Goal: Task Accomplishment & Management: Use online tool/utility

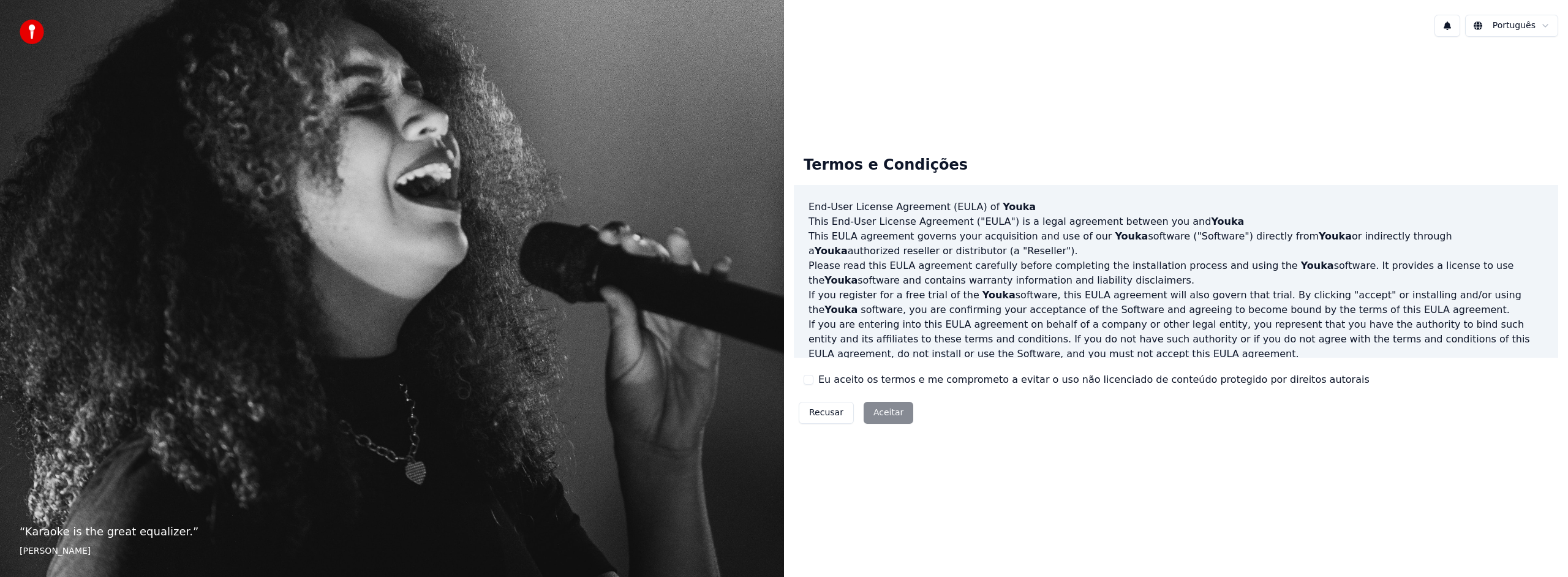
click at [809, 383] on button "Eu aceito os termos e me comprometo a evitar o uso não licenciado de conteúdo p…" at bounding box center [809, 379] width 10 height 10
click at [892, 417] on button "Aceitar" at bounding box center [888, 412] width 50 height 22
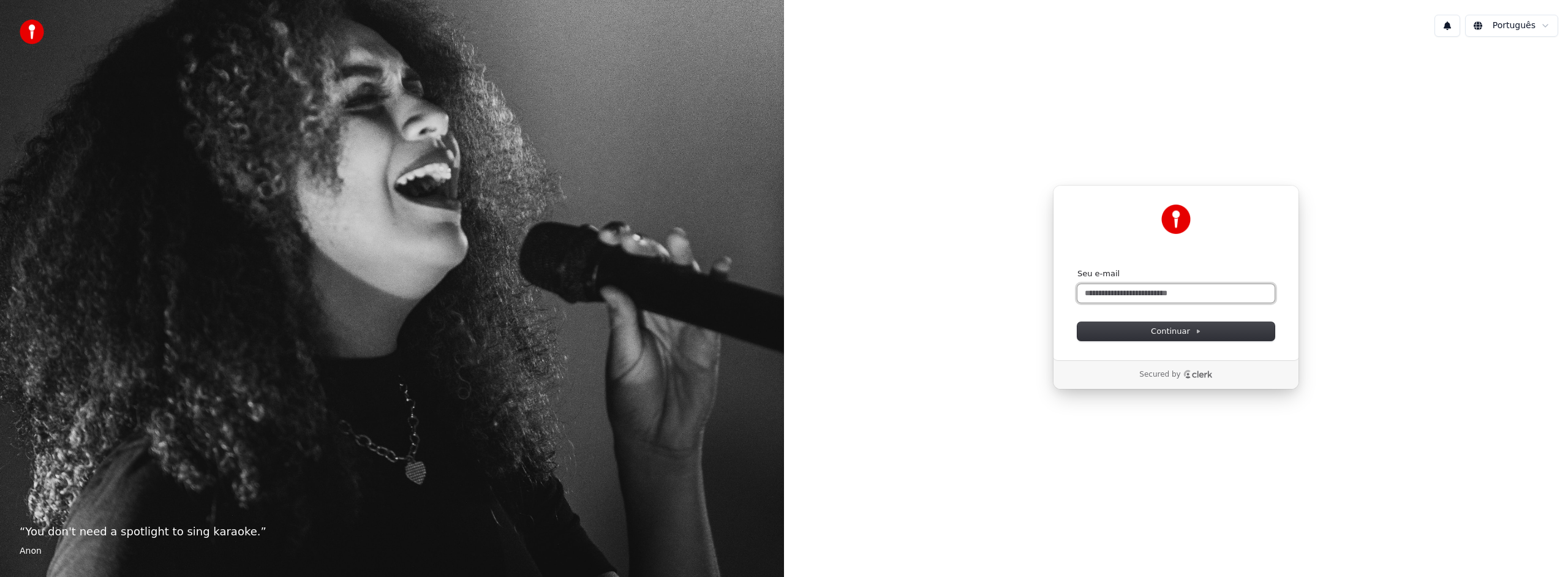
click at [1142, 295] on input "Seu e-mail" at bounding box center [1176, 293] width 197 height 18
click at [1188, 333] on span "Continuar" at bounding box center [1176, 331] width 51 height 11
type input "**********"
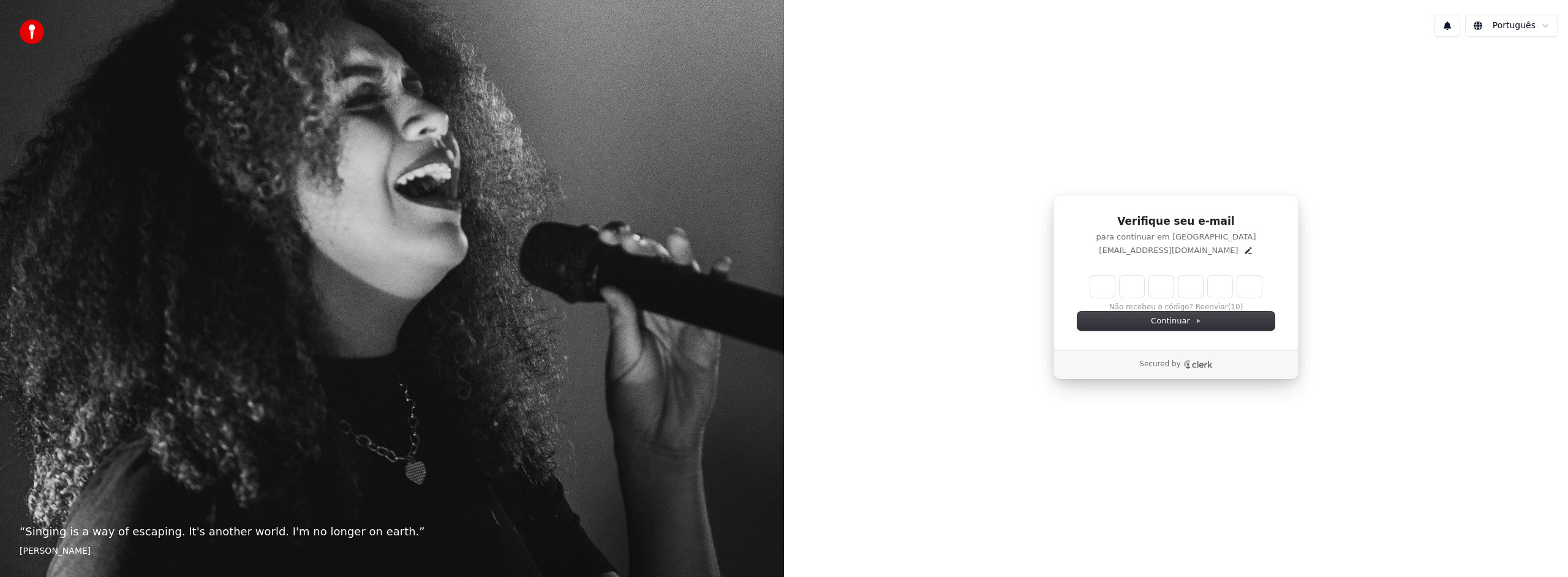
click at [1103, 286] on input "Enter verification code" at bounding box center [1176, 286] width 171 height 22
type input "******"
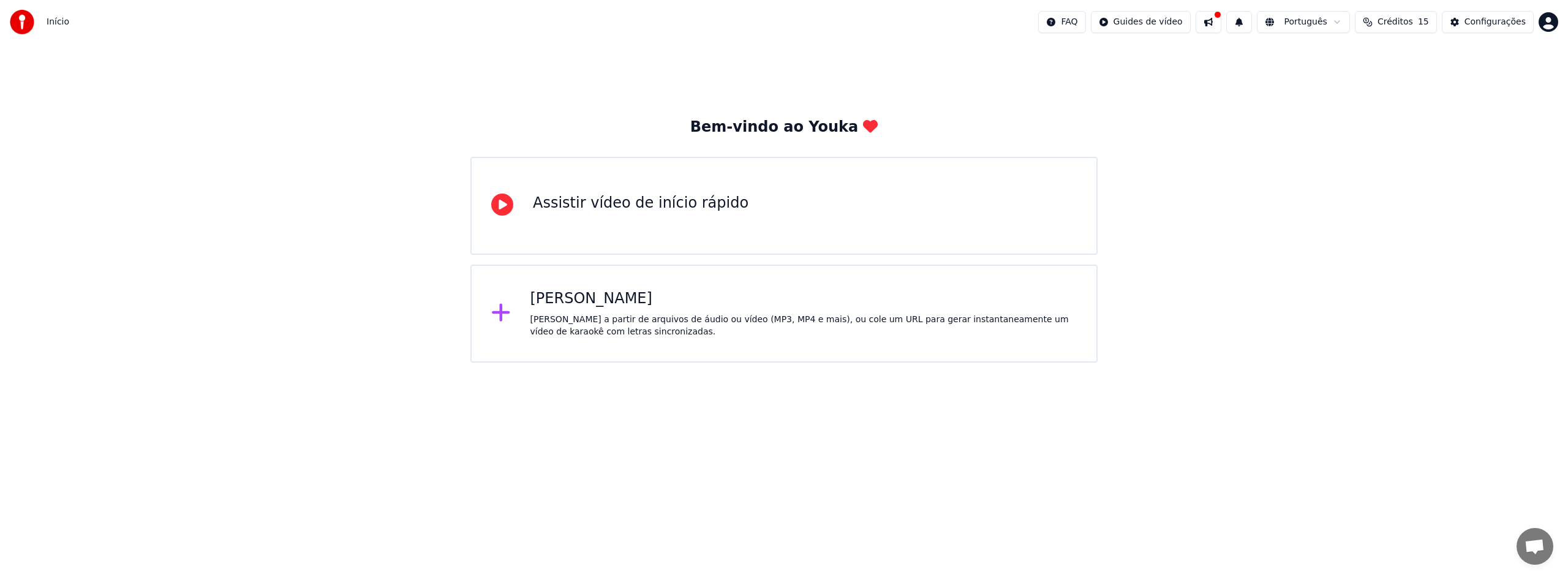
click at [563, 201] on div "Assistir vídeo de início rápido" at bounding box center [641, 203] width 216 height 19
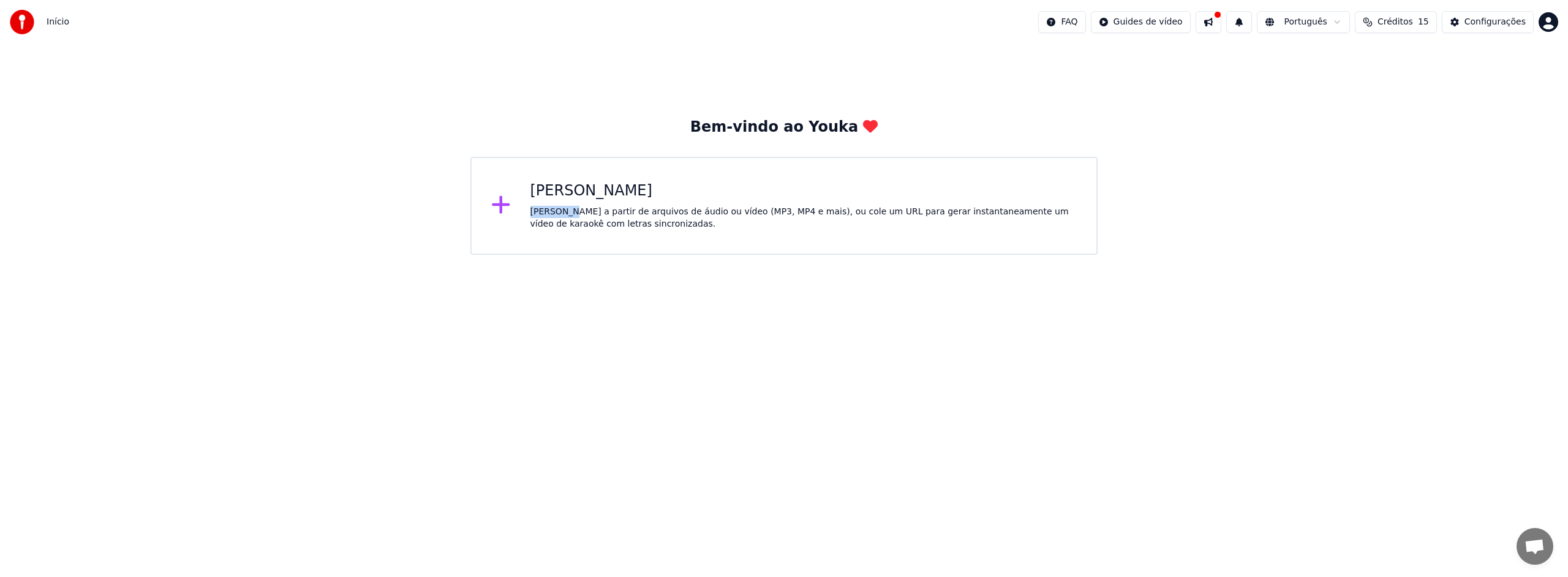
click at [566, 206] on div "Crie karaokê a partir de arquivos de áudio ou vídeo (MP3, MP4 e mais), ou cole …" at bounding box center [804, 217] width 547 height 24
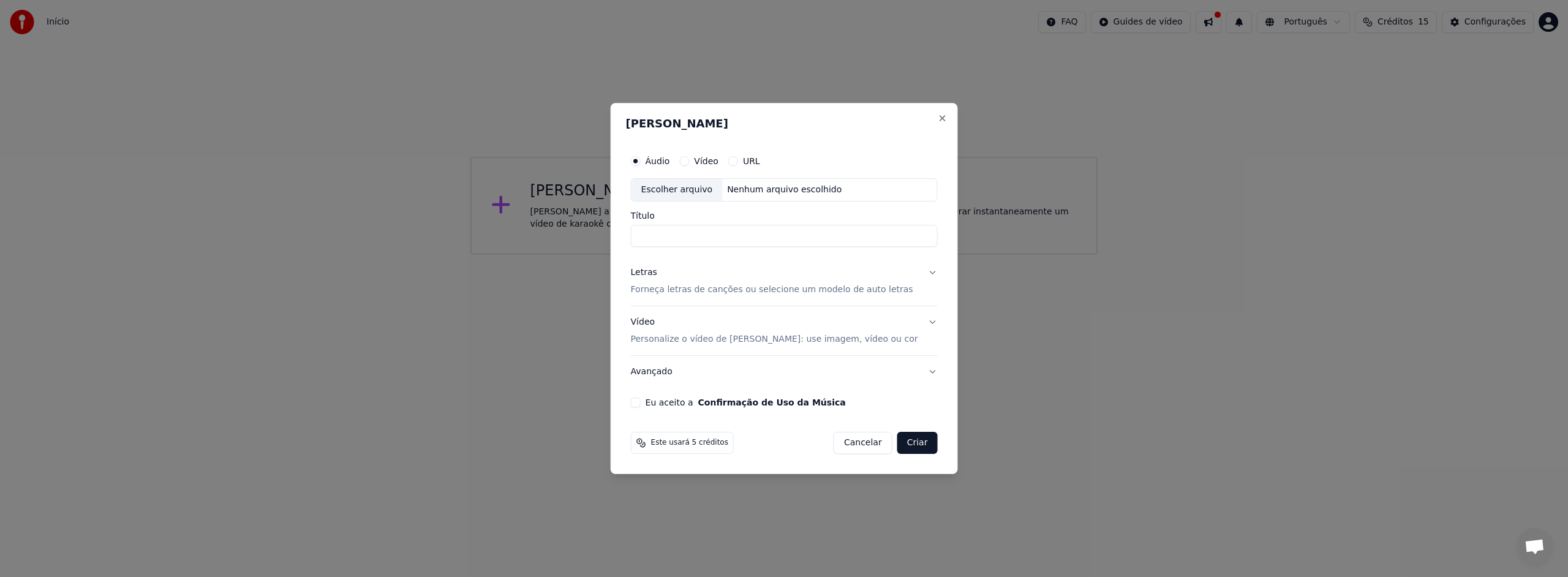
click at [689, 164] on button "Vídeo" at bounding box center [685, 161] width 10 height 10
click at [738, 162] on button "URL" at bounding box center [733, 161] width 10 height 10
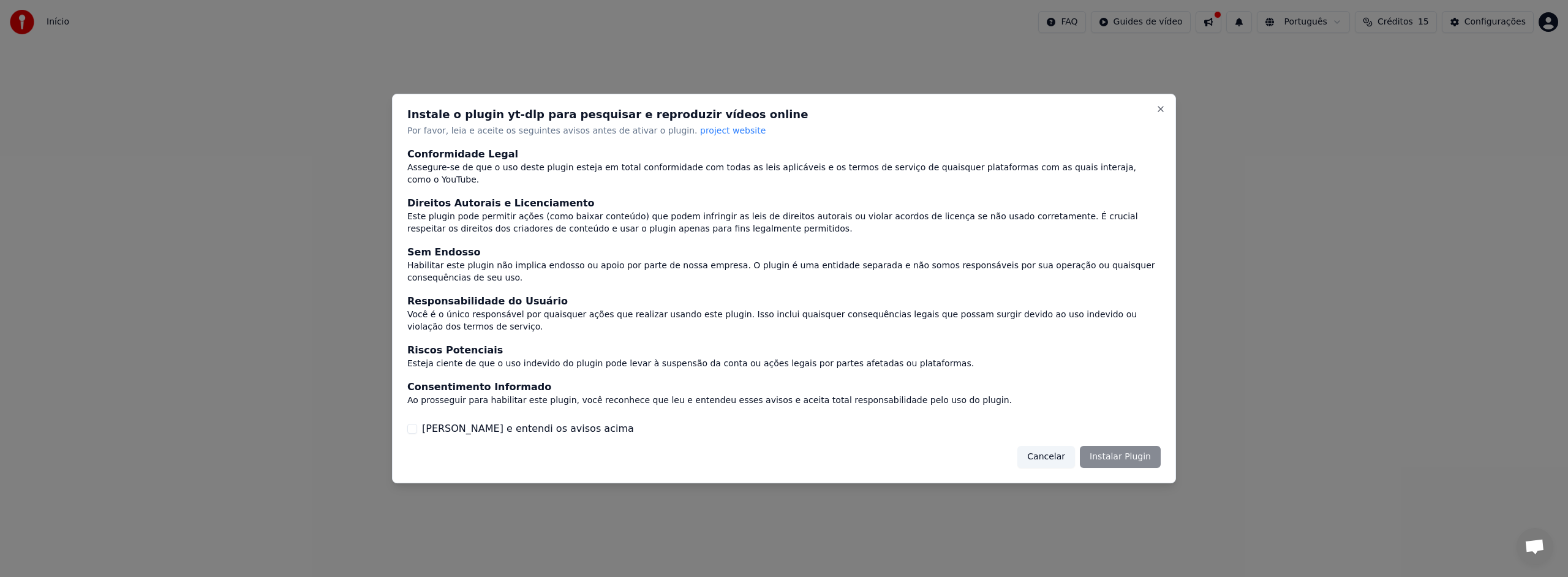
click at [1124, 452] on div "Cancelar Instalar Plugin" at bounding box center [1089, 456] width 143 height 22
click at [416, 424] on button "Li e entendi os avisos acima" at bounding box center [412, 429] width 10 height 10
click at [1123, 452] on button "Instalar Plugin" at bounding box center [1120, 456] width 81 height 22
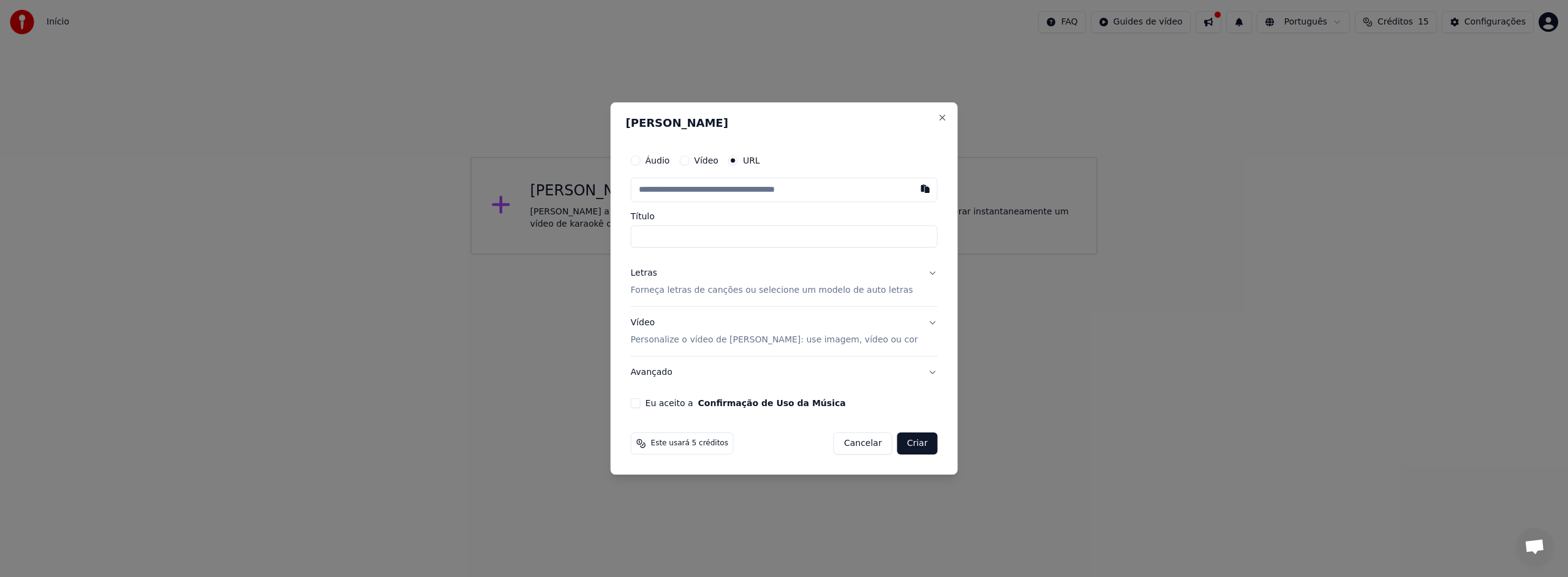
click at [641, 402] on button "Eu aceito a Confirmação de Uso da Música" at bounding box center [636, 403] width 10 height 10
click at [671, 234] on input "Título" at bounding box center [784, 236] width 307 height 22
click at [906, 446] on button "Criar" at bounding box center [917, 443] width 41 height 22
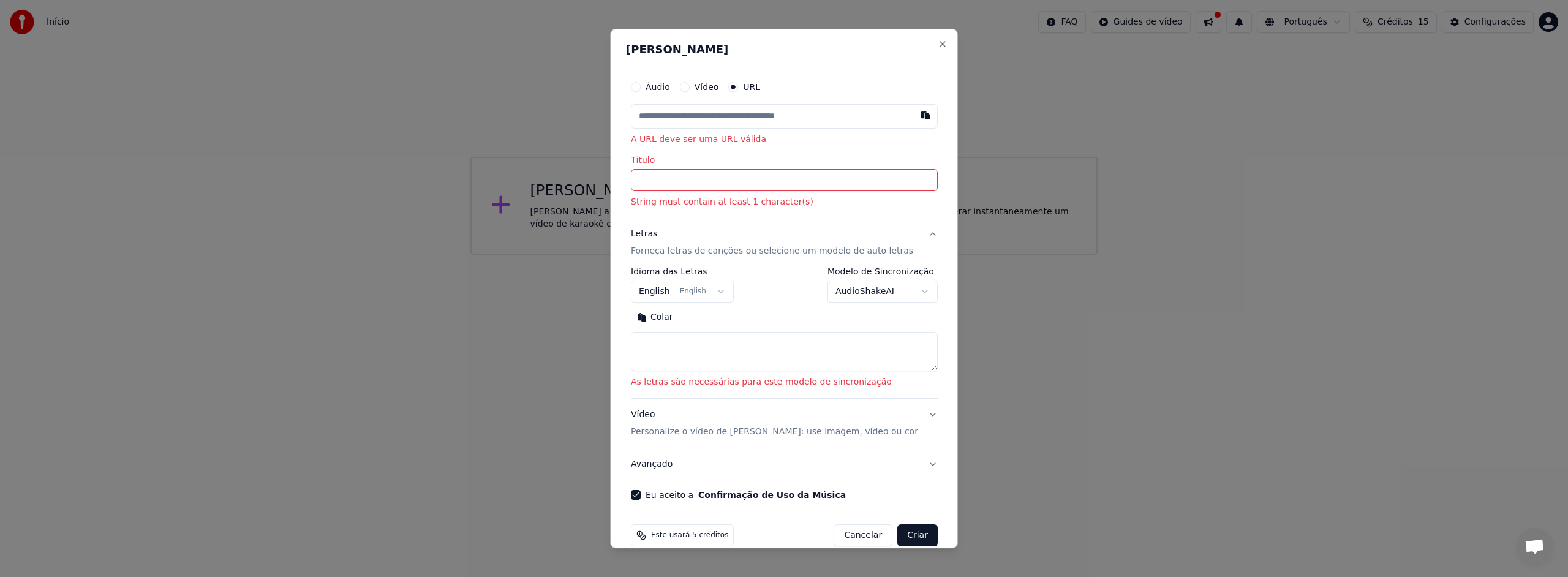
click at [678, 184] on input "Título" at bounding box center [784, 179] width 307 height 22
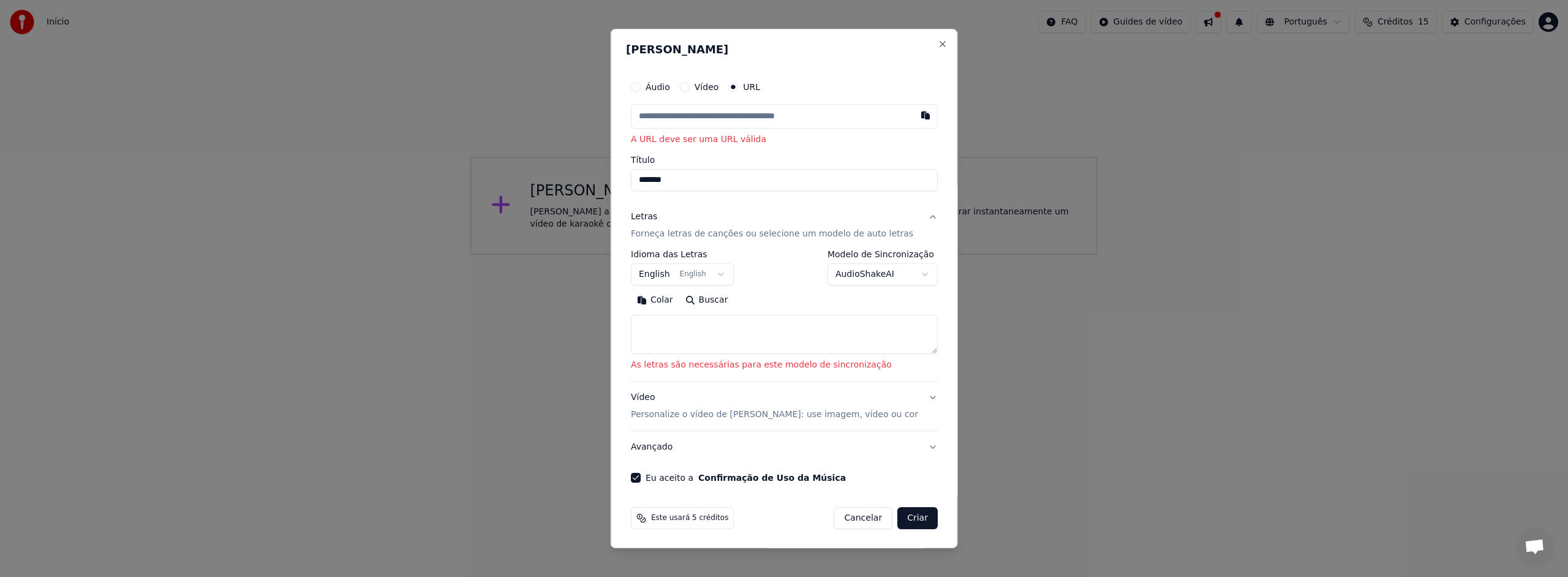
type input "*******"
click at [724, 274] on button "English English" at bounding box center [682, 274] width 103 height 22
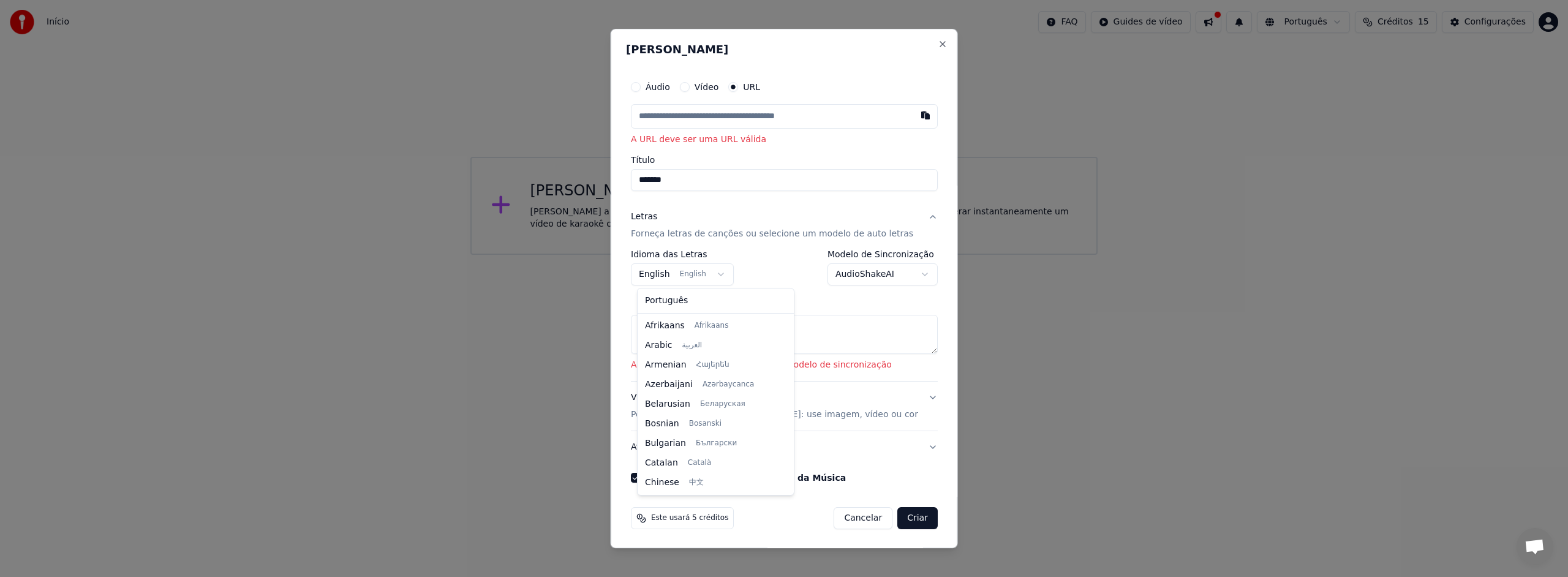
scroll to position [98, 0]
select select "**"
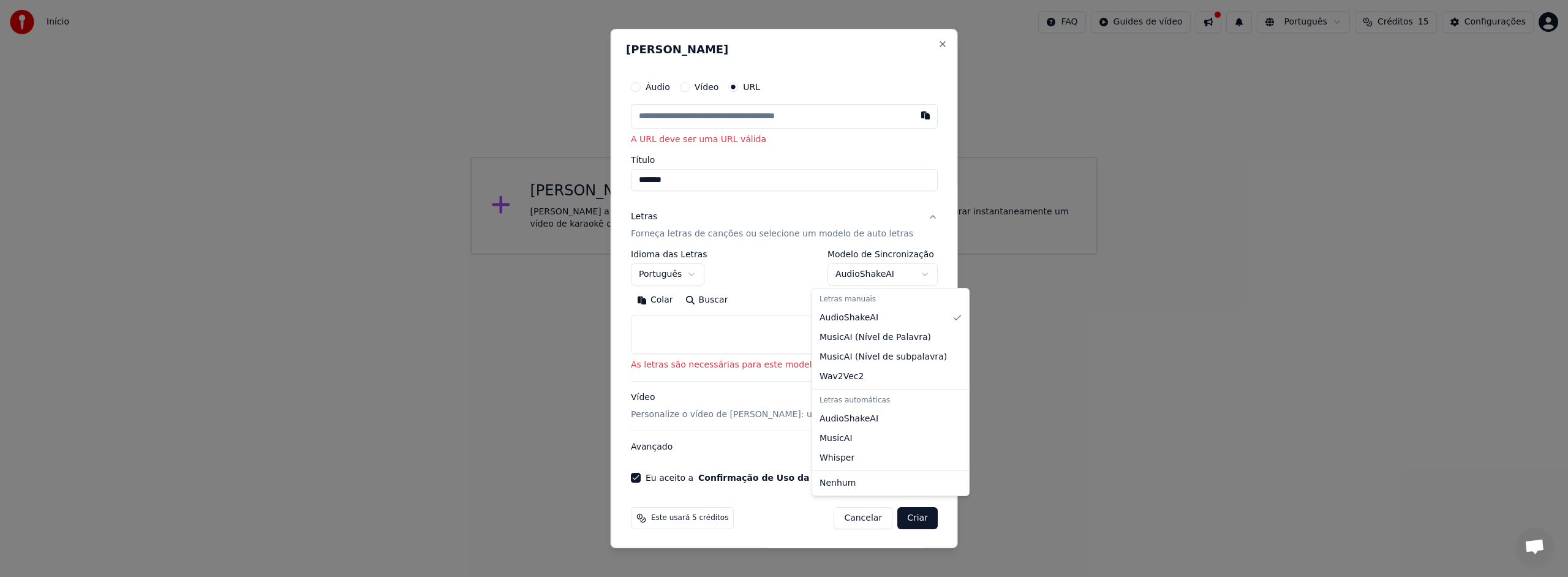
click at [911, 255] on body "**********" at bounding box center [784, 127] width 1568 height 255
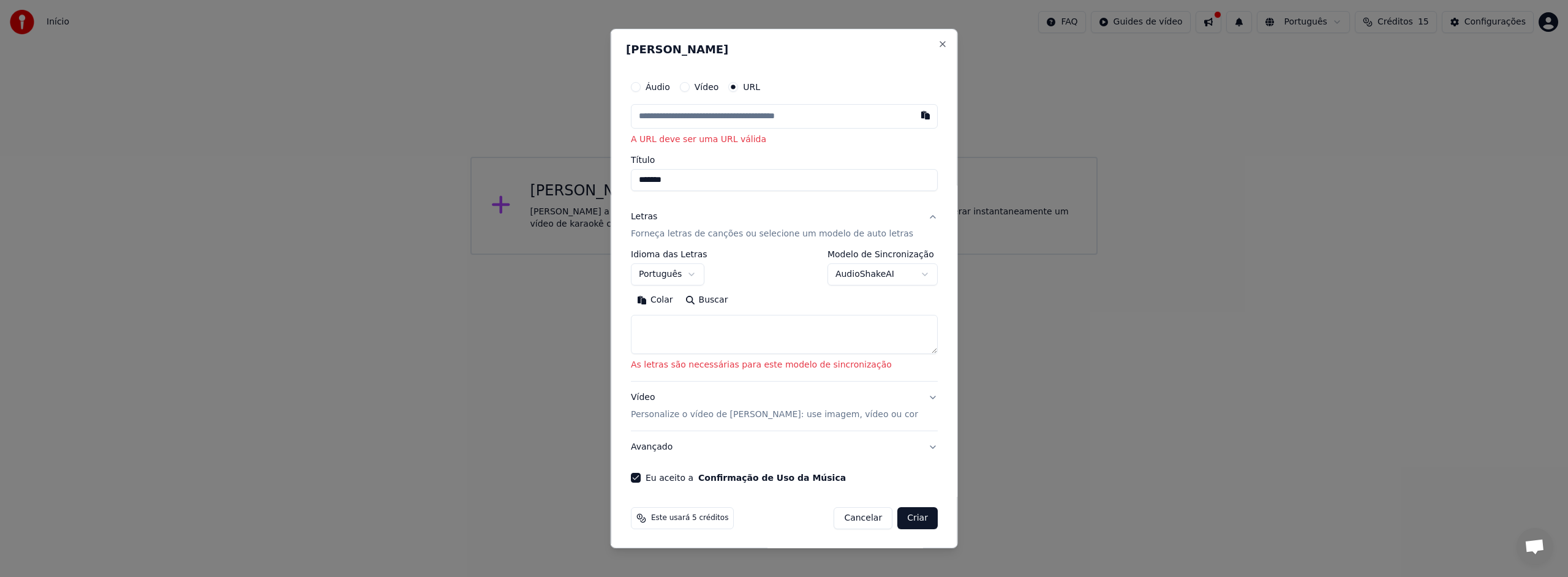
click at [912, 255] on body "**********" at bounding box center [784, 127] width 1568 height 255
click at [917, 396] on button "Vídeo Personalize o vídeo de karaokê: use imagem, vídeo ou cor" at bounding box center [784, 404] width 307 height 49
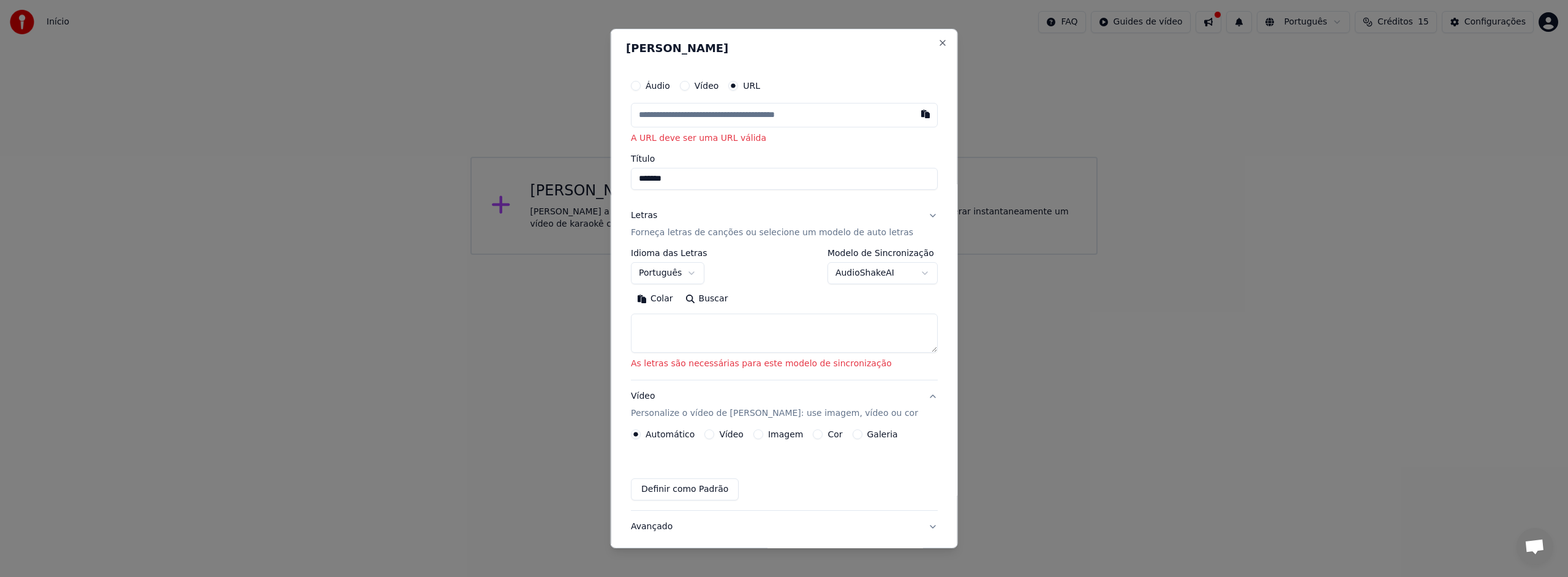
scroll to position [0, 0]
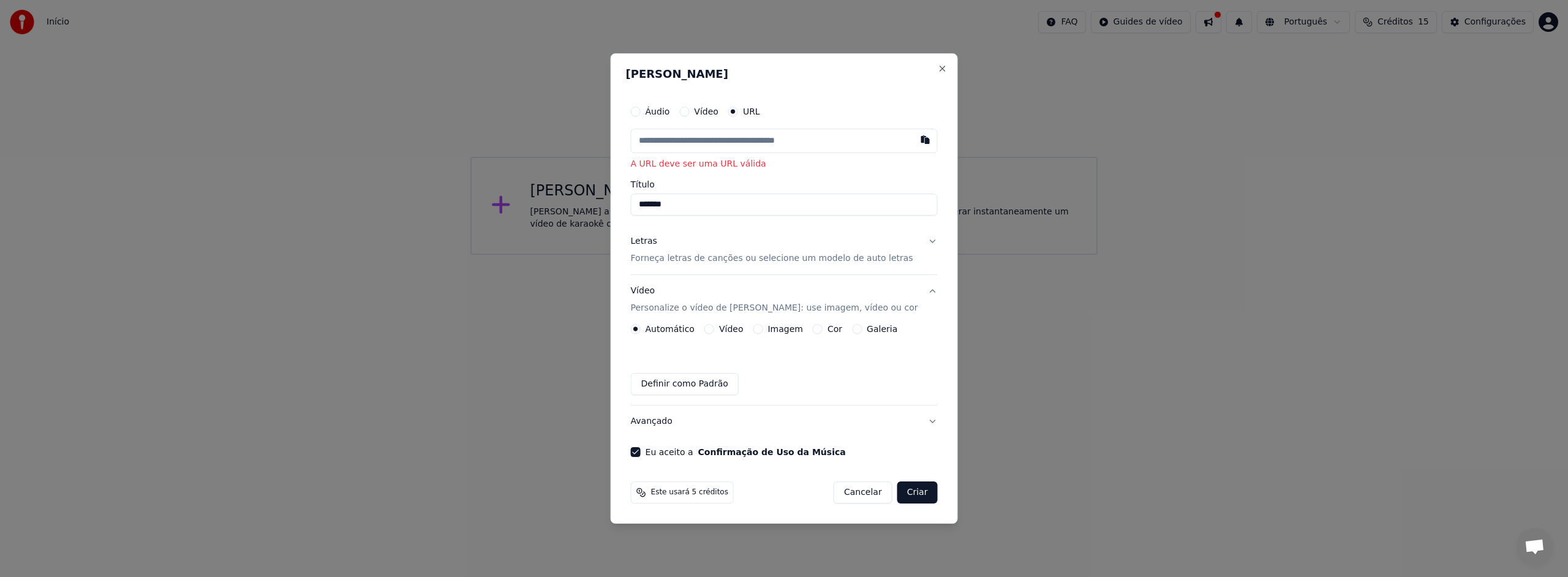
click at [920, 289] on button "Vídeo Personalize o vídeo de karaokê: use imagem, vídeo ou cor" at bounding box center [784, 299] width 307 height 49
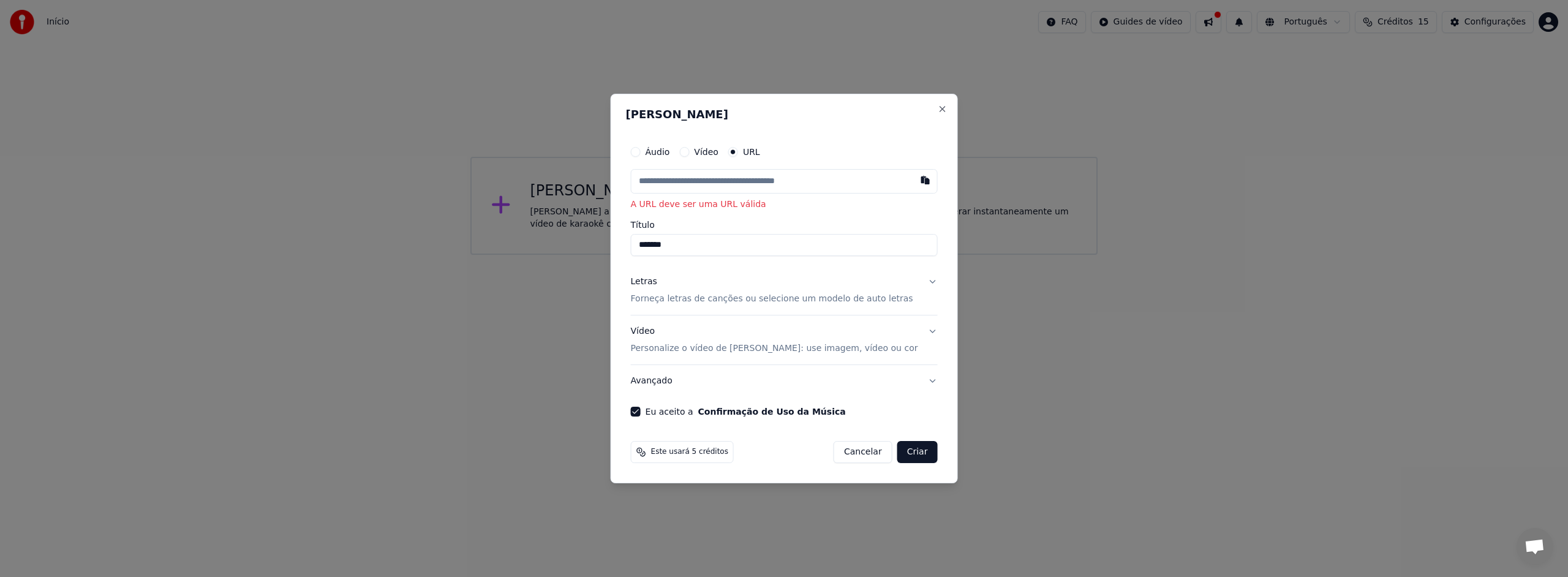
click at [902, 452] on button "Criar" at bounding box center [917, 451] width 41 height 22
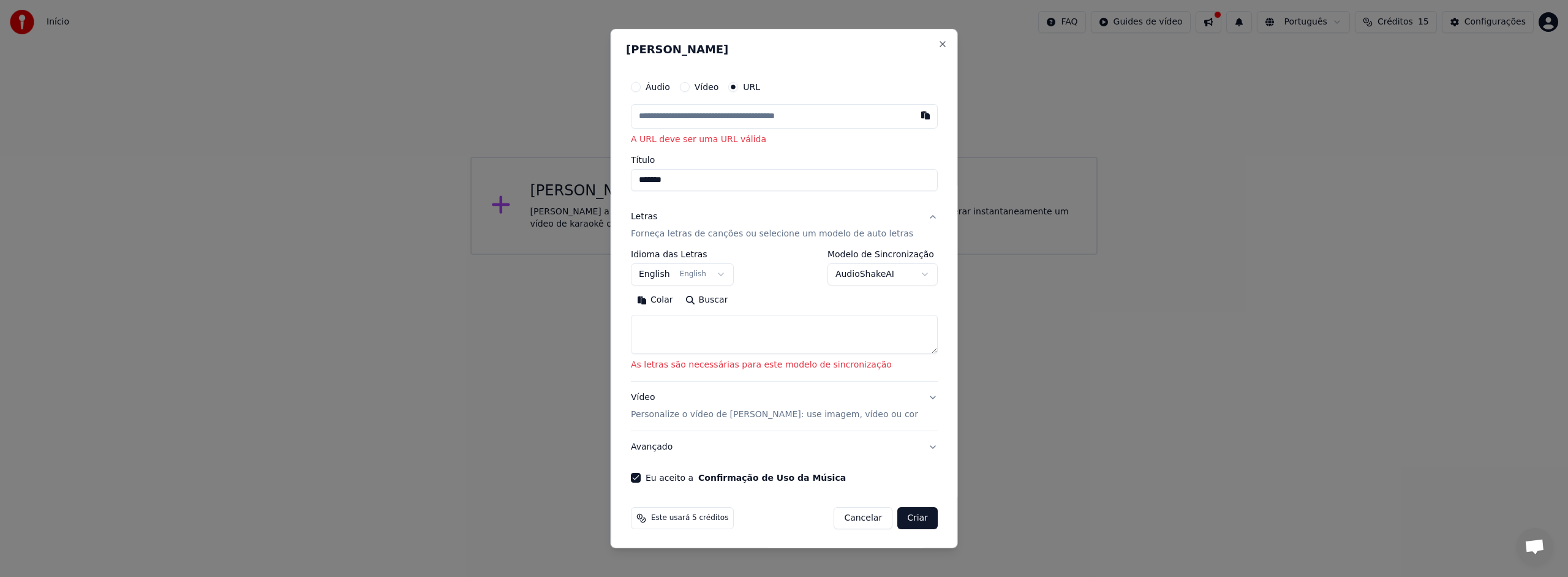
click at [917, 517] on button "Criar" at bounding box center [917, 518] width 41 height 22
click at [678, 255] on body "**********" at bounding box center [784, 127] width 1568 height 255
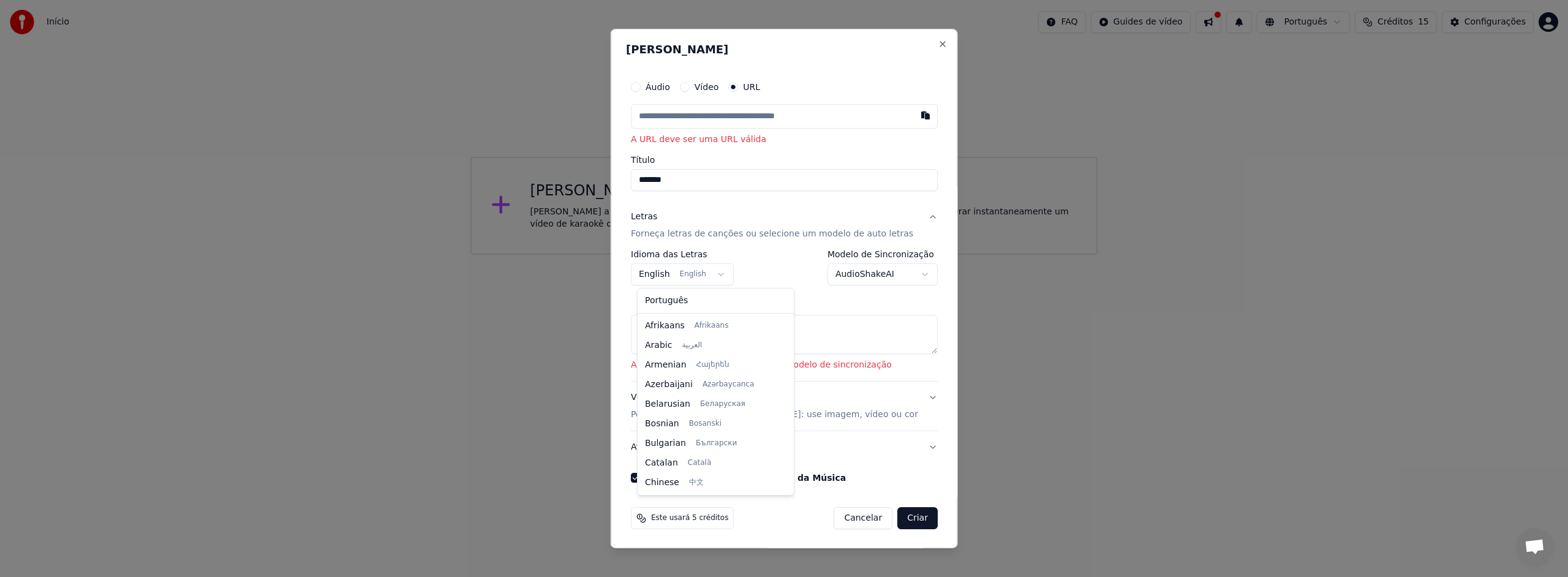
scroll to position [98, 0]
select select "**"
click at [696, 255] on body "**********" at bounding box center [784, 127] width 1568 height 255
click at [694, 255] on body "**********" at bounding box center [784, 127] width 1568 height 255
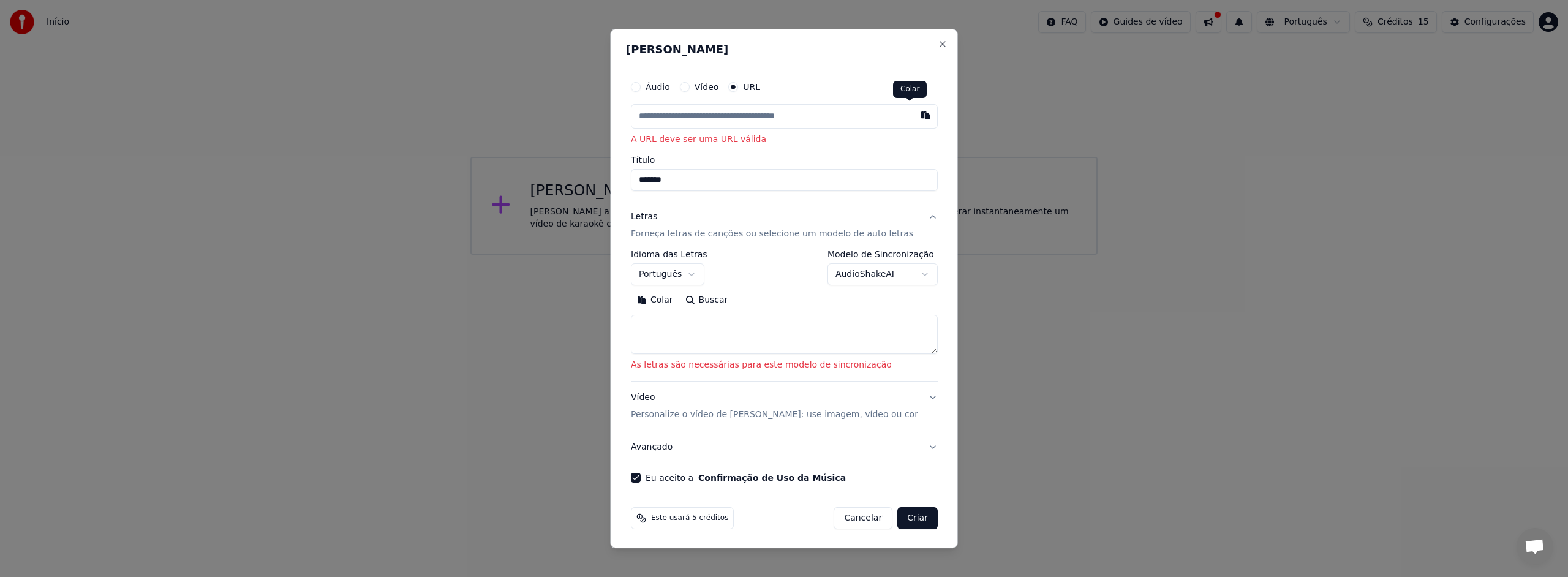
click at [913, 116] on button "button" at bounding box center [925, 115] width 24 height 22
type input "**********"
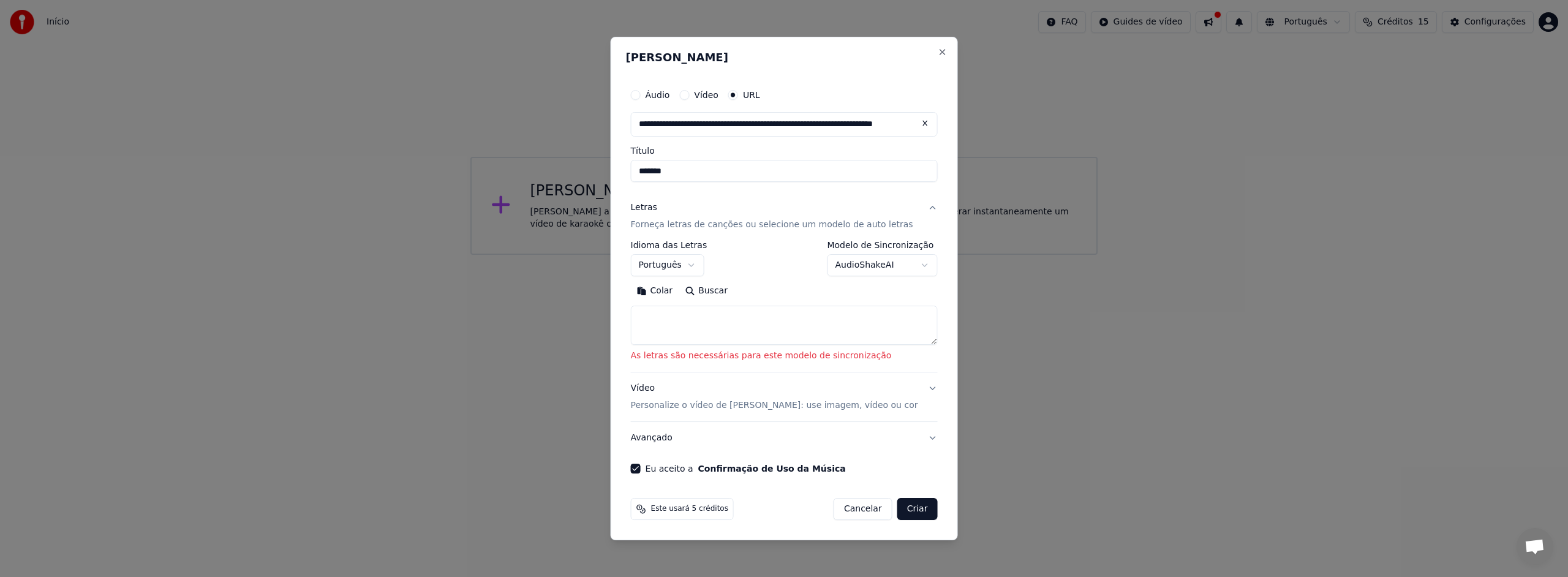
type input "**********"
click at [911, 510] on button "Criar" at bounding box center [917, 508] width 41 height 22
select select "**"
click at [913, 510] on button "Criar" at bounding box center [917, 508] width 41 height 22
click at [673, 291] on button "Colar" at bounding box center [655, 290] width 49 height 19
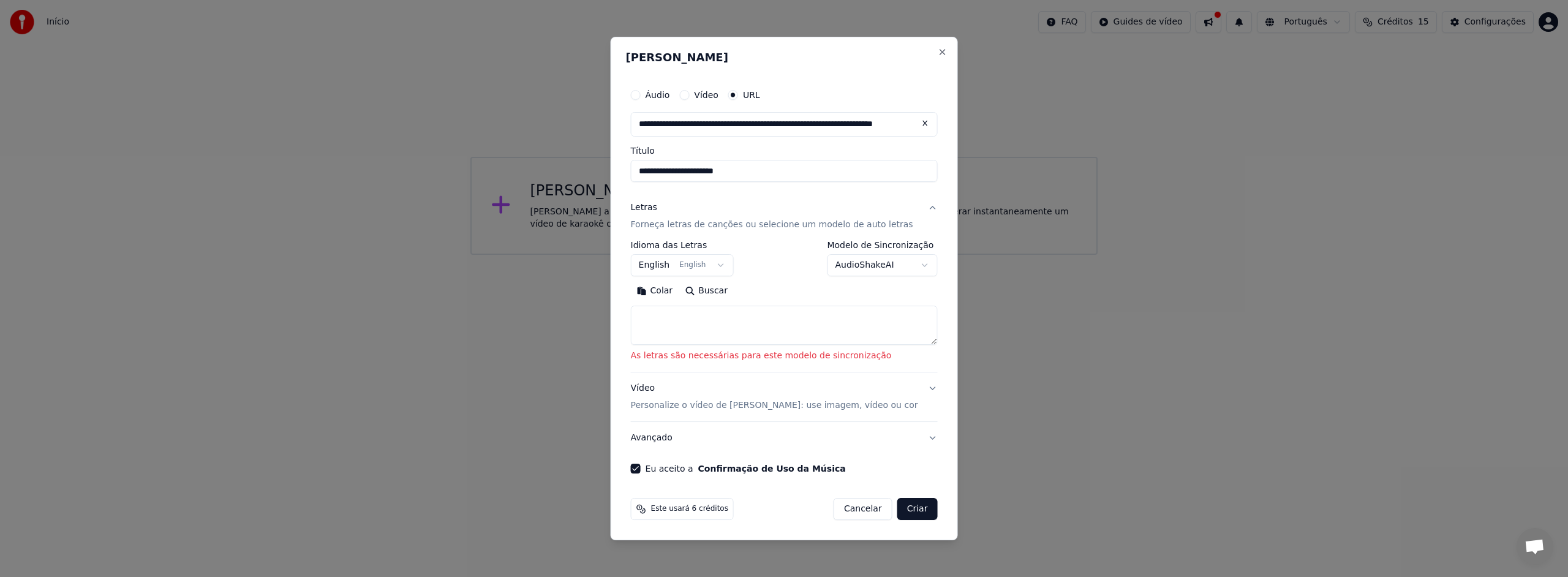
type textarea "**********"
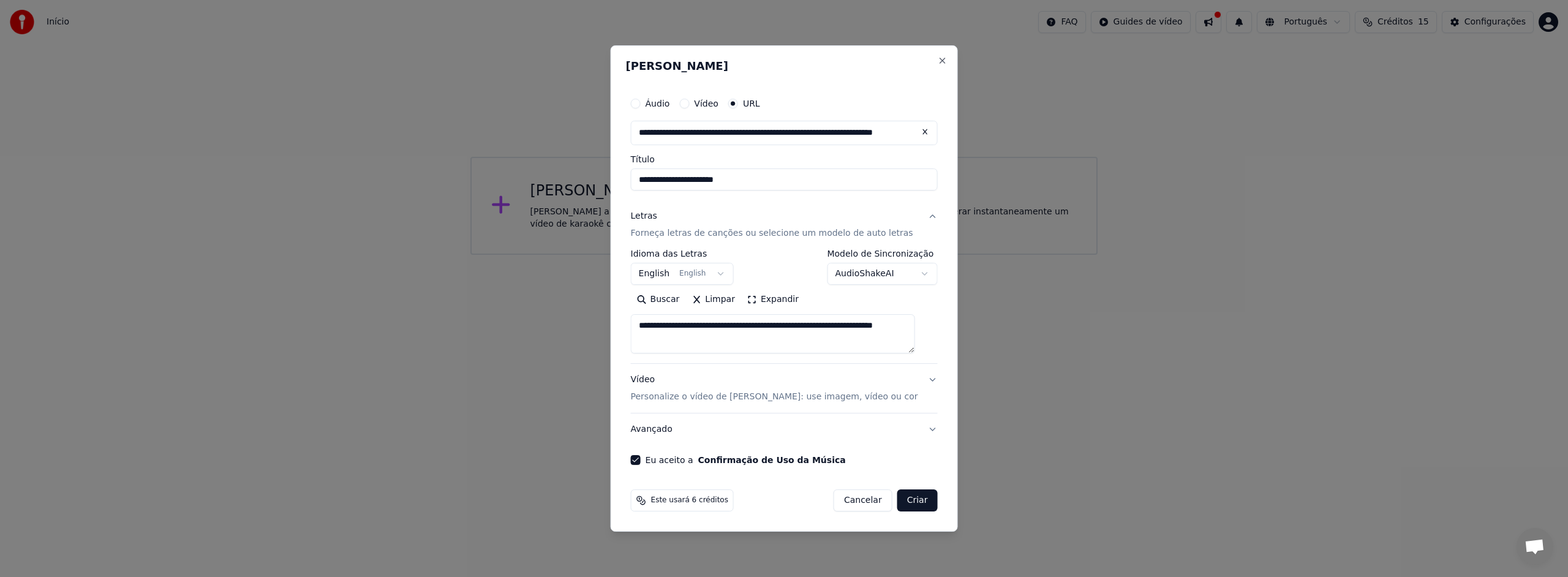
click at [900, 499] on button "Criar" at bounding box center [917, 500] width 41 height 22
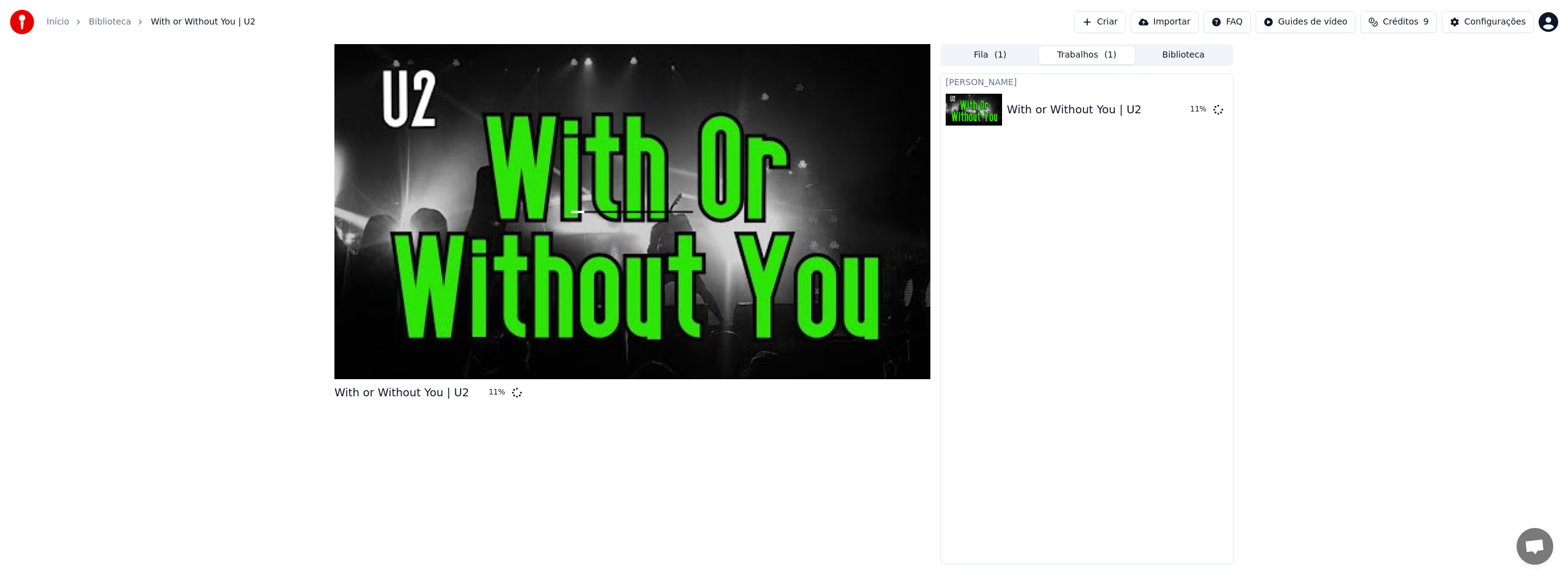
click at [585, 290] on div at bounding box center [632, 211] width 596 height 335
click at [677, 230] on div at bounding box center [632, 211] width 596 height 335
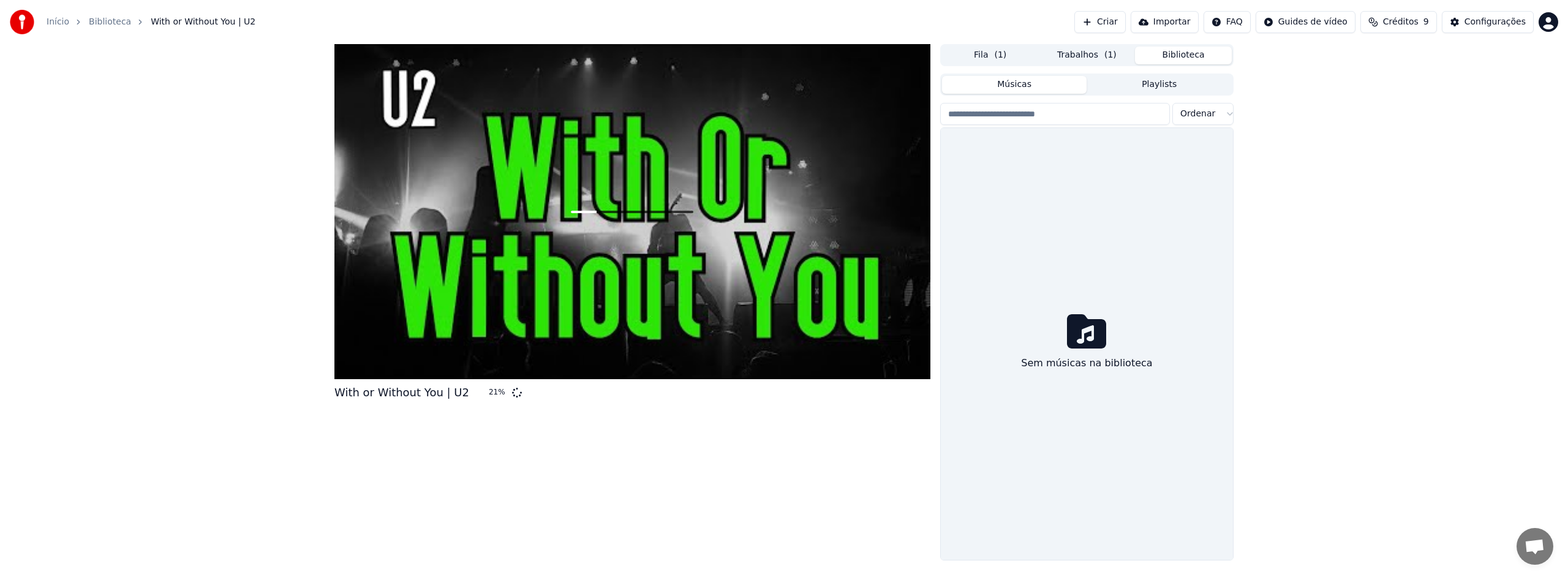
click at [1190, 57] on button "Biblioteca" at bounding box center [1183, 55] width 97 height 17
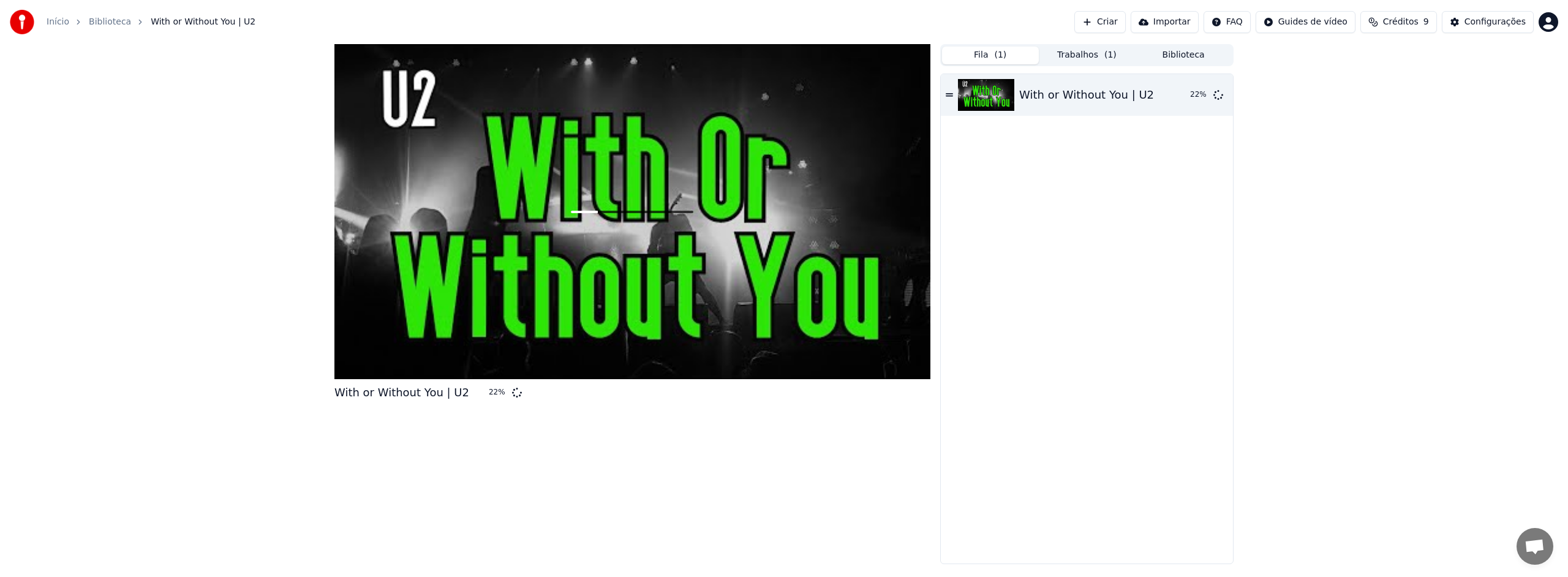
click at [990, 53] on button "Fila ( 1 )" at bounding box center [990, 55] width 97 height 17
click at [1077, 52] on button "Trabalhos ( 1 )" at bounding box center [1087, 55] width 97 height 17
click at [1198, 52] on button "Biblioteca" at bounding box center [1183, 55] width 97 height 17
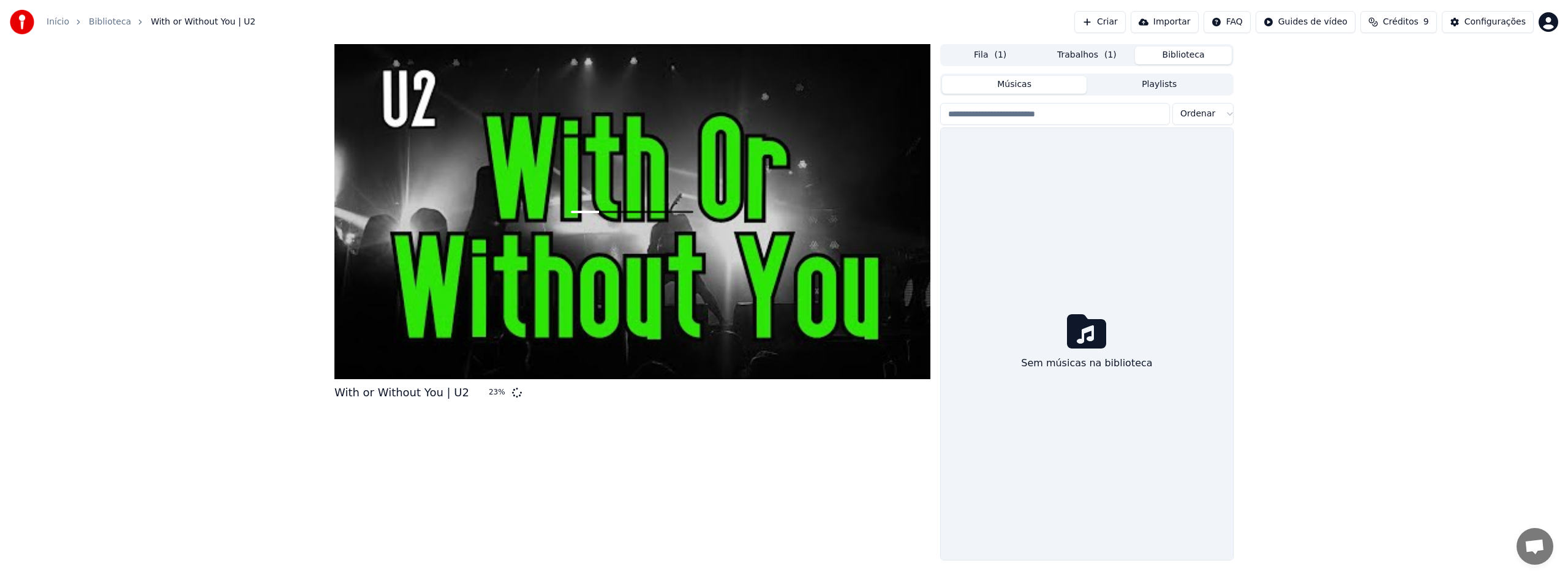
click at [1185, 23] on button "Importar" at bounding box center [1165, 22] width 68 height 22
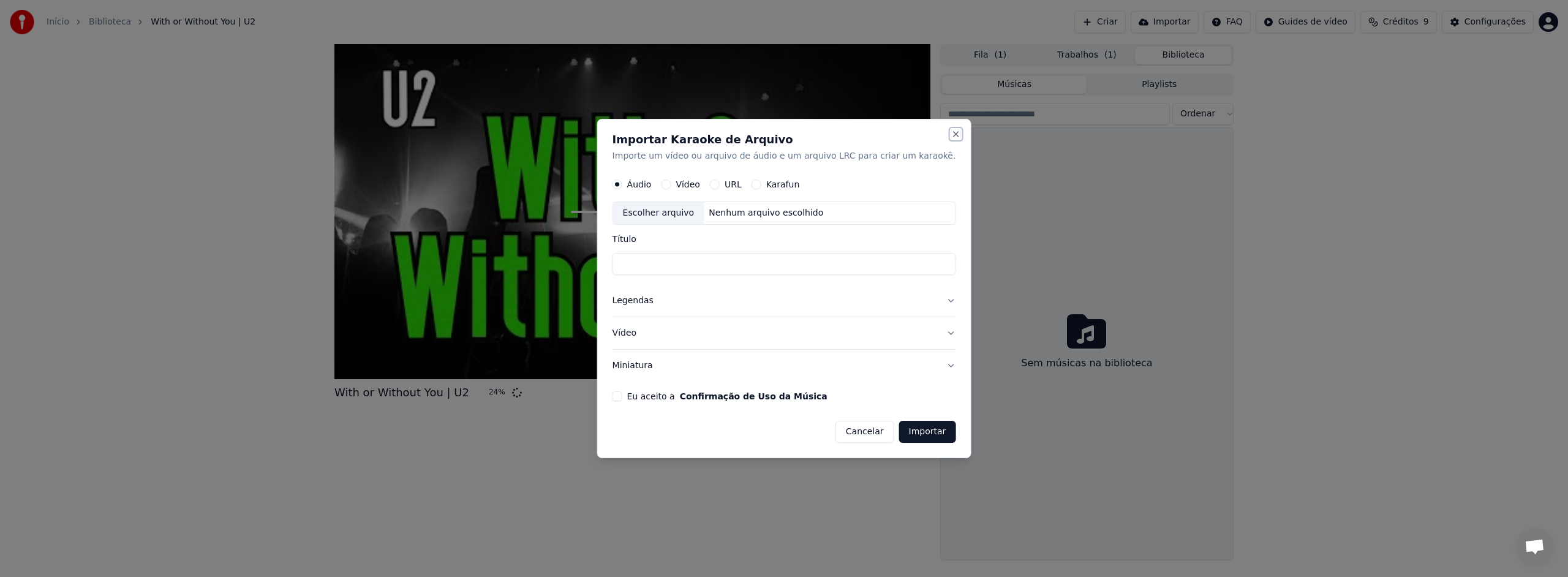
click at [951, 134] on button "Close" at bounding box center [956, 134] width 10 height 10
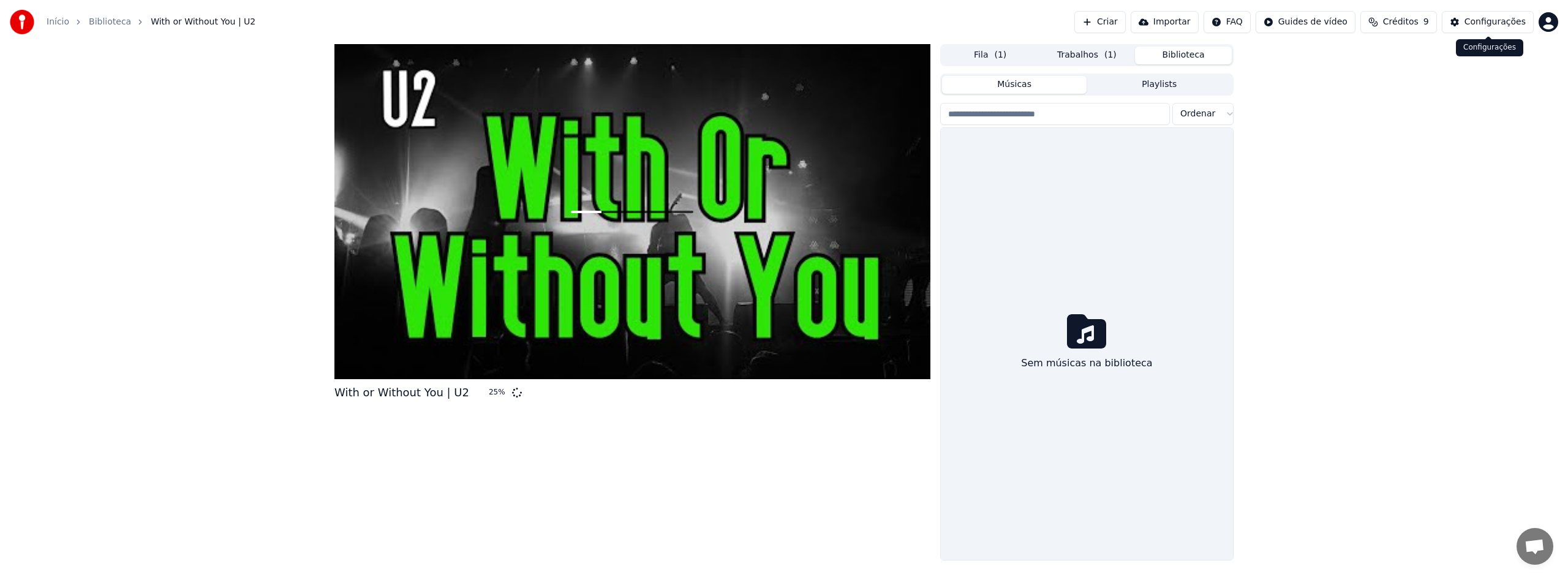
click at [1492, 24] on div "Configurações" at bounding box center [1495, 22] width 61 height 12
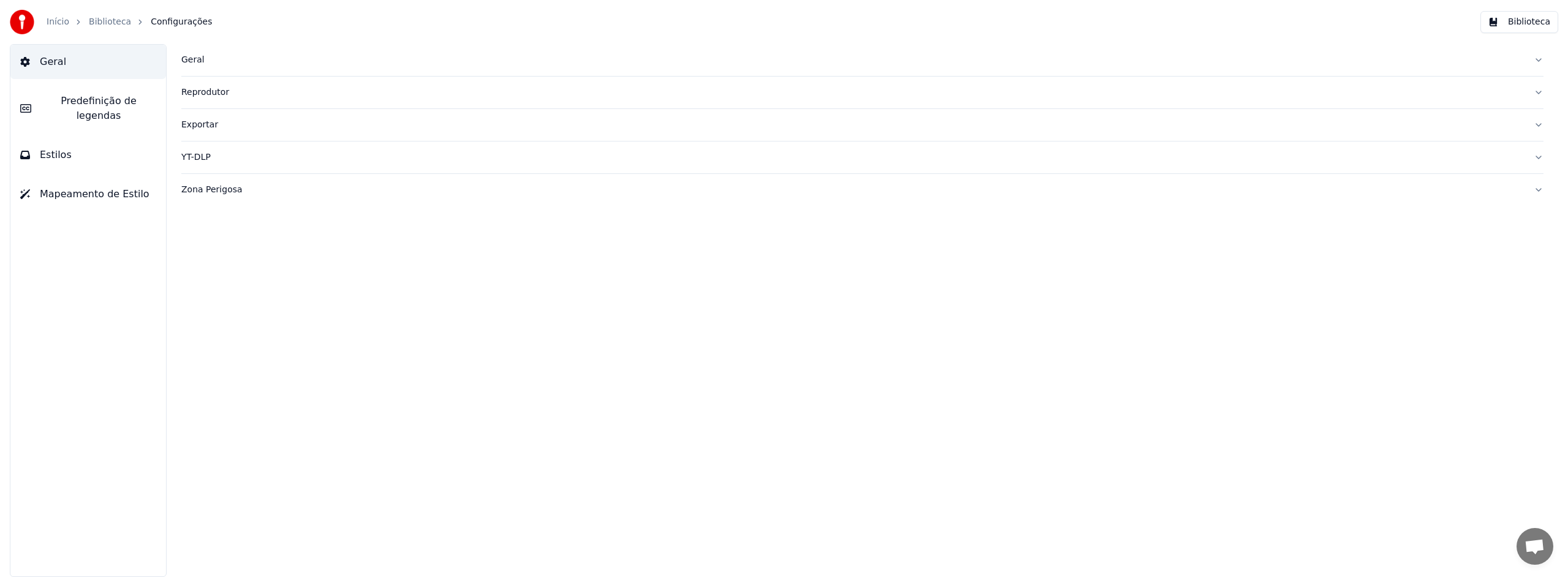
click at [47, 62] on span "Geral" at bounding box center [53, 62] width 26 height 15
click at [112, 100] on span "Predefinição de legendas" at bounding box center [99, 108] width 115 height 29
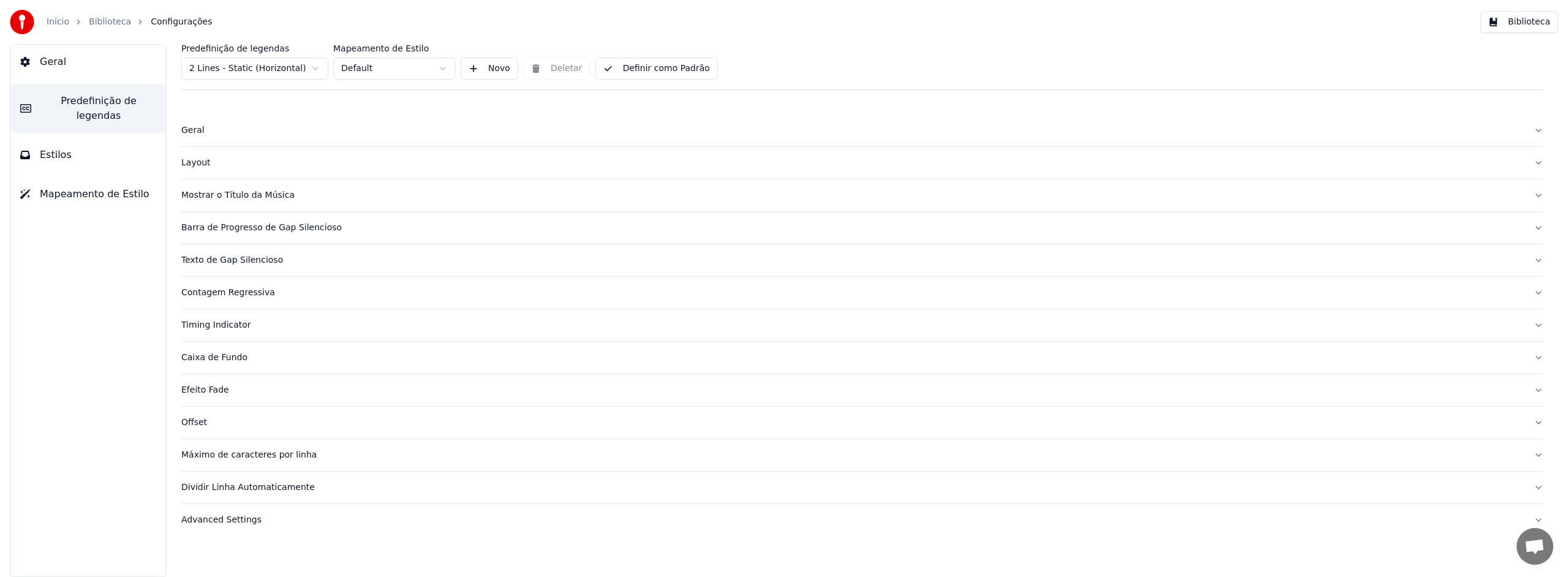
click at [655, 70] on button "Definir como Padrão" at bounding box center [657, 68] width 123 height 22
click at [56, 21] on link "Início" at bounding box center [58, 22] width 22 height 12
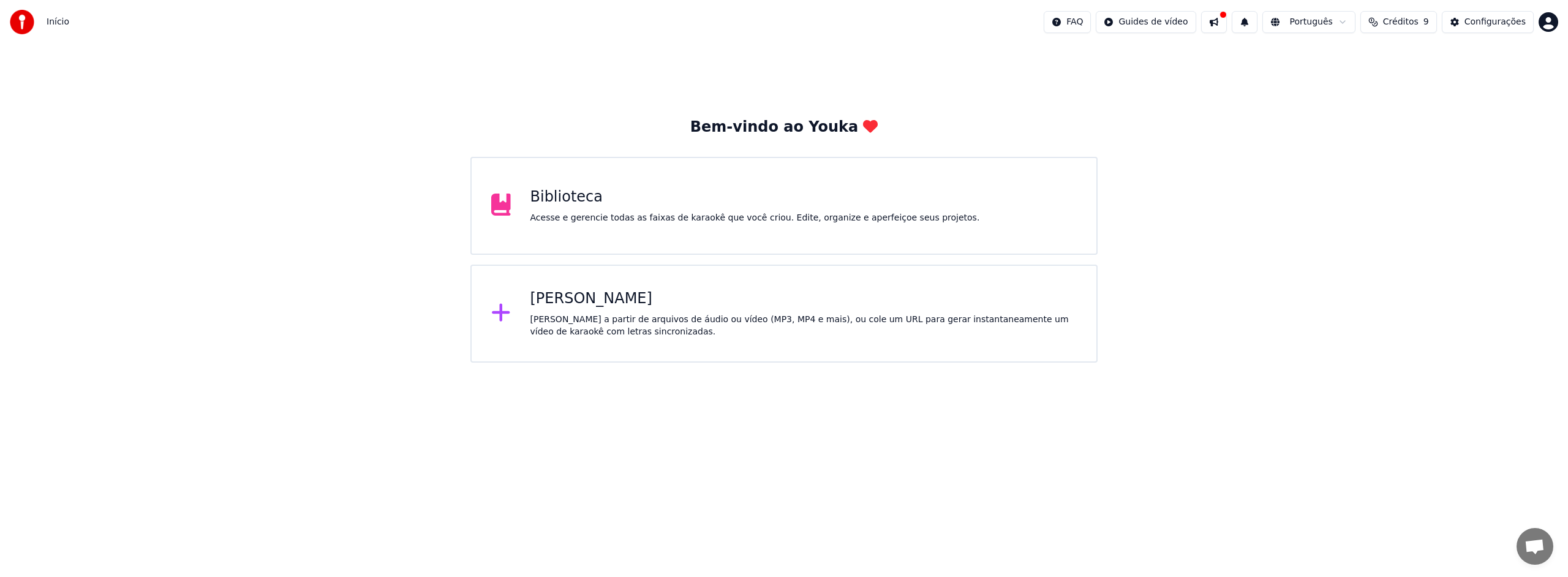
click at [1226, 24] on button at bounding box center [1214, 22] width 26 height 22
click at [1227, 22] on button at bounding box center [1214, 22] width 26 height 22
click at [1226, 22] on button at bounding box center [1214, 22] width 26 height 22
click at [1221, 21] on button at bounding box center [1214, 22] width 26 height 22
click at [1224, 21] on button at bounding box center [1214, 22] width 26 height 22
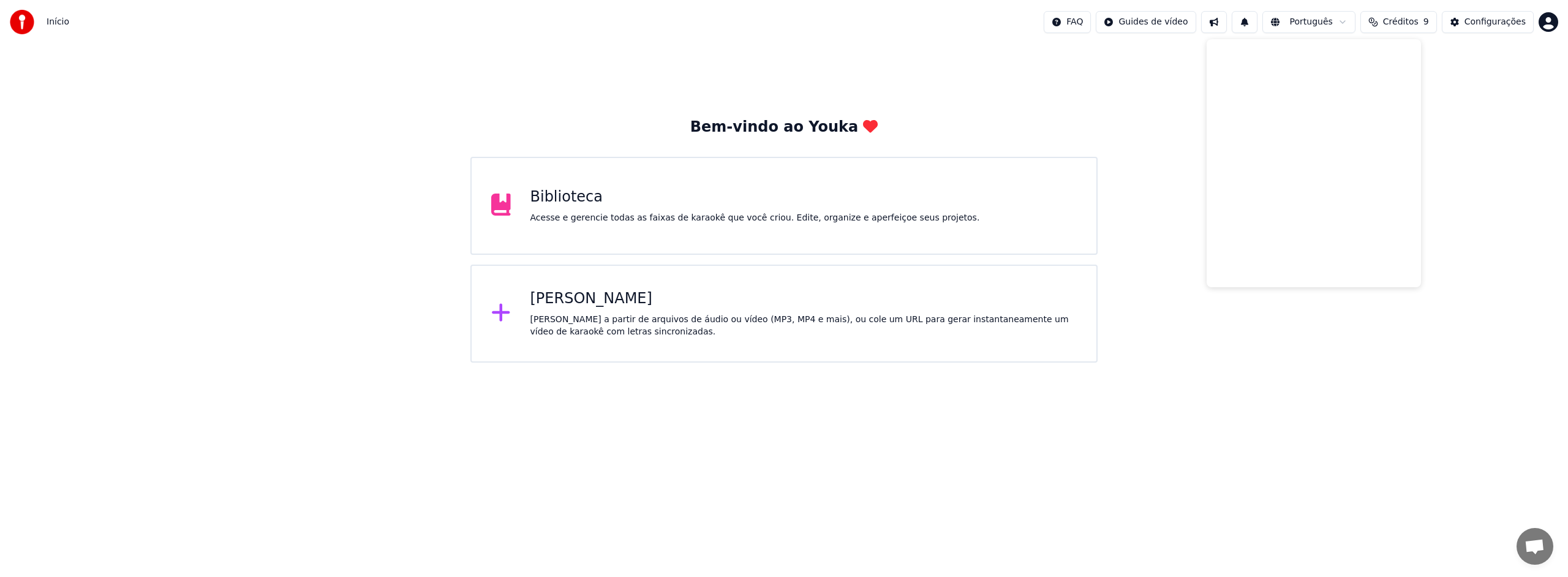
click at [1224, 21] on button at bounding box center [1214, 22] width 26 height 22
click at [668, 211] on div "Biblioteca Acesse e gerencie todas as faixas de karaokê que você criou. Edite, …" at bounding box center [755, 206] width 450 height 37
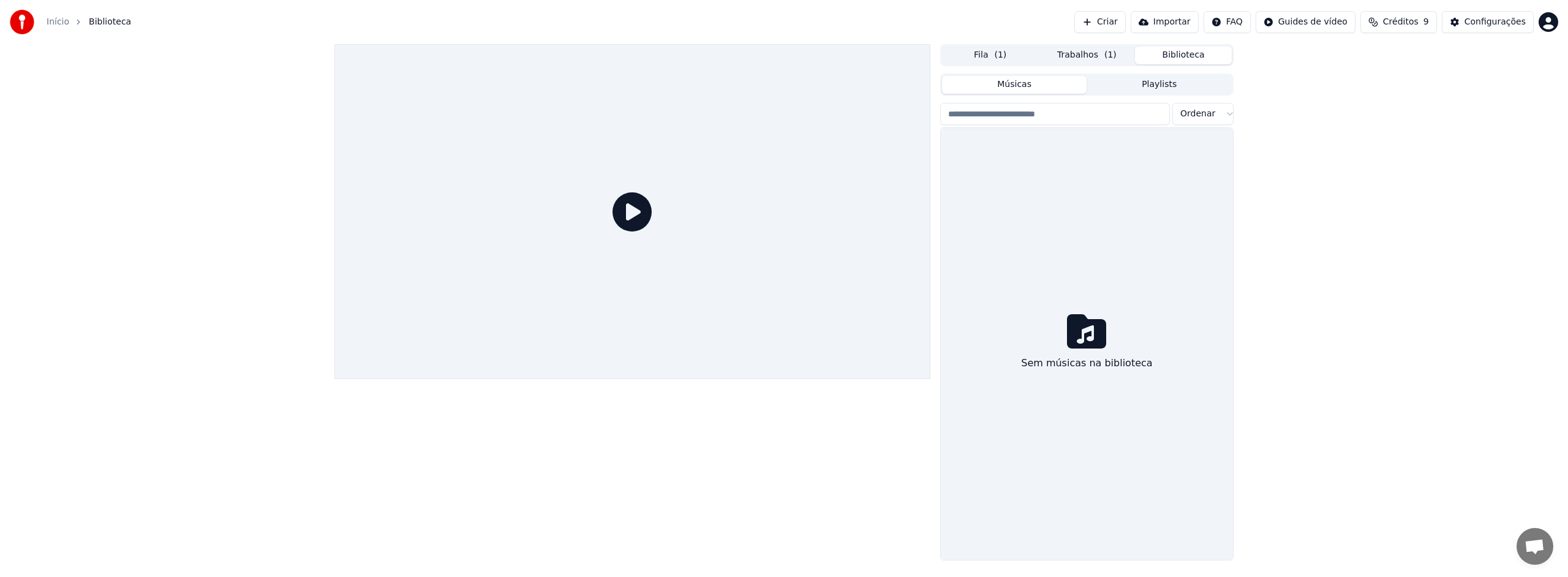
click at [633, 209] on icon at bounding box center [632, 212] width 39 height 39
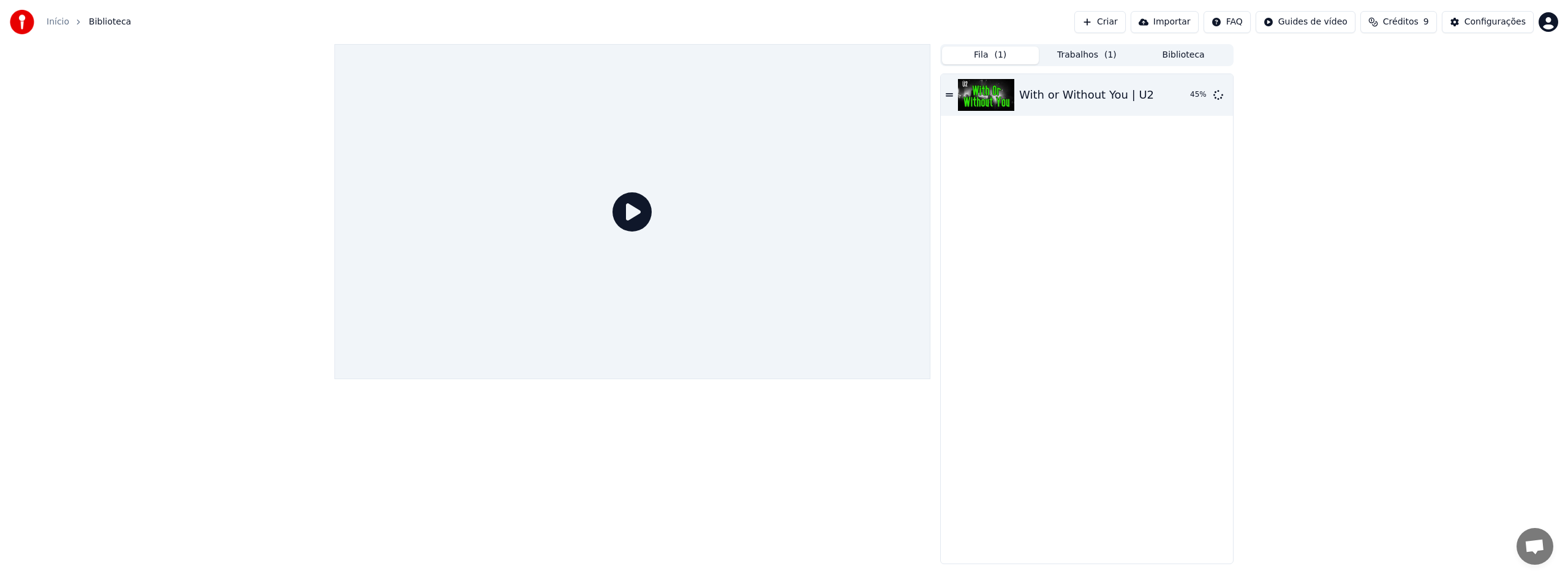
click at [999, 55] on span "( 1 )" at bounding box center [1001, 55] width 12 height 12
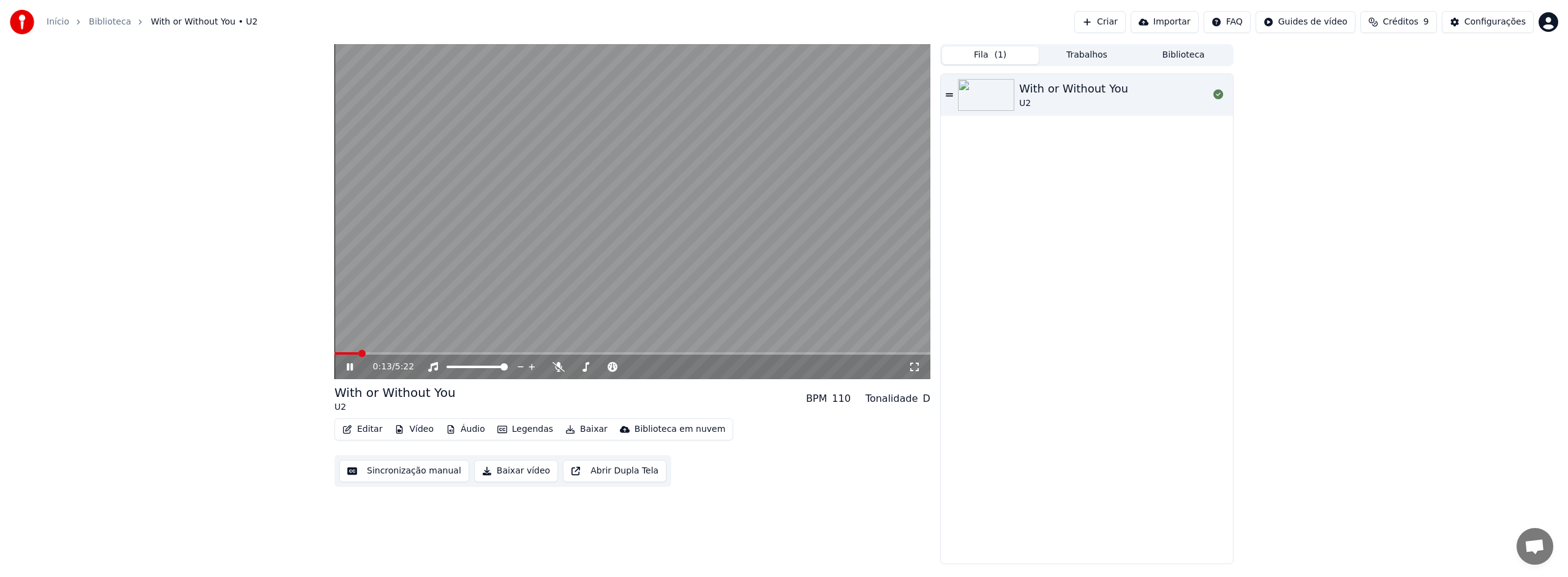
click at [358, 352] on span at bounding box center [346, 353] width 24 height 2
click at [344, 353] on span at bounding box center [347, 353] width 7 height 7
click at [350, 366] on icon at bounding box center [358, 367] width 29 height 10
click at [516, 470] on button "Baixar vídeo" at bounding box center [516, 470] width 84 height 22
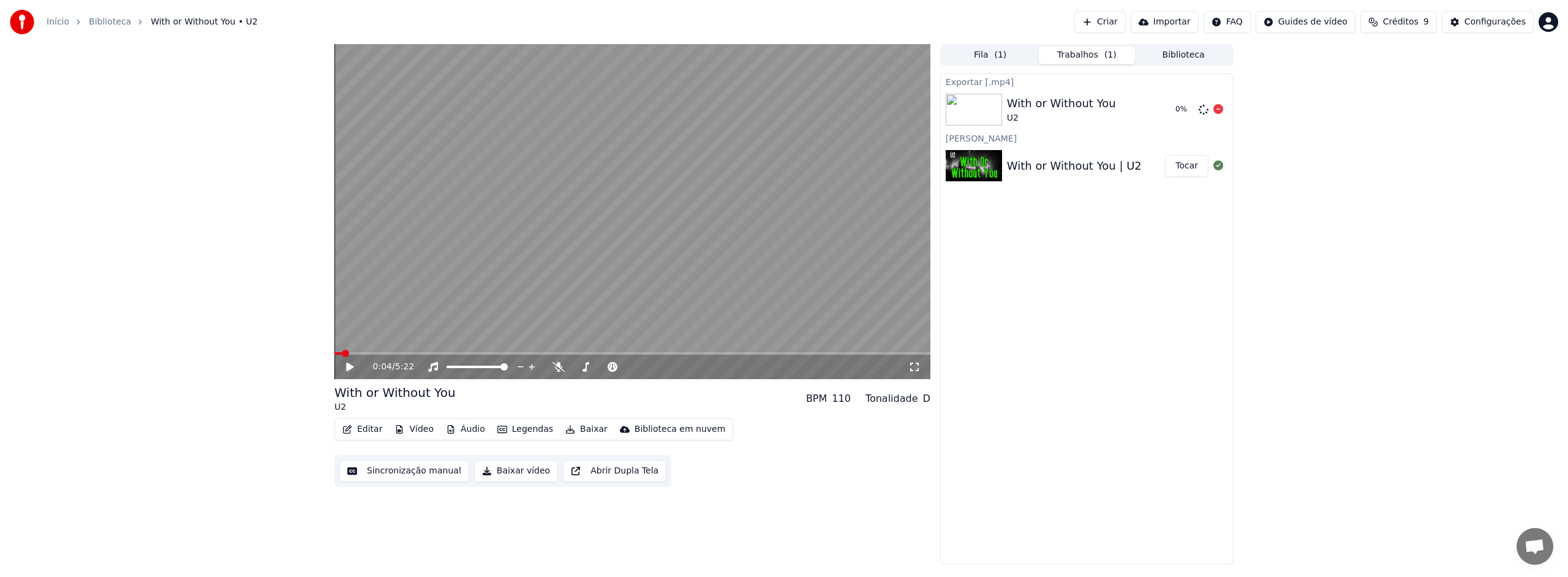
click at [1082, 96] on div "With or Without You" at bounding box center [1061, 103] width 109 height 17
click at [1195, 168] on button "Tocar" at bounding box center [1187, 166] width 44 height 22
click at [1151, 108] on div "With or Without You U2" at bounding box center [1086, 109] width 158 height 29
click at [1218, 110] on icon at bounding box center [1218, 109] width 10 height 10
click at [1219, 110] on icon at bounding box center [1218, 109] width 10 height 10
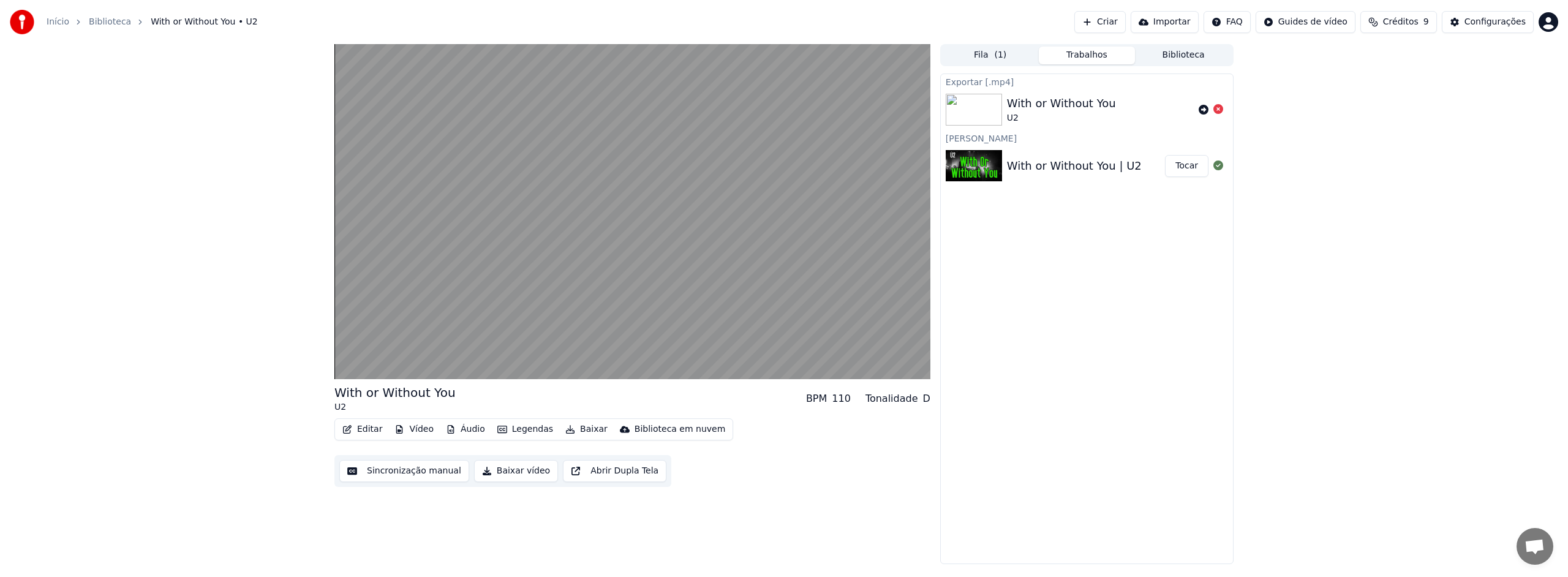
click at [1097, 165] on div "With or Without You | U2" at bounding box center [1074, 166] width 135 height 17
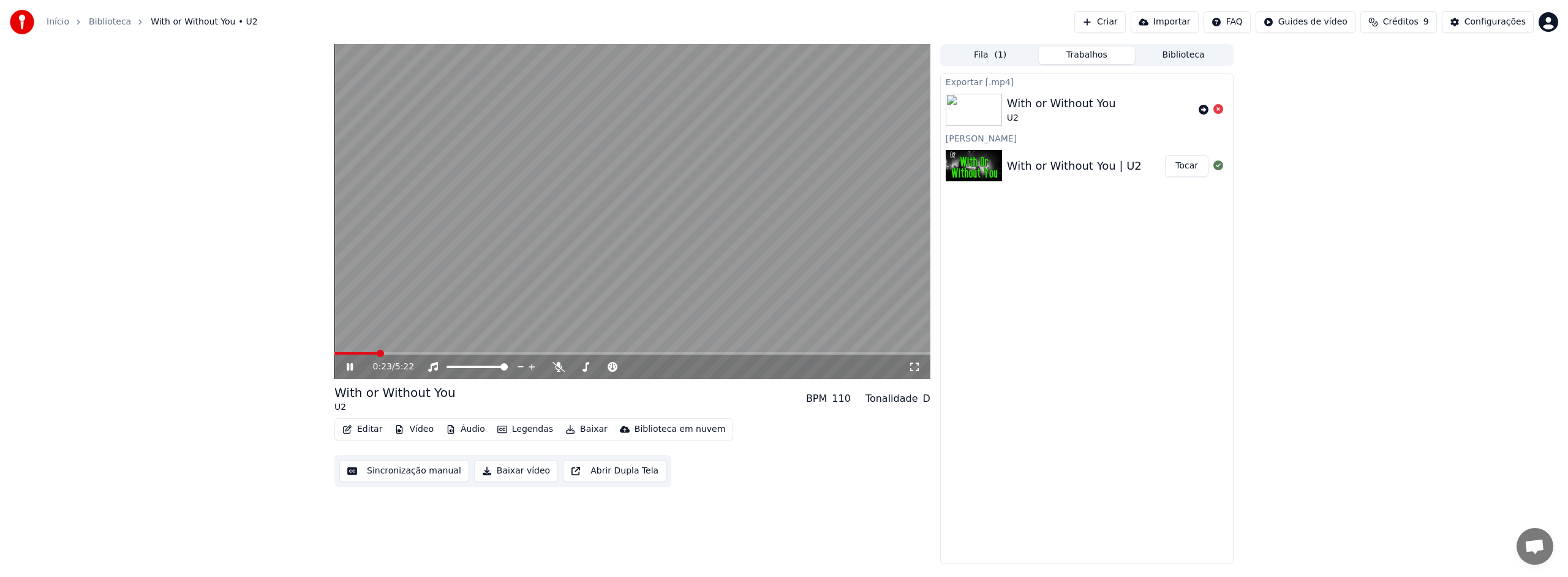
click at [1064, 164] on div "With or Without You | U2" at bounding box center [1074, 166] width 135 height 17
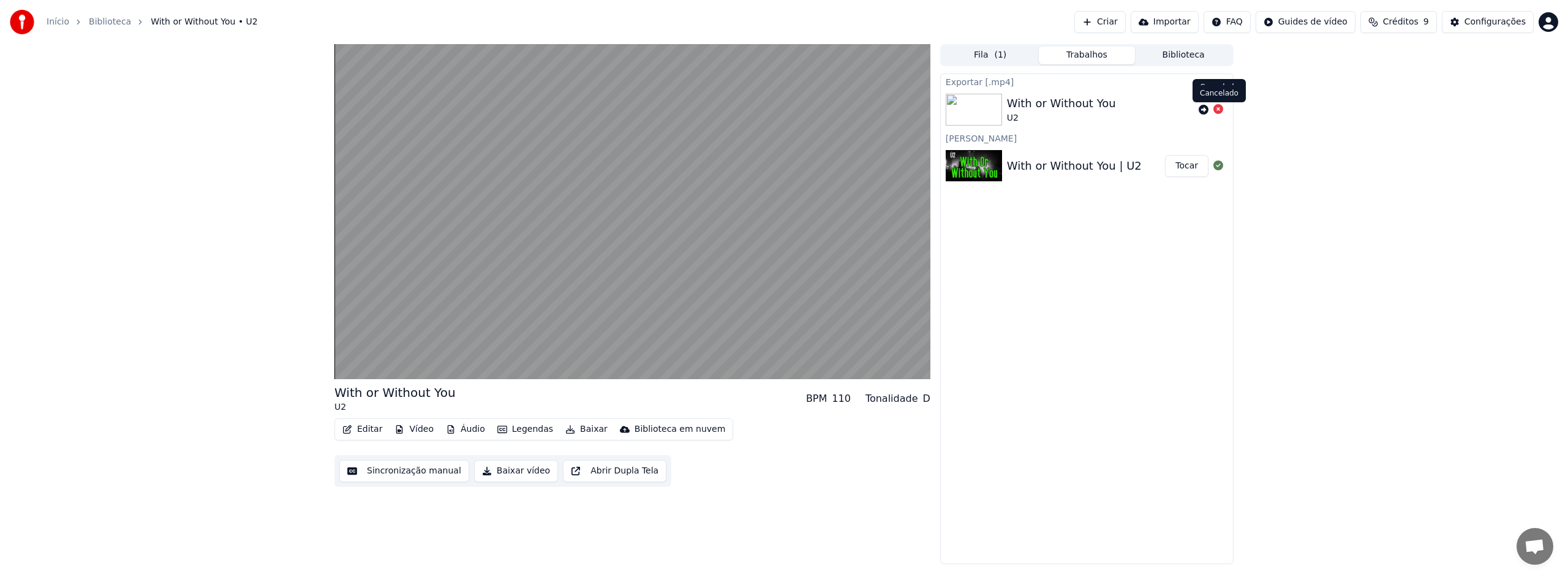
click at [1219, 112] on icon at bounding box center [1218, 109] width 10 height 10
click at [1219, 110] on icon at bounding box center [1218, 109] width 10 height 10
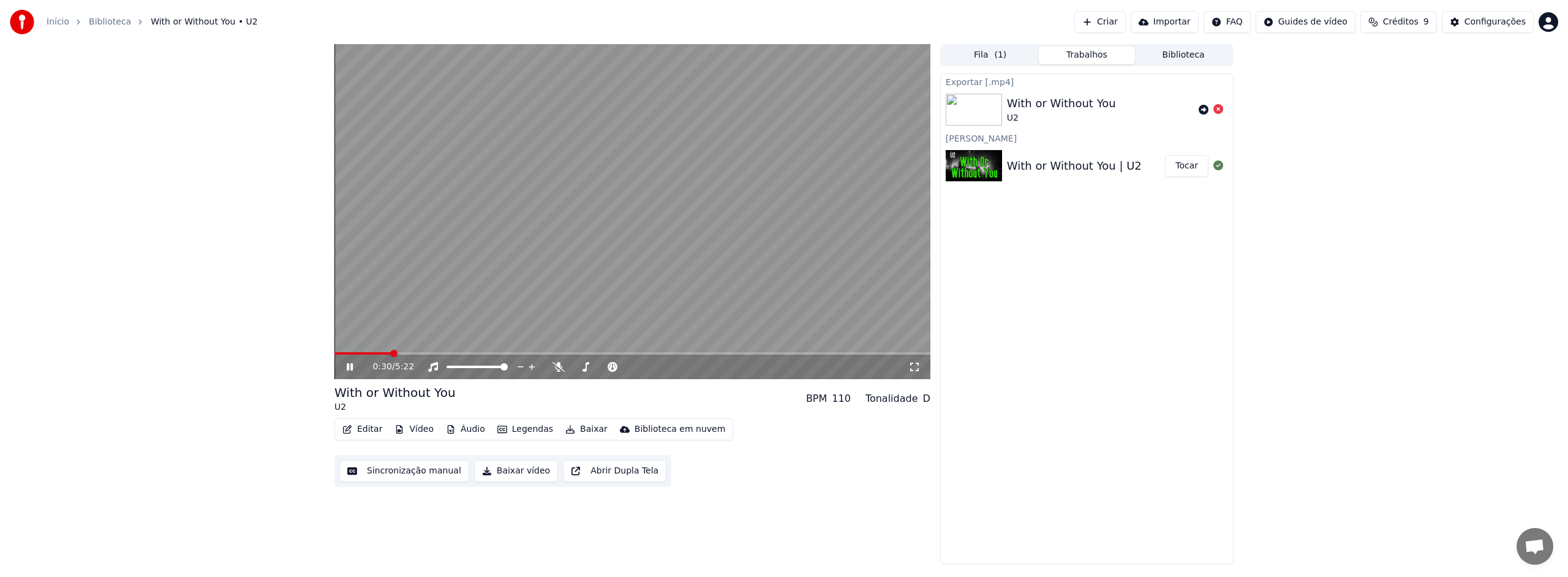
click at [350, 367] on icon at bounding box center [358, 367] width 29 height 10
click at [1219, 110] on icon at bounding box center [1218, 109] width 10 height 10
drag, startPoint x: 1059, startPoint y: 95, endPoint x: 1339, endPoint y: 156, distance: 286.6
click at [1339, 158] on div "0:30 / 5:22 With or Without You U2 BPM 110 Tonalidade D Editar Vídeo Áudio Lege…" at bounding box center [784, 304] width 1568 height 520
click at [366, 429] on button "Editar" at bounding box center [362, 429] width 50 height 17
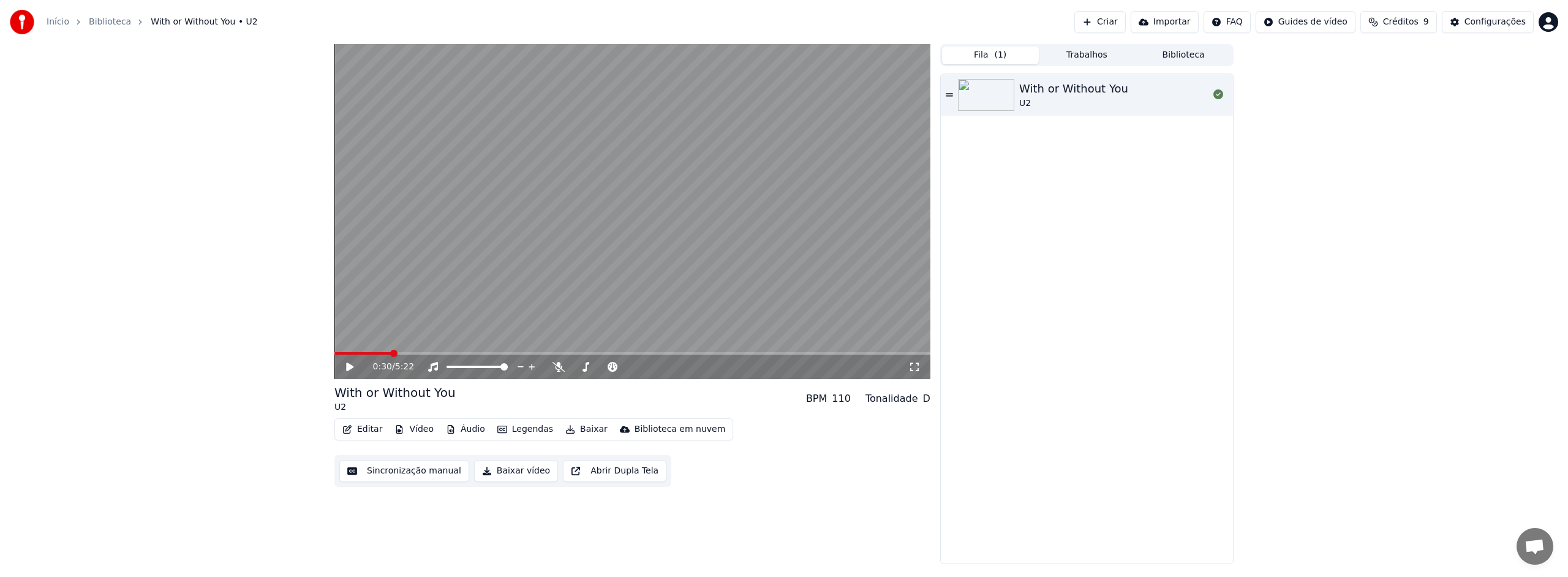
click at [981, 53] on button "Fila ( 1 )" at bounding box center [990, 55] width 97 height 17
click at [1092, 53] on button "Trabalhos" at bounding box center [1087, 55] width 97 height 17
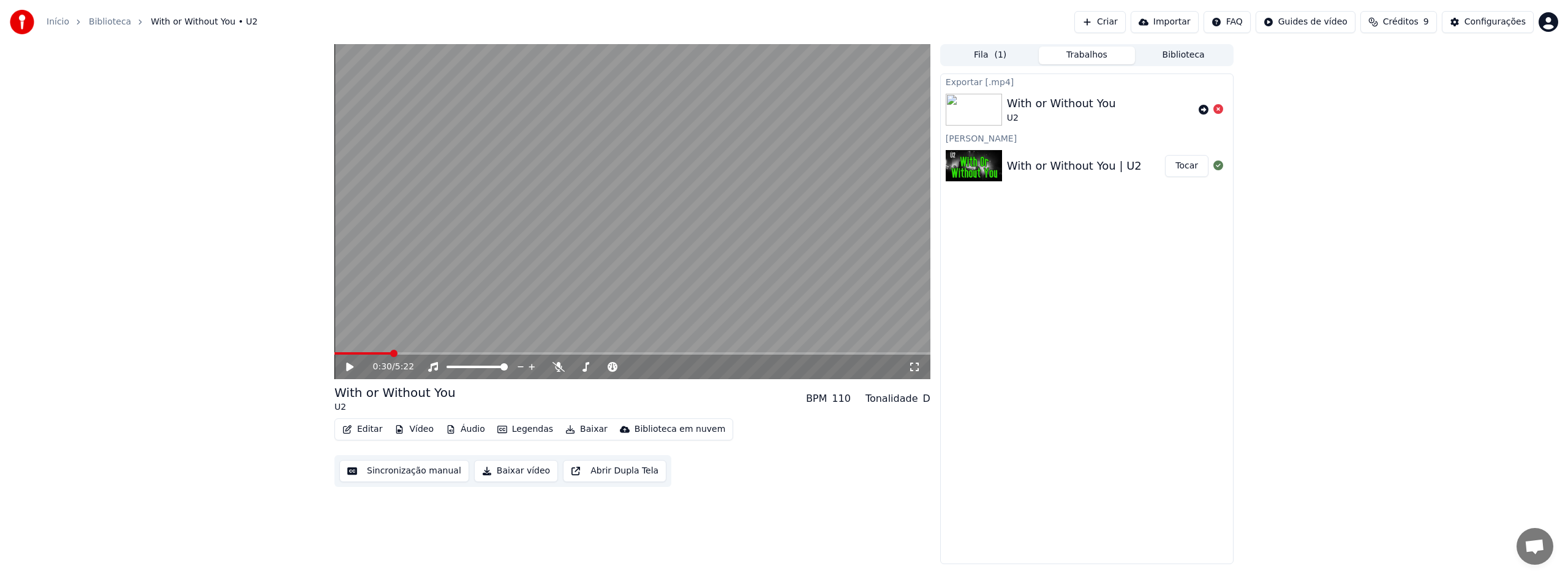
click at [1178, 57] on button "Biblioteca" at bounding box center [1183, 55] width 97 height 17
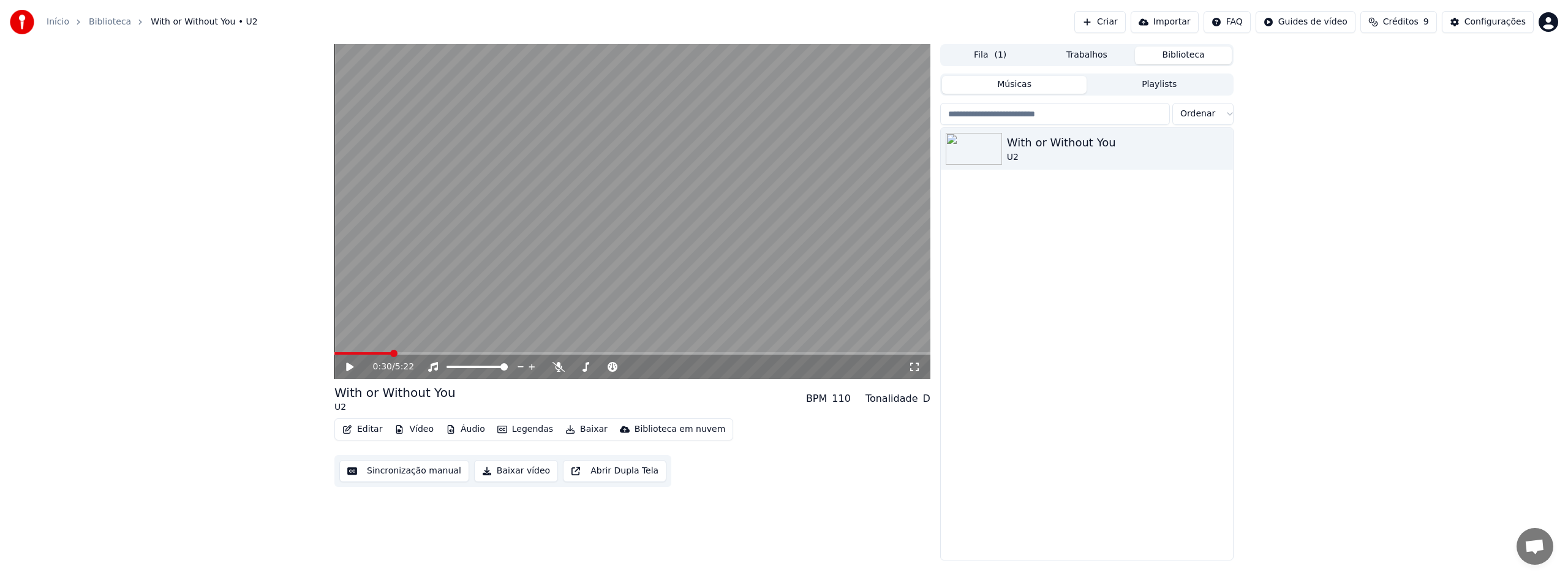
click at [976, 54] on button "Fila ( 1 )" at bounding box center [990, 55] width 97 height 17
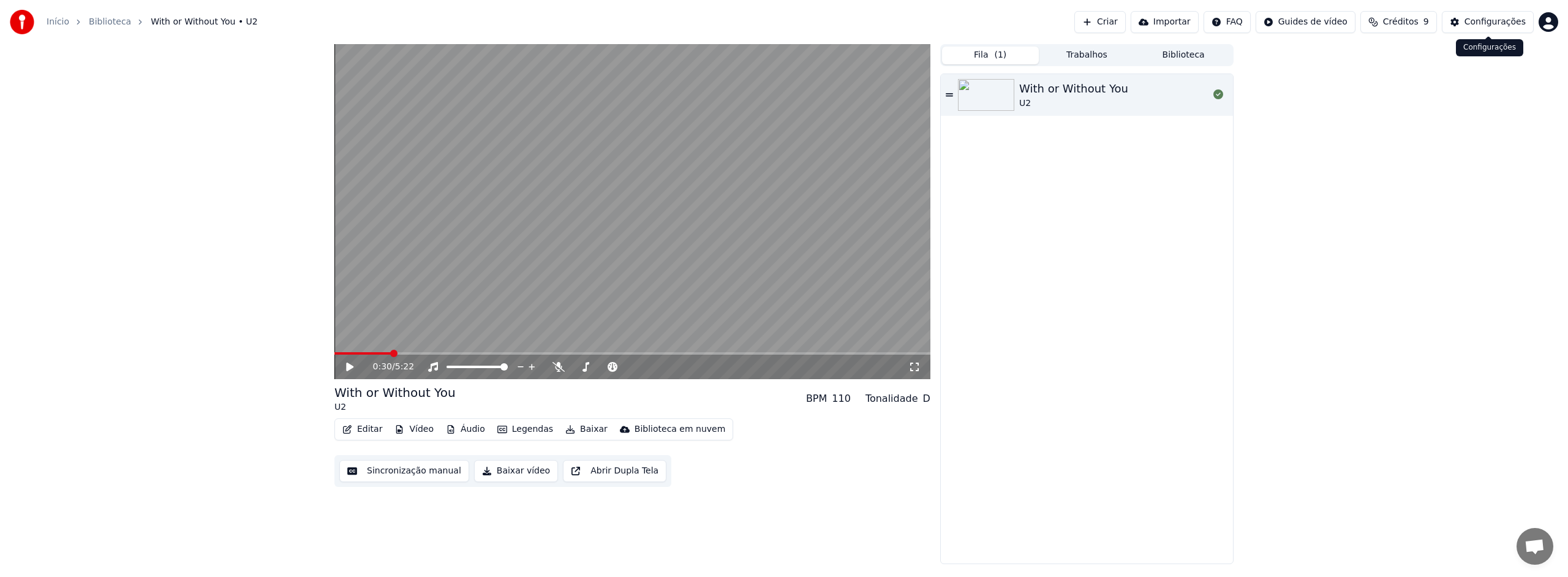
click at [1489, 24] on div "Configurações" at bounding box center [1495, 22] width 61 height 12
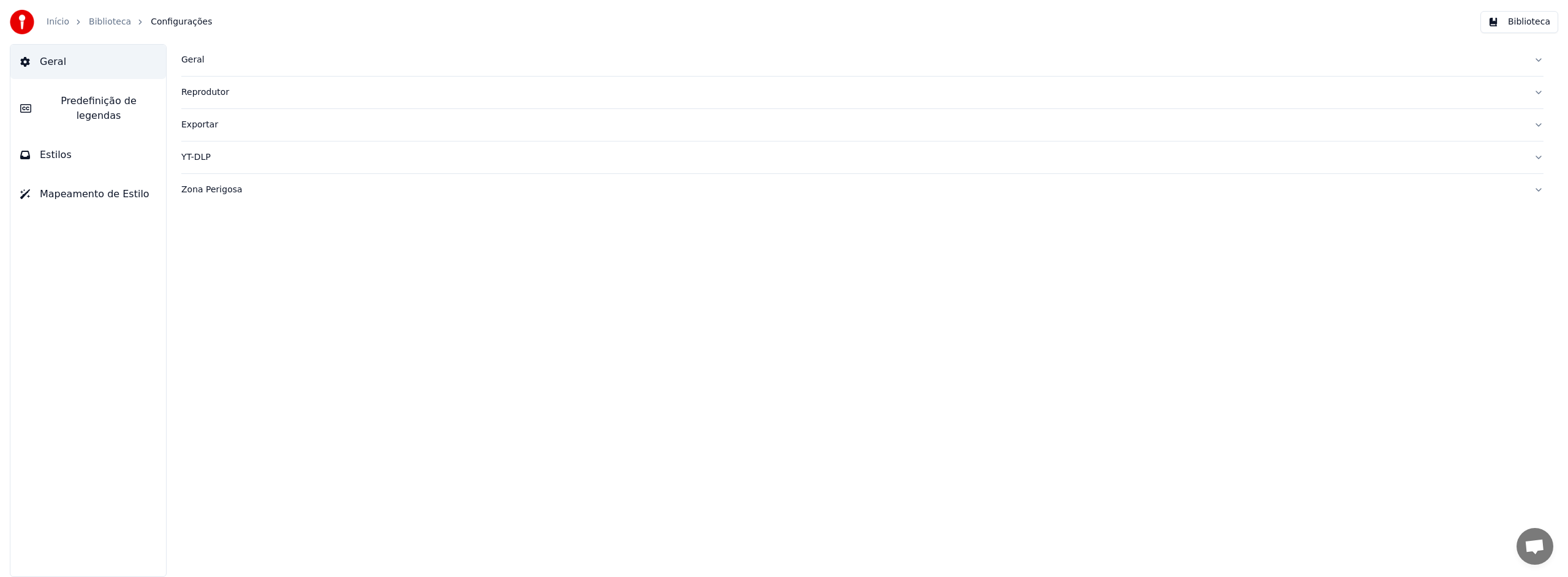
click at [195, 62] on div "Geral" at bounding box center [853, 60] width 1343 height 12
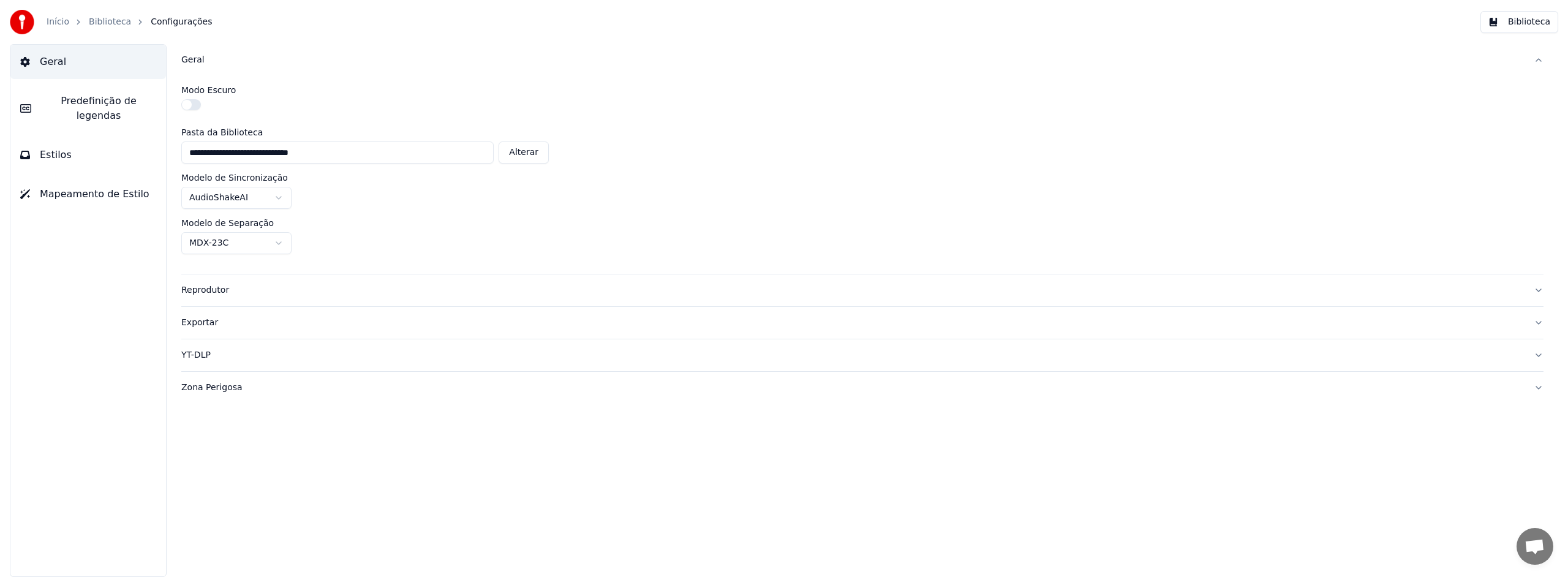
click at [196, 59] on div "Geral" at bounding box center [853, 60] width 1343 height 12
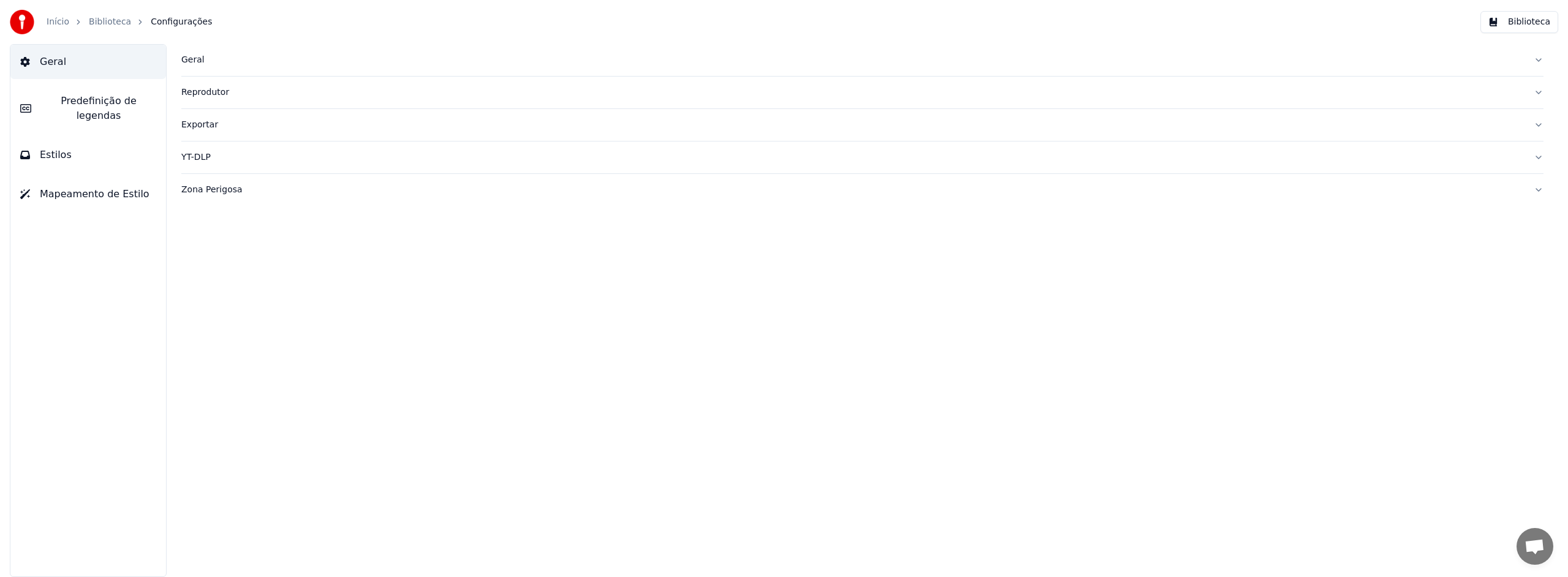
click at [196, 59] on div "Geral" at bounding box center [853, 60] width 1343 height 12
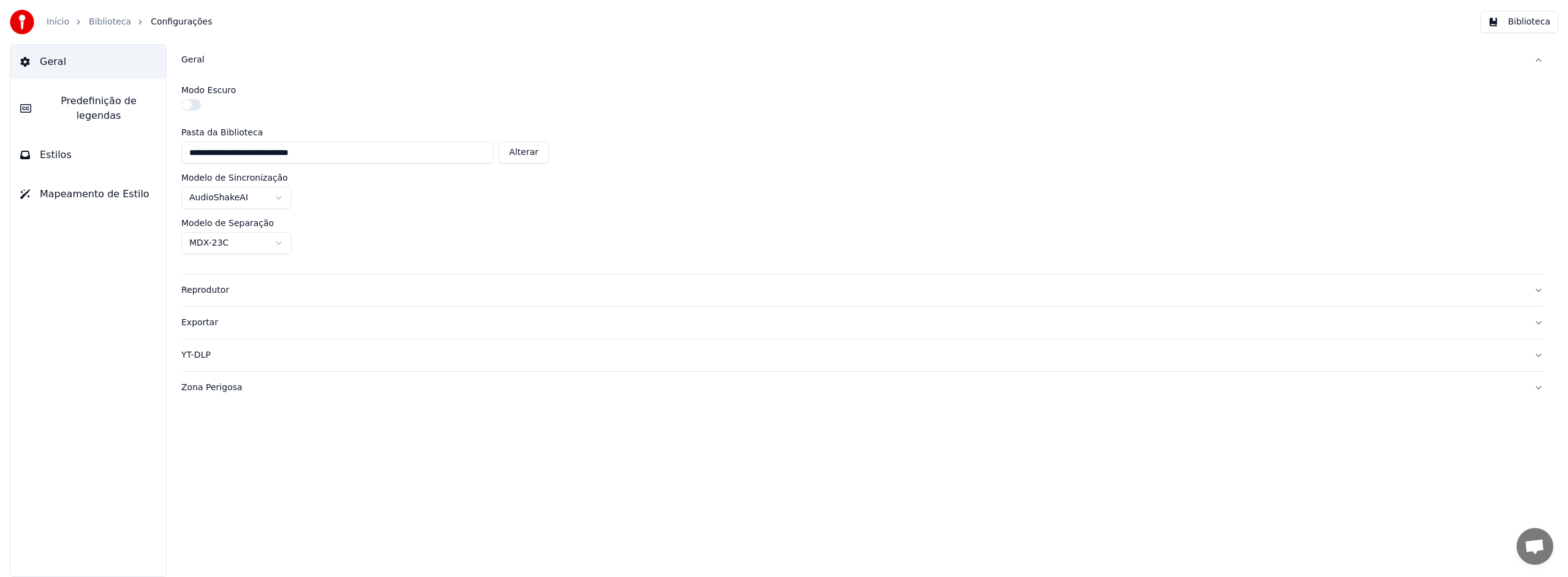
click at [87, 187] on span "Mapeamento de Estilo" at bounding box center [95, 194] width 110 height 15
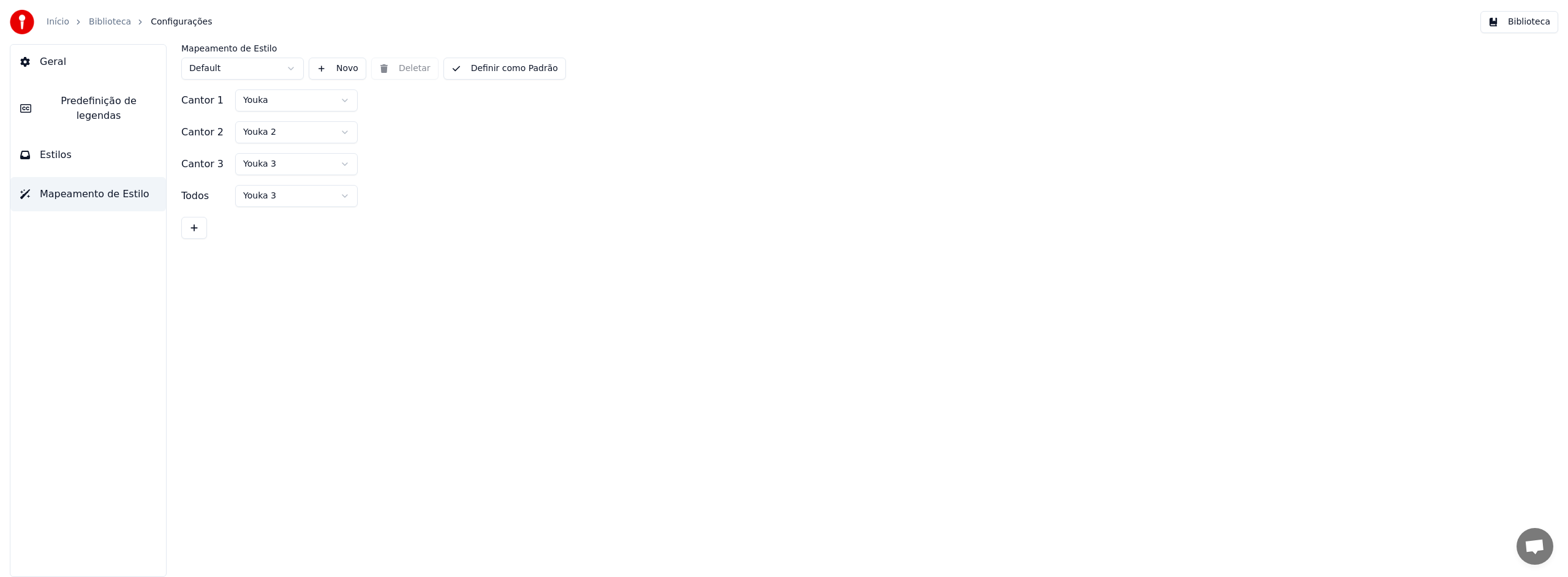
click at [102, 143] on button "Estilos" at bounding box center [89, 155] width 156 height 34
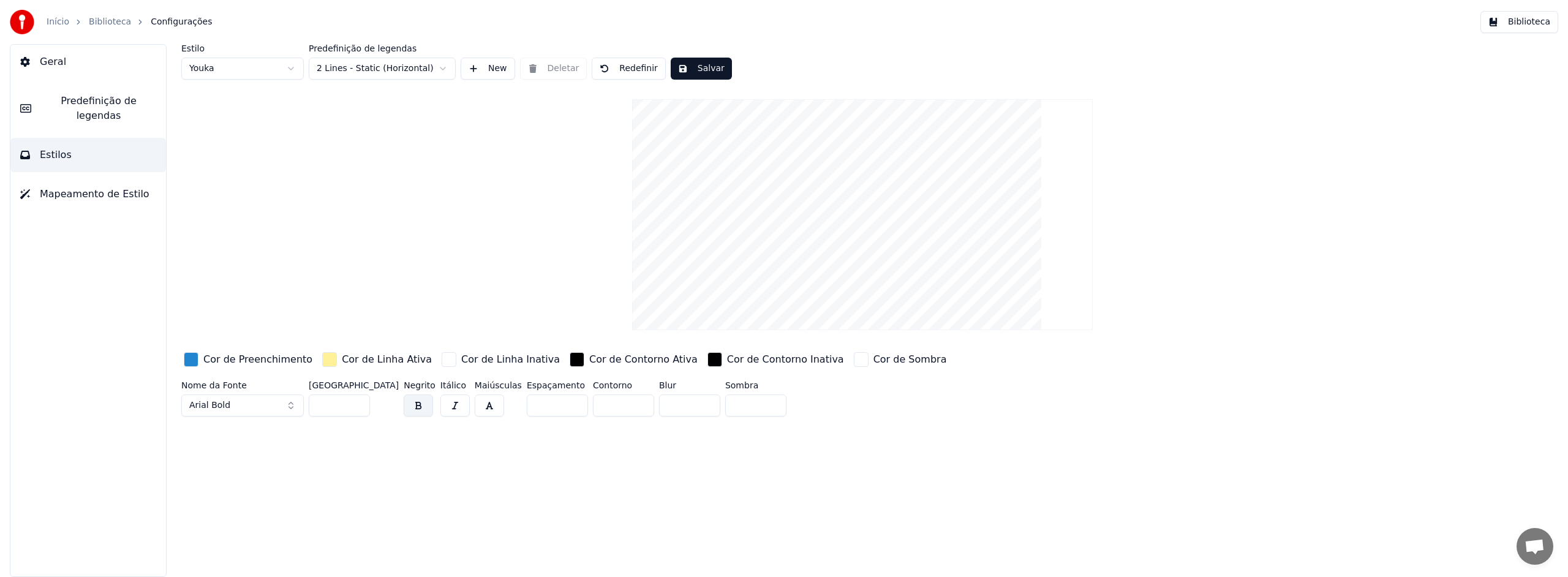
click at [113, 103] on span "Predefinição de legendas" at bounding box center [99, 108] width 115 height 29
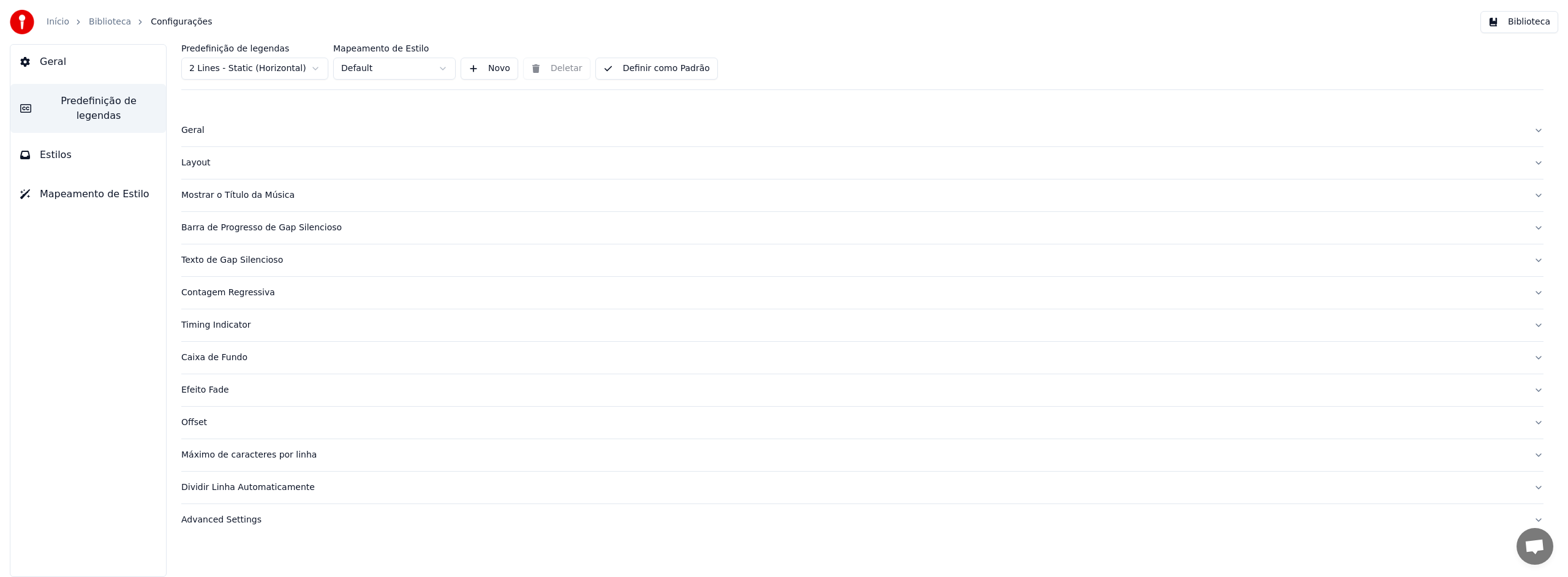
click at [253, 194] on div "Mostrar o Título da Música" at bounding box center [853, 196] width 1343 height 12
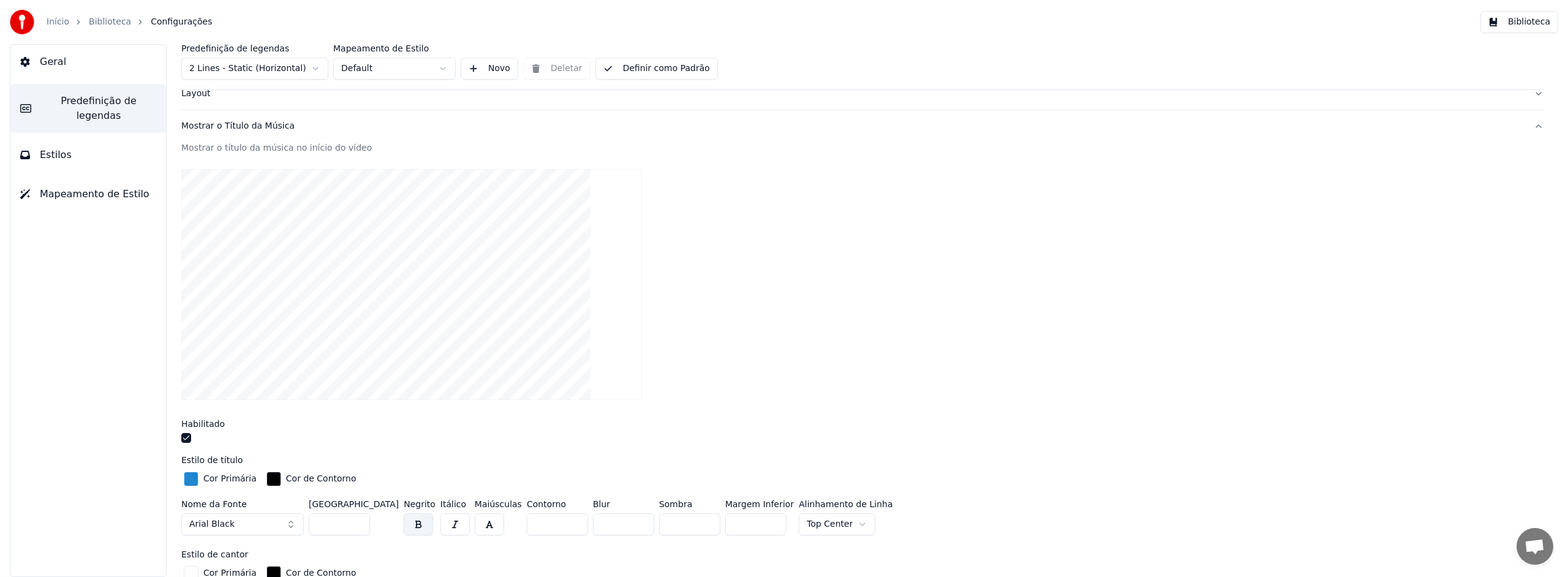
scroll to position [120, 0]
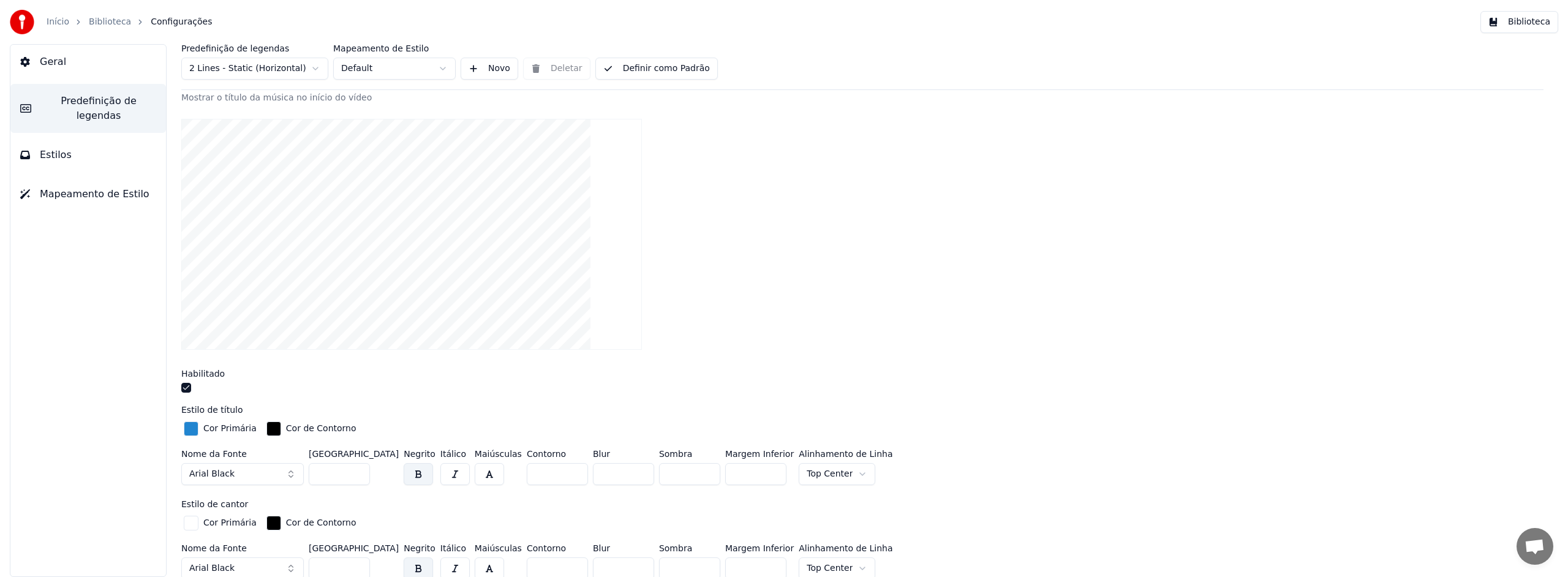
click at [187, 387] on button "button" at bounding box center [186, 388] width 10 height 10
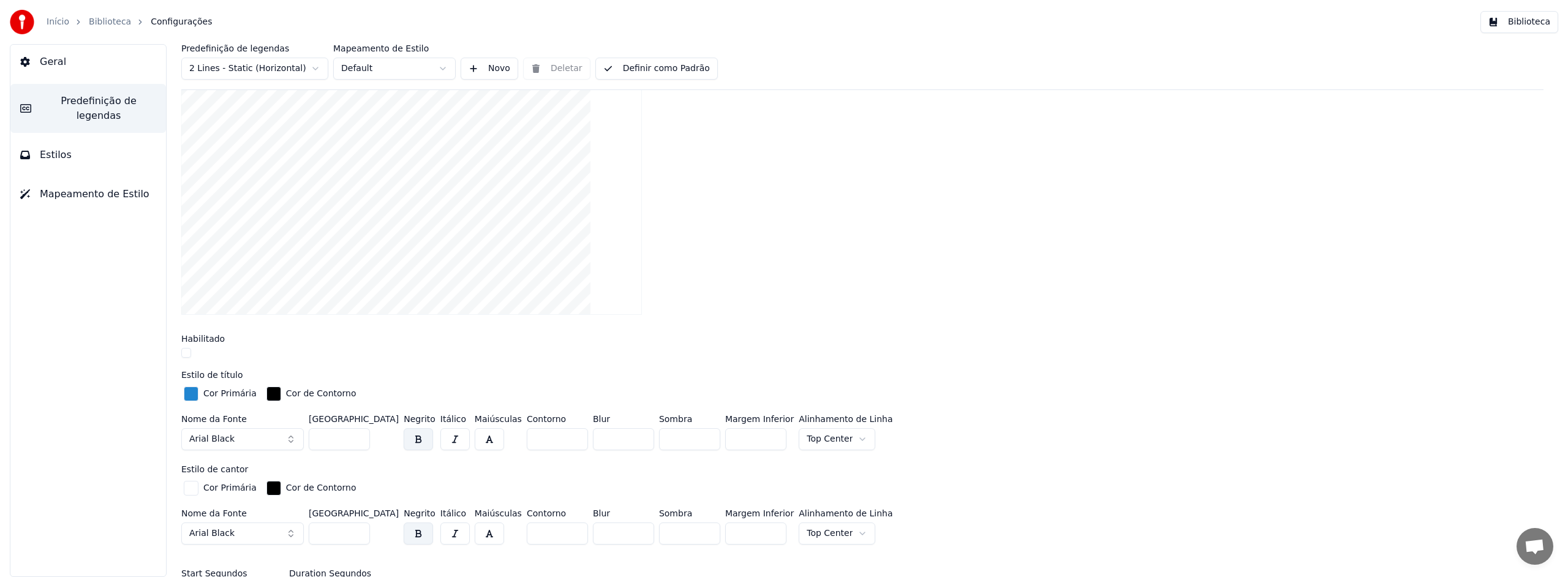
scroll to position [0, 0]
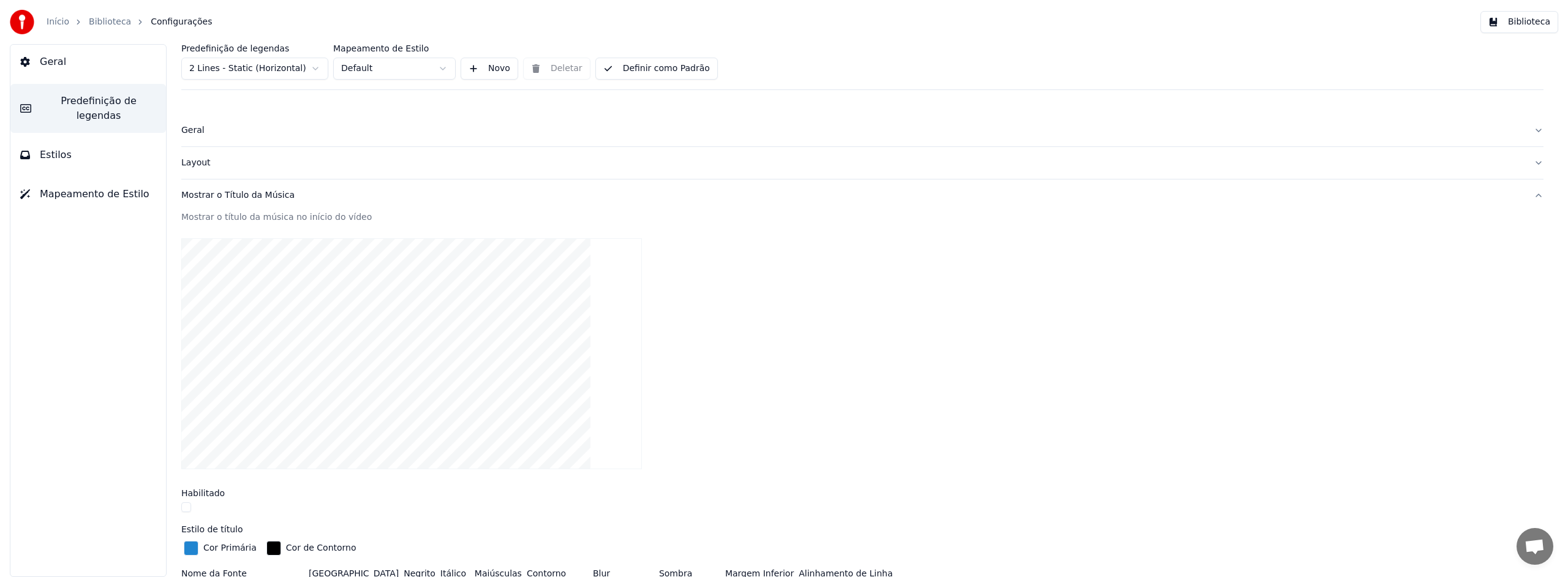
click at [52, 148] on span "Estilos" at bounding box center [55, 155] width 32 height 15
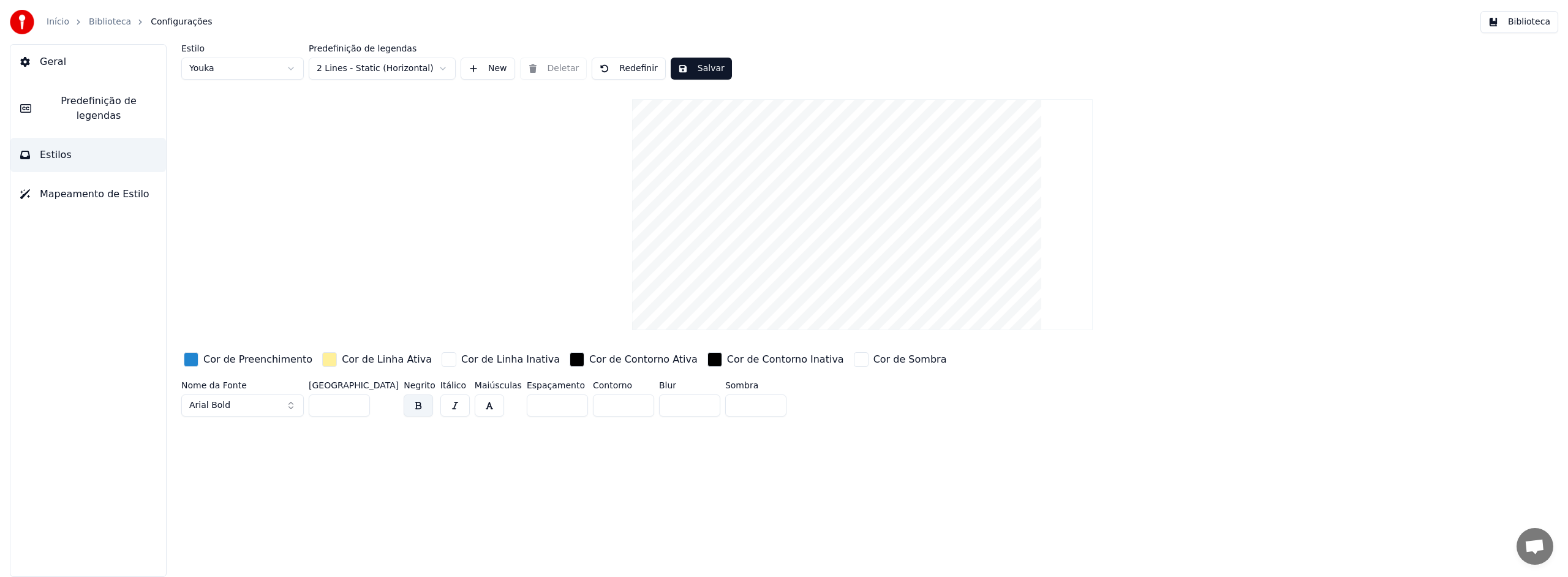
click at [873, 360] on div "Cor de Sombra" at bounding box center [910, 360] width 74 height 15
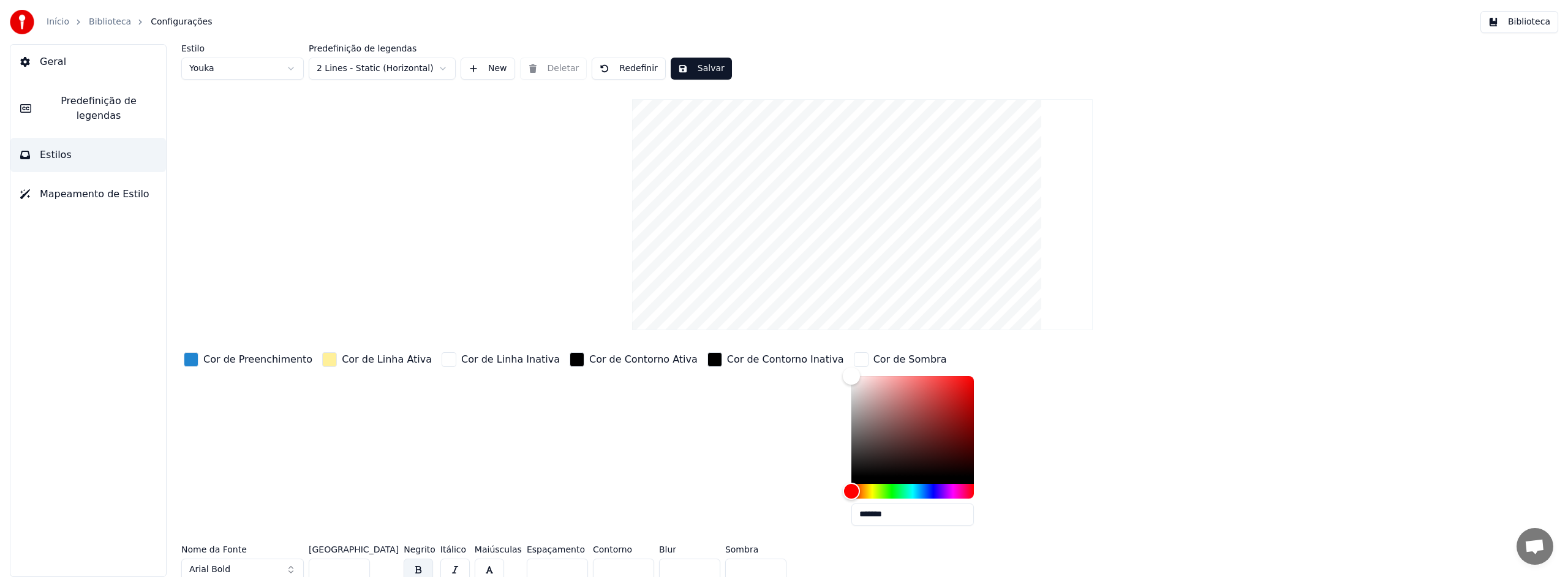
click at [873, 360] on div "Cor de Sombra" at bounding box center [910, 360] width 74 height 15
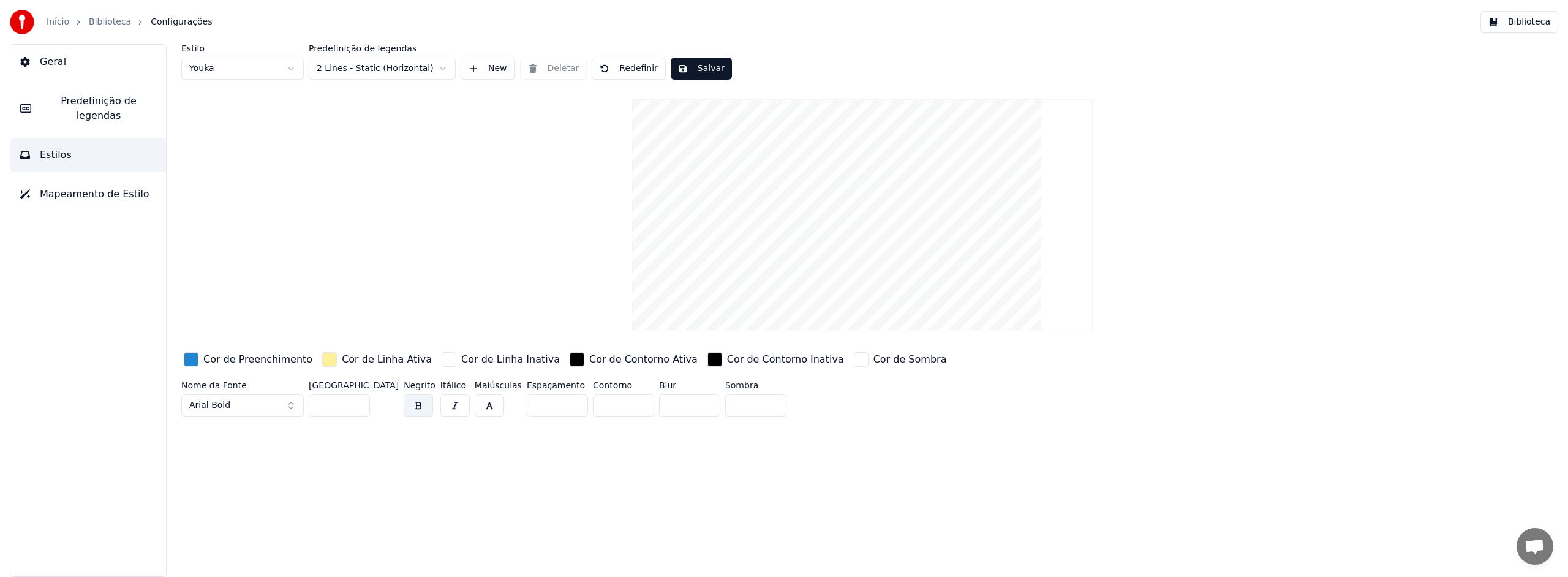
click at [854, 358] on div "button" at bounding box center [862, 360] width 15 height 15
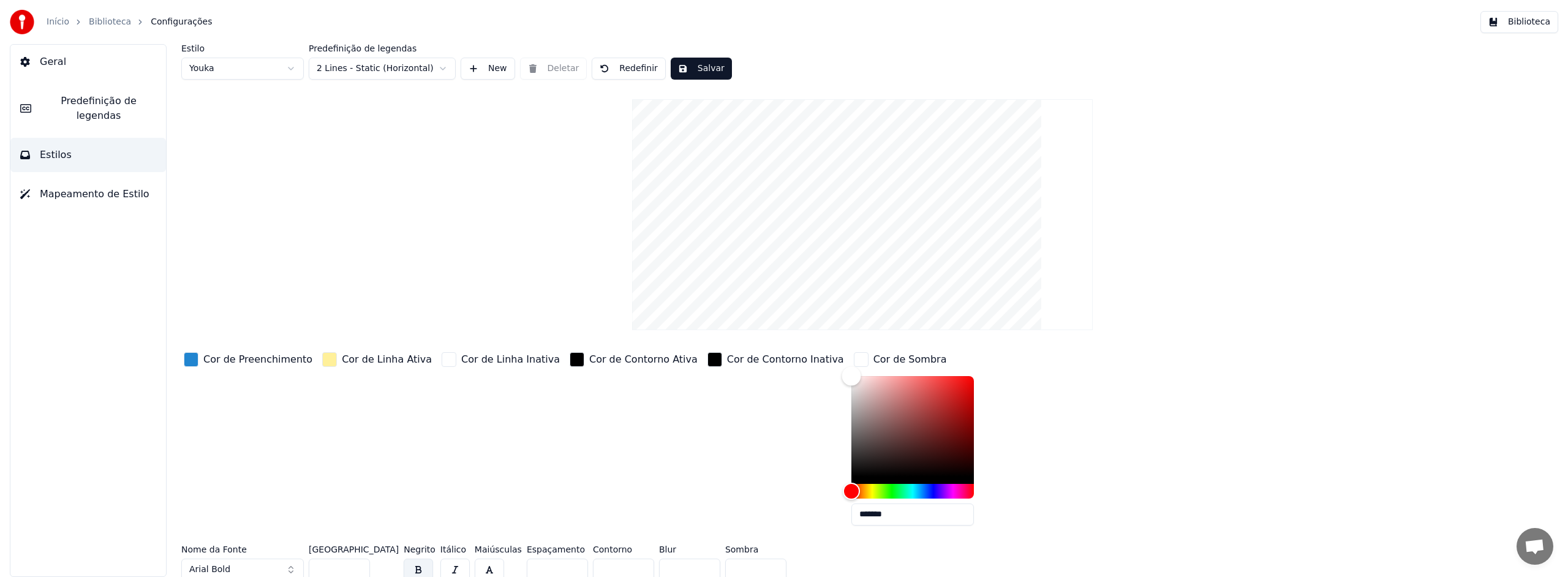
click at [909, 394] on div "Color" at bounding box center [913, 426] width 123 height 100
click at [951, 394] on div "Color" at bounding box center [960, 394] width 19 height 19
type input "*******"
click at [854, 360] on div "button" at bounding box center [862, 360] width 15 height 15
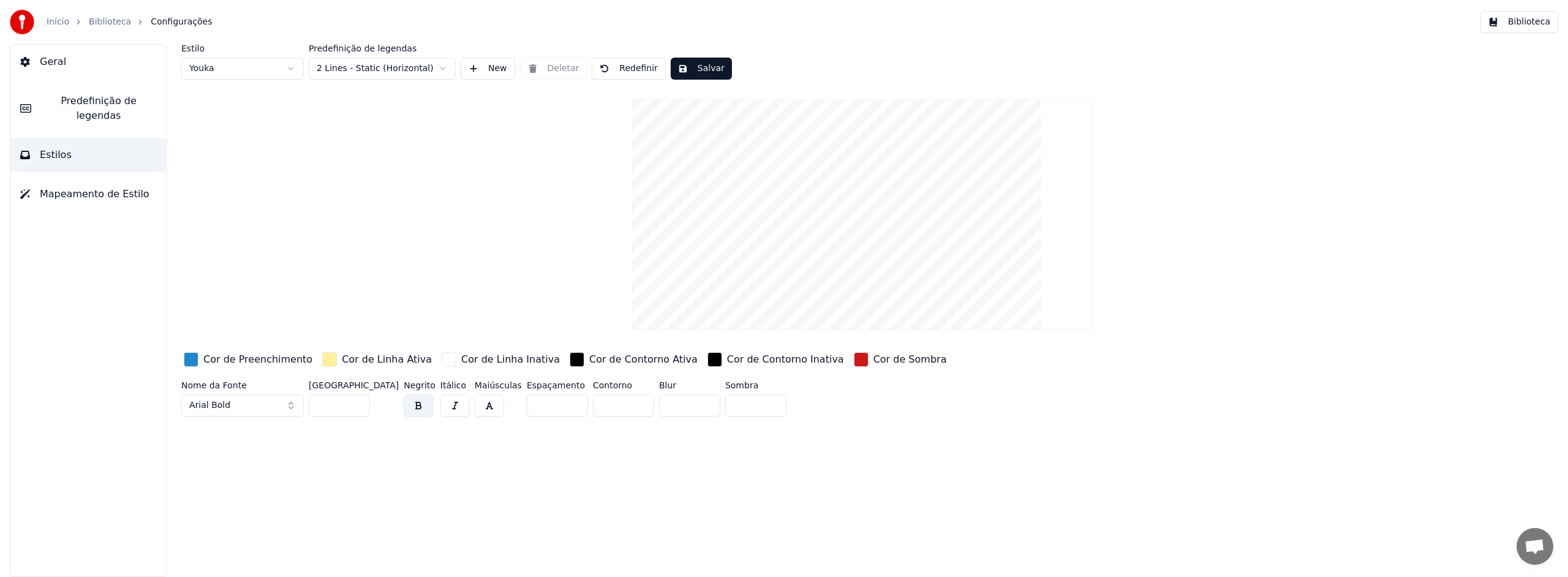
click at [854, 363] on div "button" at bounding box center [862, 360] width 15 height 15
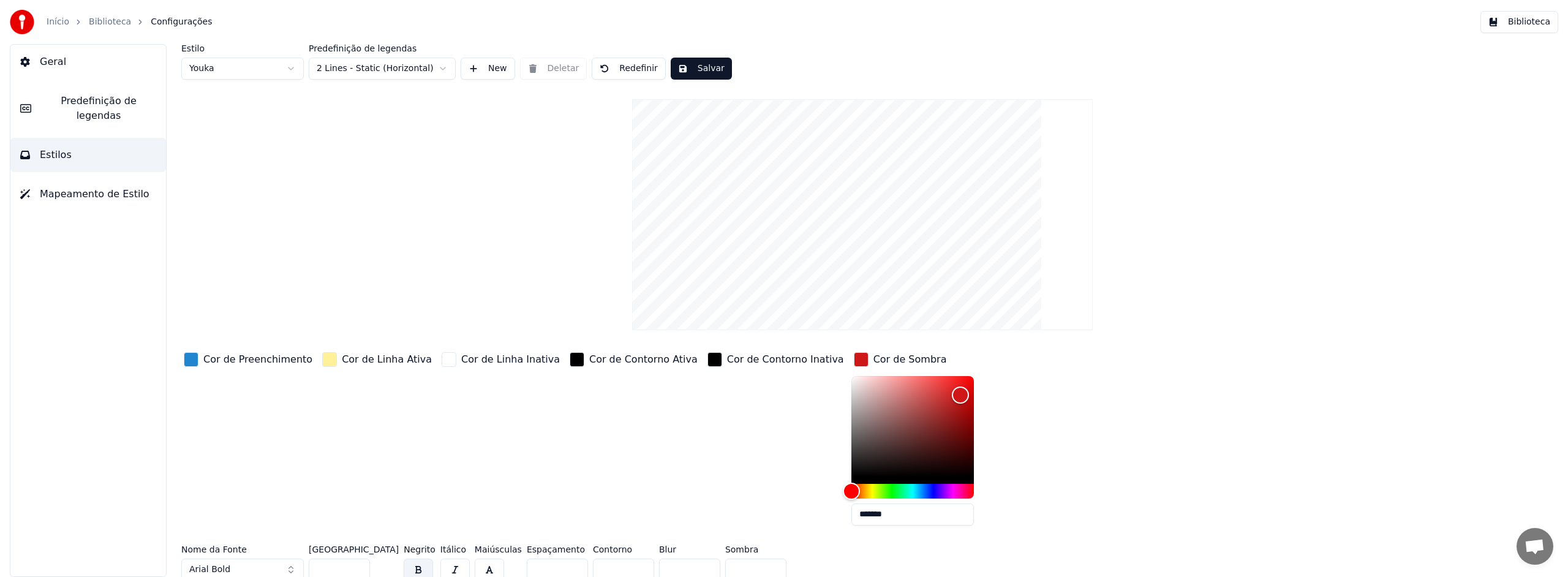
click at [883, 476] on div at bounding box center [913, 429] width 123 height 108
click at [729, 455] on div "Cor de Contorno Inativa" at bounding box center [776, 442] width 142 height 186
click at [854, 360] on div "button" at bounding box center [862, 360] width 15 height 15
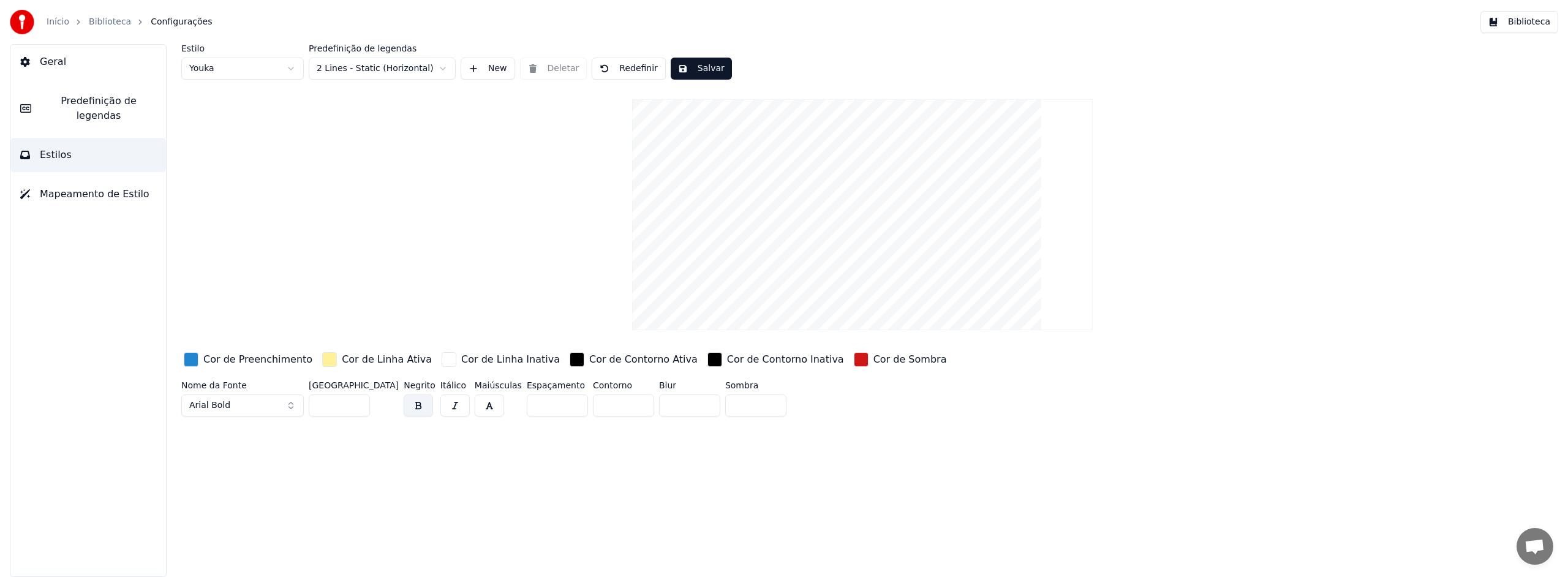
click at [643, 69] on button "Redefinir" at bounding box center [628, 68] width 74 height 22
click at [692, 68] on button "Salvar" at bounding box center [701, 68] width 61 height 22
click at [85, 102] on span "Predefinição de legendas" at bounding box center [99, 108] width 115 height 29
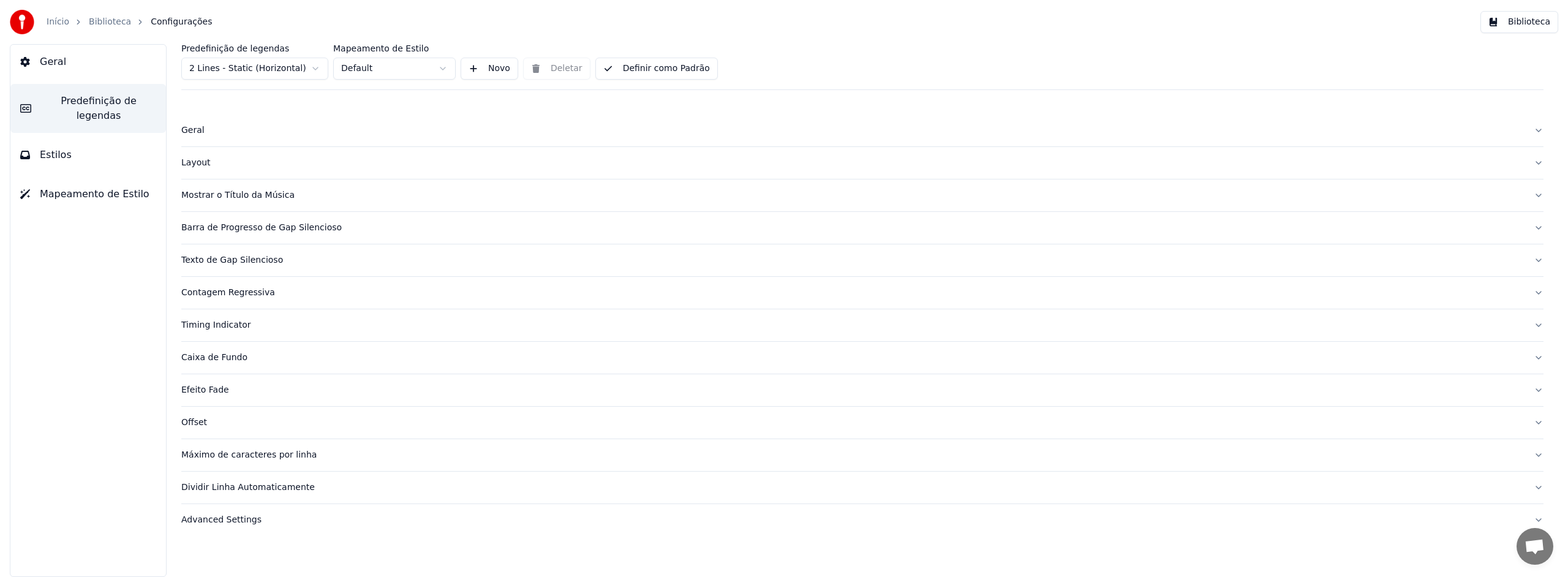
click at [48, 58] on span "Geral" at bounding box center [53, 62] width 26 height 15
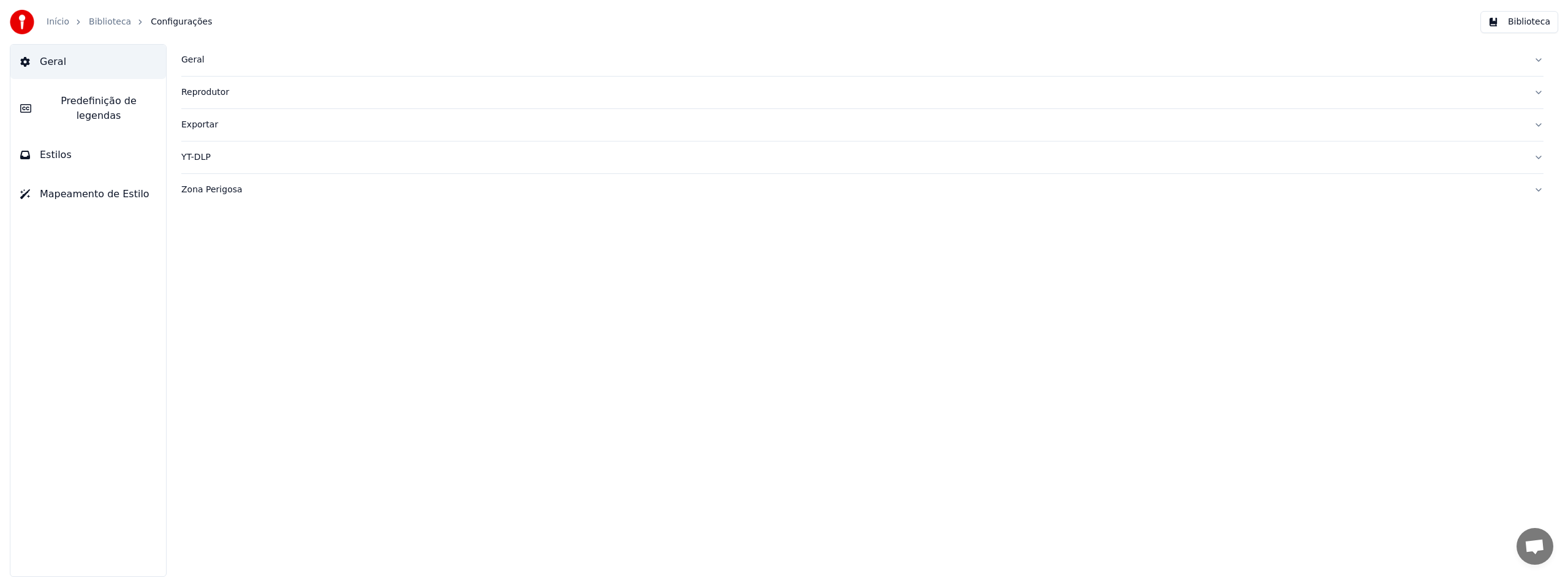
click at [209, 93] on div "Reprodutor" at bounding box center [853, 93] width 1343 height 12
click at [17, 17] on img at bounding box center [22, 22] width 24 height 24
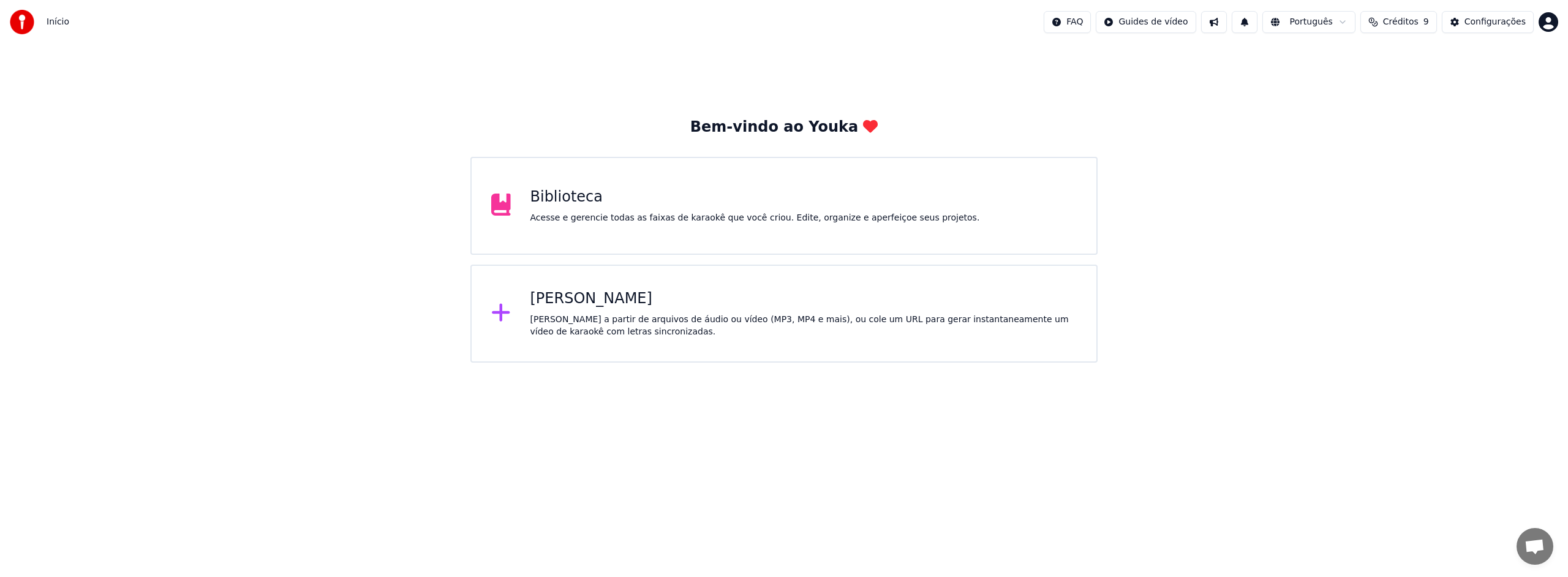
click at [674, 186] on div "Biblioteca Acesse e gerencie todas as faixas de karaokê que você criou. Edite, …" at bounding box center [784, 206] width 627 height 98
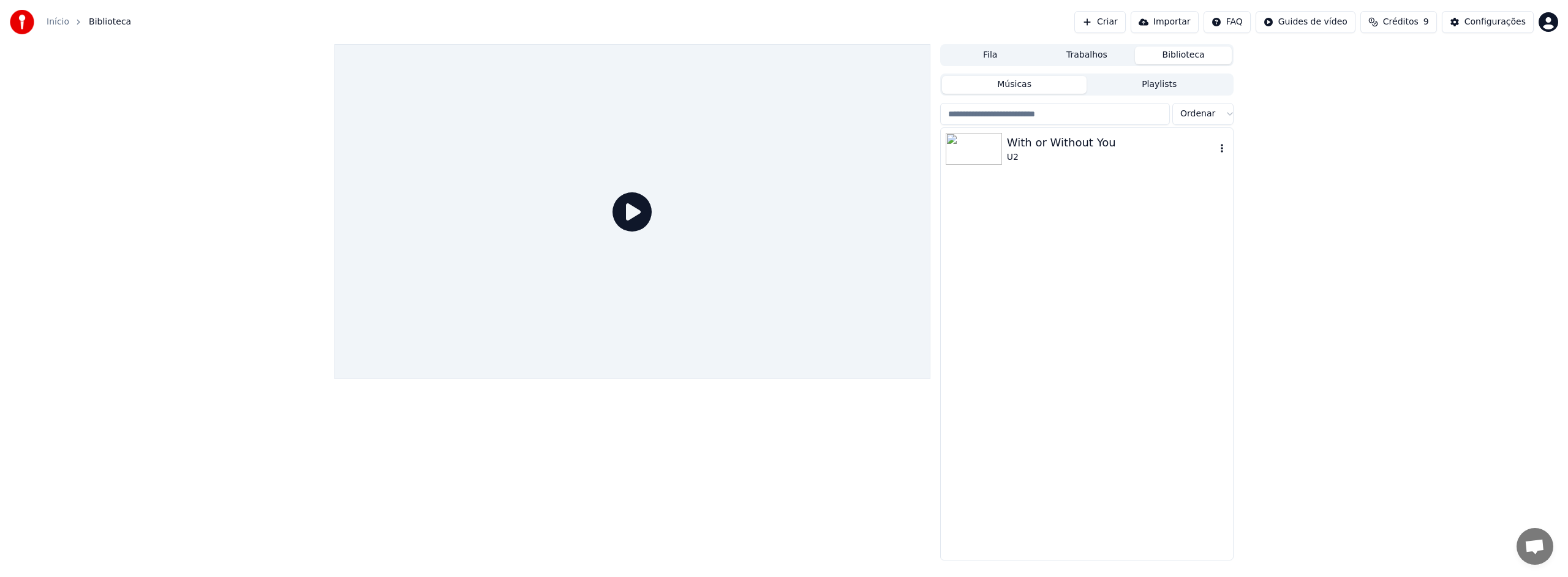
click at [1047, 151] on div "U2" at bounding box center [1111, 158] width 209 height 12
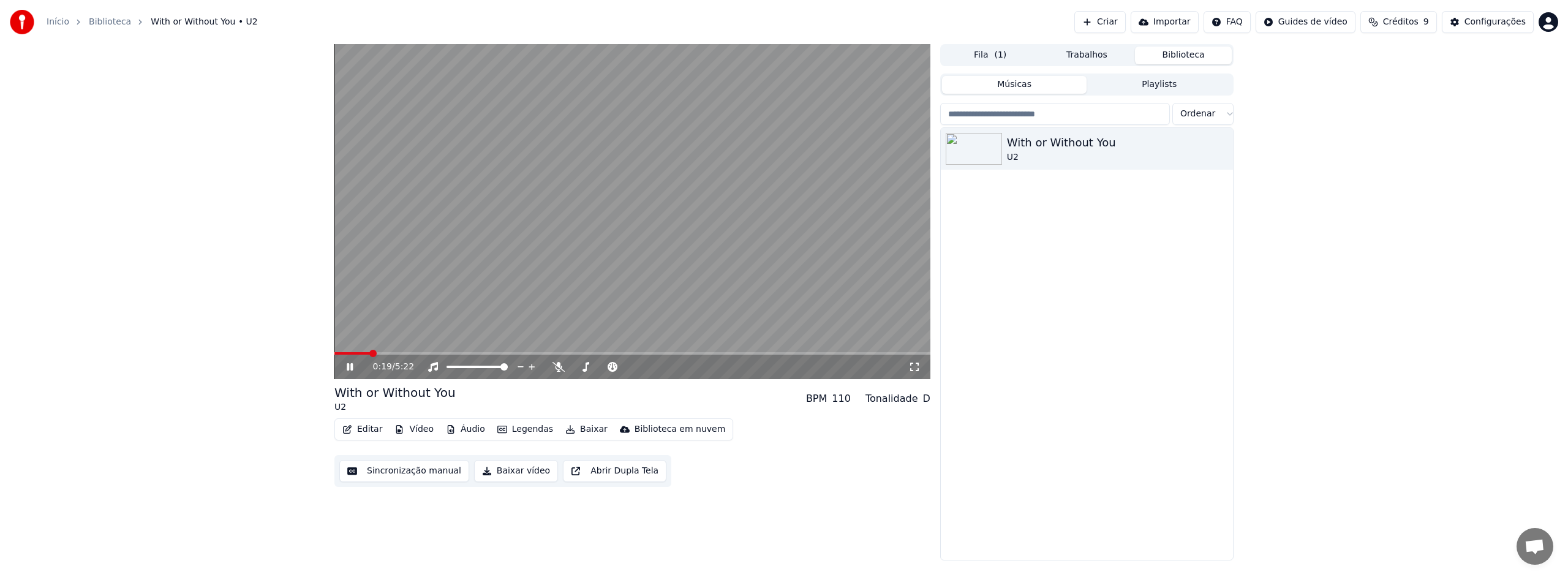
click at [927, 400] on div "D" at bounding box center [927, 399] width 7 height 15
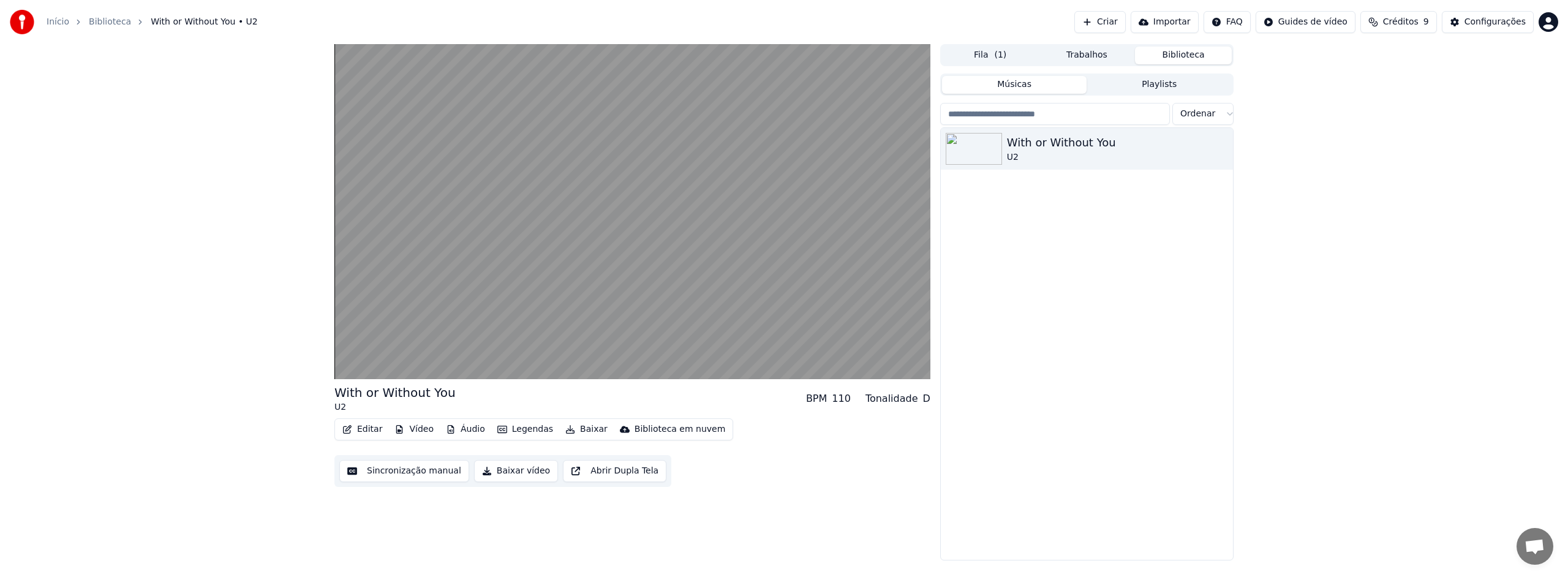
click at [847, 403] on div "110" at bounding box center [841, 399] width 19 height 15
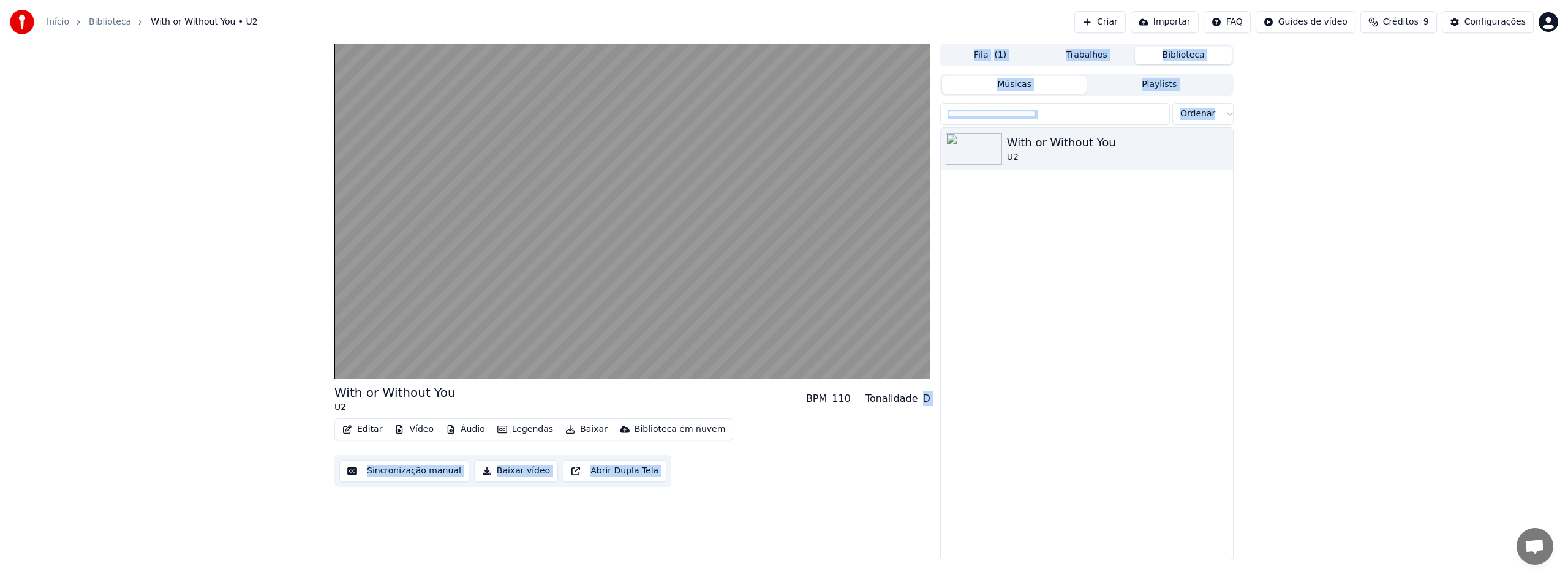
drag, startPoint x: 925, startPoint y: 399, endPoint x: 938, endPoint y: 397, distance: 13.2
click at [938, 397] on div "With or Without You U2 BPM 110 Tonalidade D Editar Vídeo Áudio Legendas Baixar …" at bounding box center [784, 302] width 919 height 516
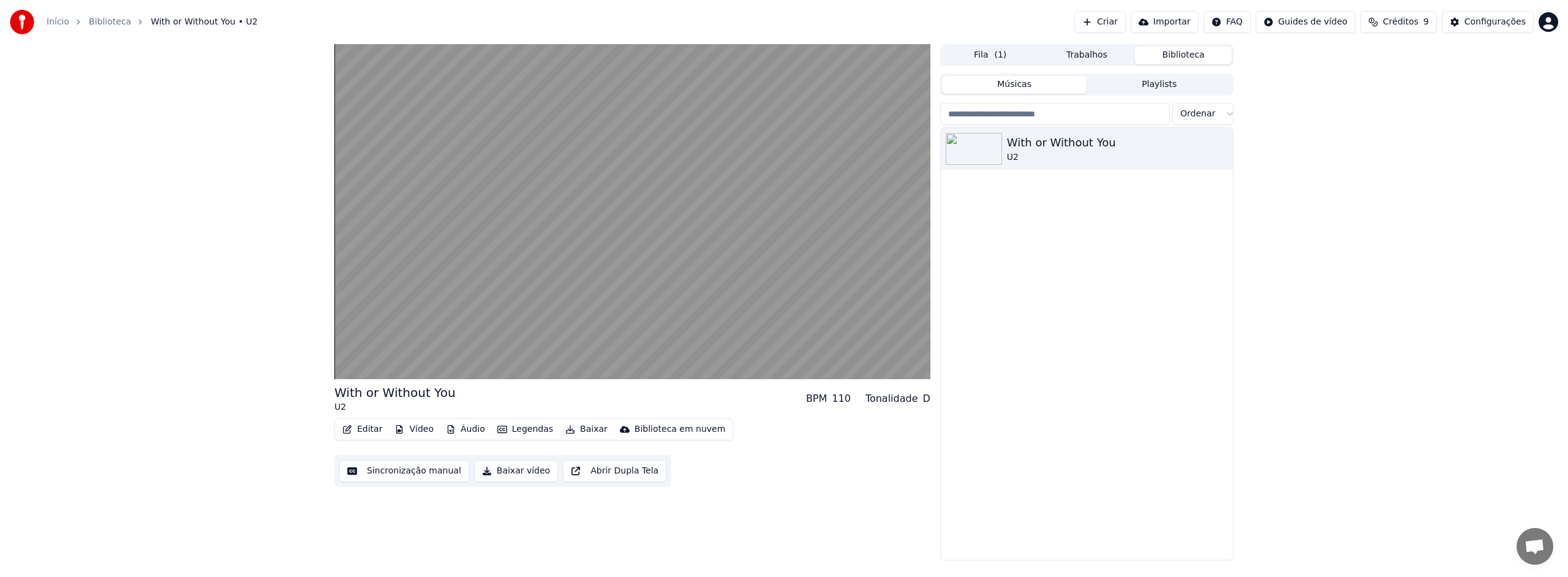
click at [887, 431] on div "Editar Vídeo Áudio Legendas Baixar Biblioteca em nuvem Sincronização manual Bai…" at bounding box center [632, 452] width 596 height 69
click at [827, 397] on div "BPM" at bounding box center [816, 399] width 21 height 15
click at [372, 428] on button "Editar" at bounding box center [362, 429] width 50 height 17
click at [363, 429] on button "Editar" at bounding box center [362, 429] width 50 height 17
click at [423, 432] on button "Vídeo" at bounding box center [414, 429] width 49 height 17
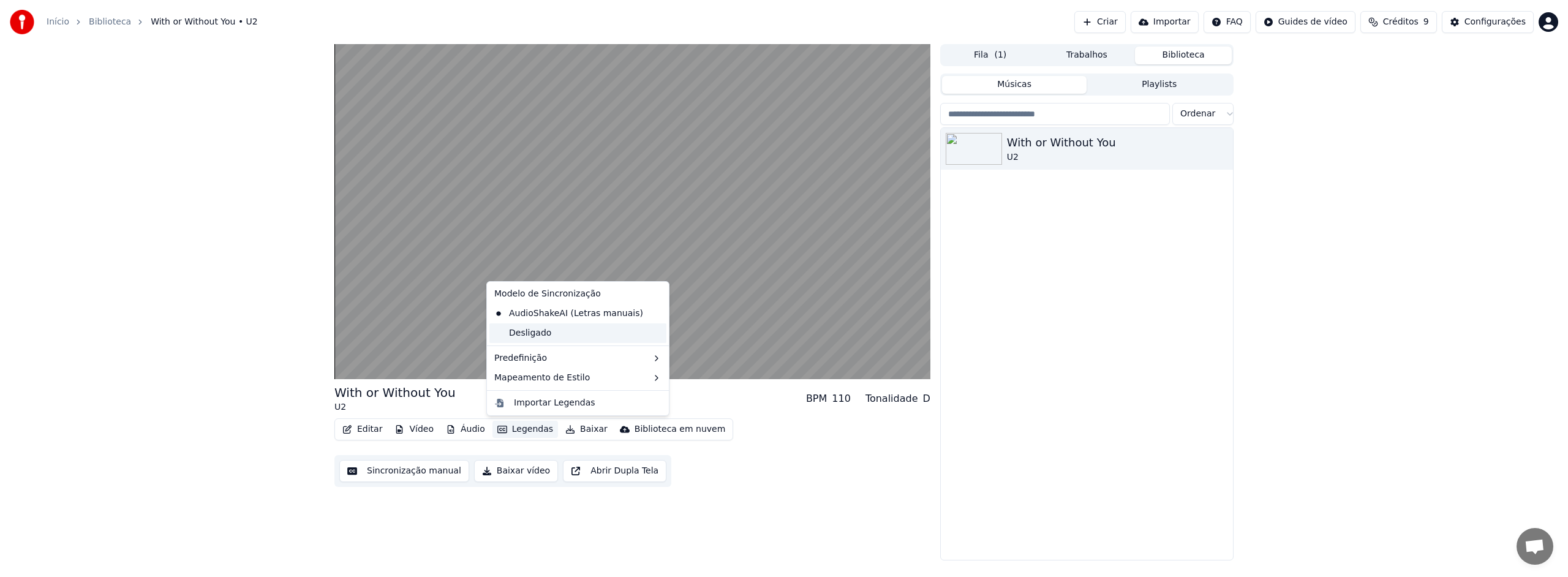
click at [527, 332] on div "Desligado" at bounding box center [578, 333] width 177 height 19
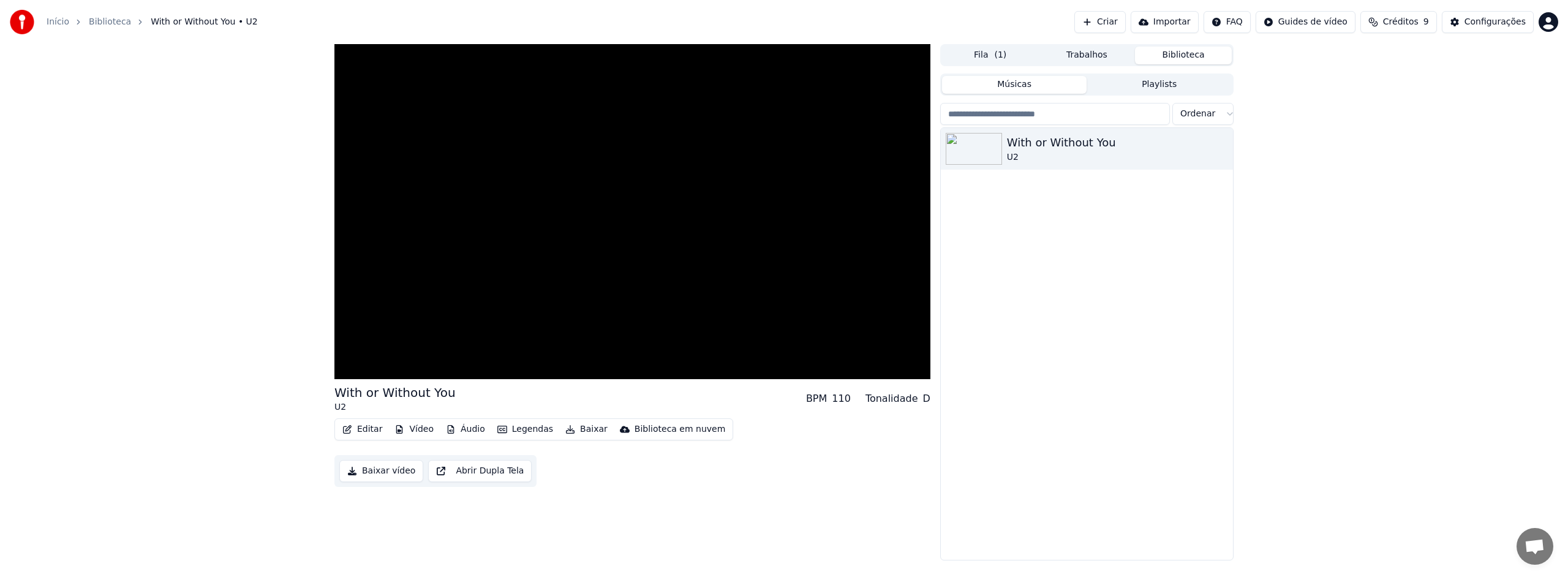
click at [879, 401] on div "Tonalidade" at bounding box center [892, 399] width 53 height 15
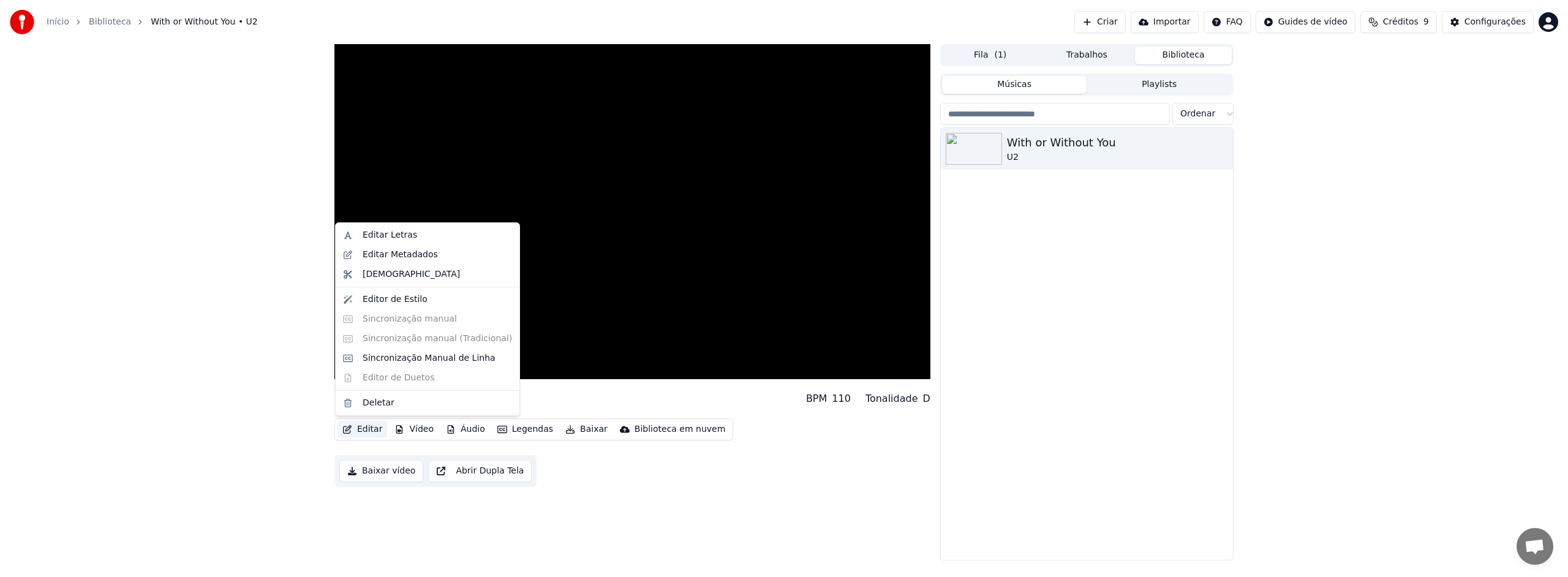
click at [369, 427] on button "Editar" at bounding box center [362, 429] width 50 height 17
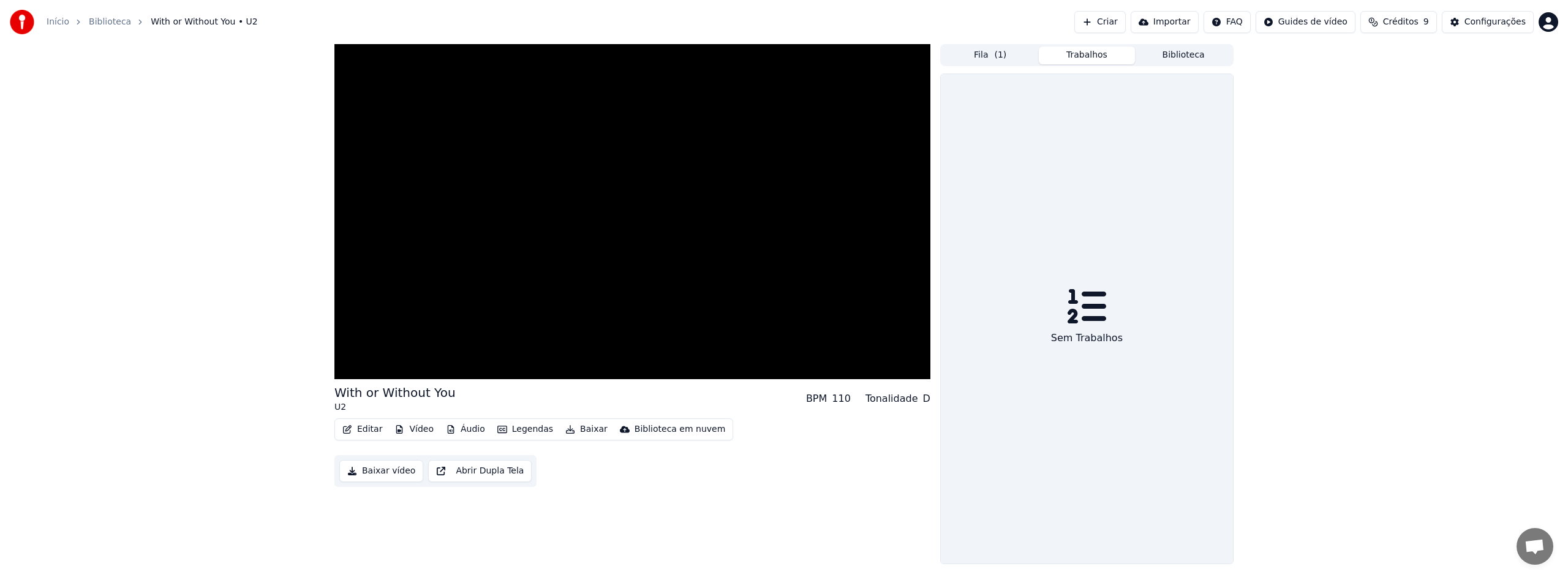
click at [1083, 54] on button "Trabalhos" at bounding box center [1087, 55] width 97 height 17
click at [979, 52] on button "Fila ( 1 )" at bounding box center [990, 55] width 97 height 17
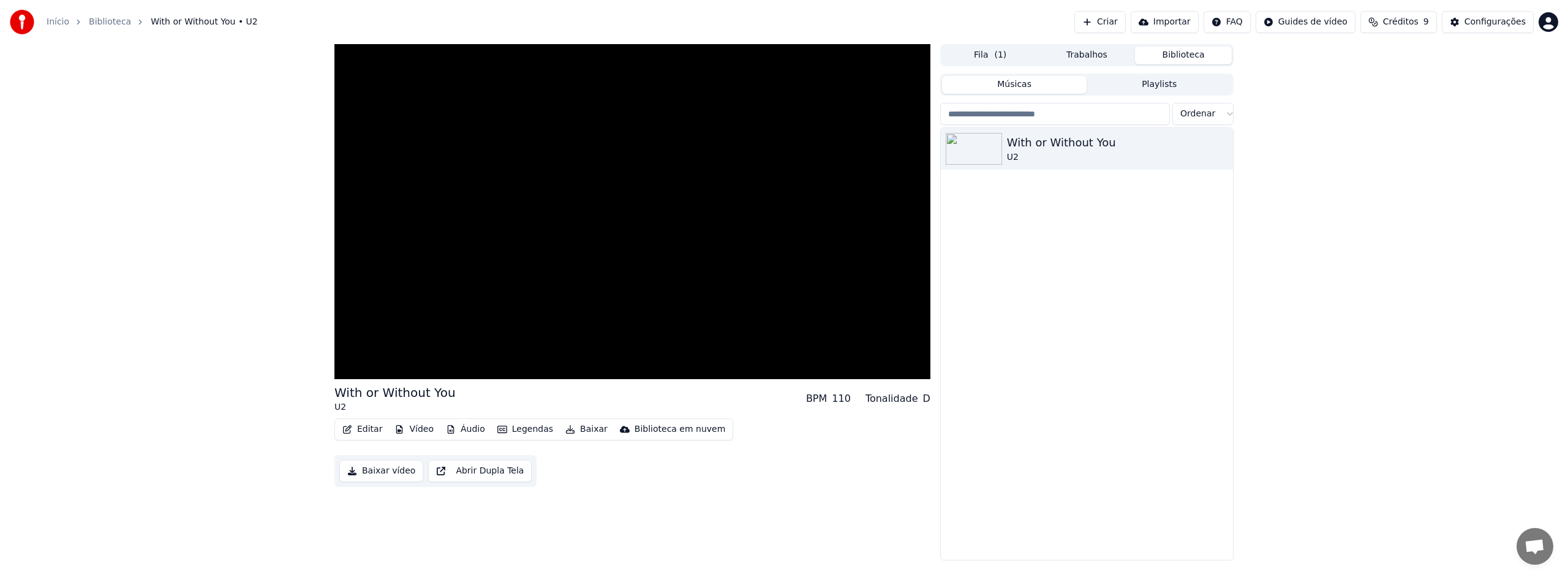
click at [1184, 56] on button "Biblioteca" at bounding box center [1183, 55] width 97 height 17
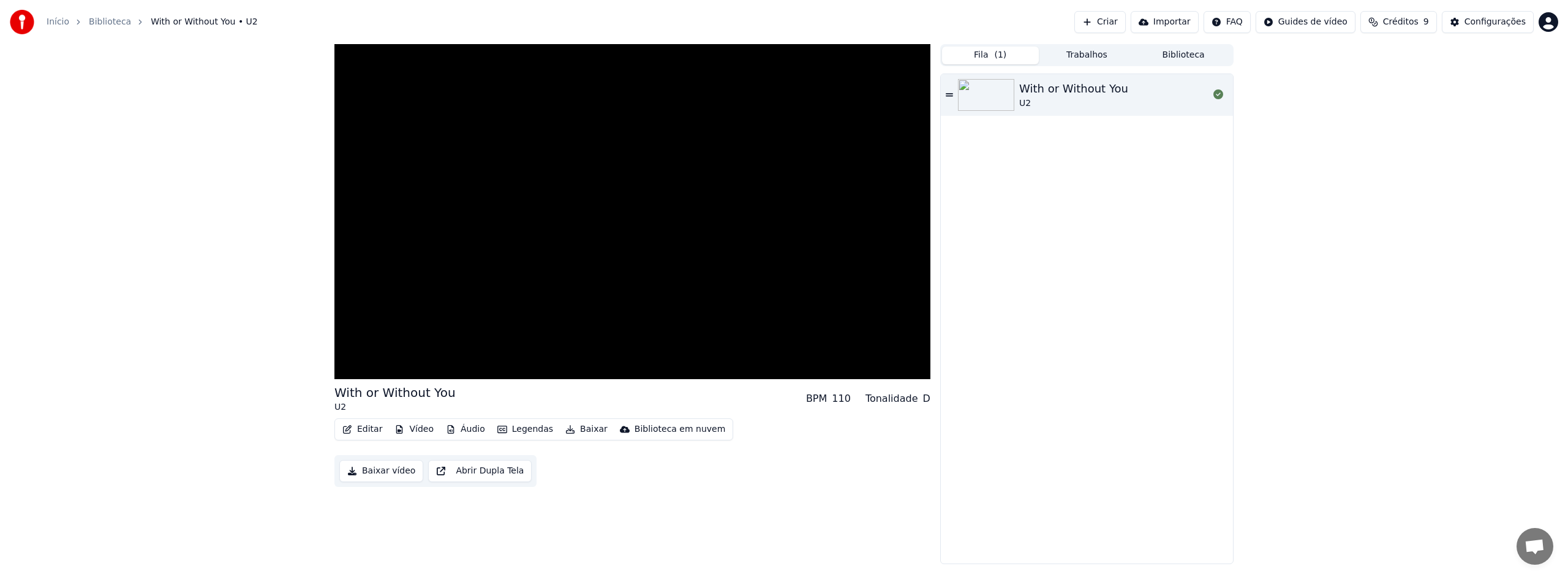
click at [978, 55] on button "Fila ( 1 )" at bounding box center [990, 55] width 97 height 17
